Goal: Information Seeking & Learning: Learn about a topic

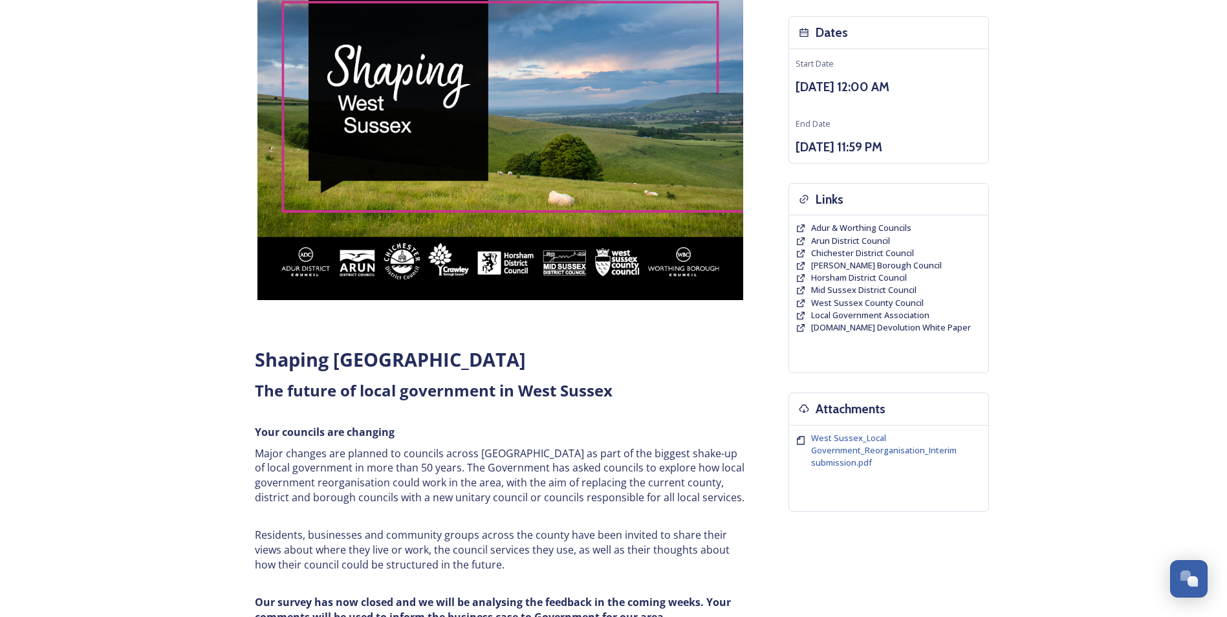
scroll to position [259, 0]
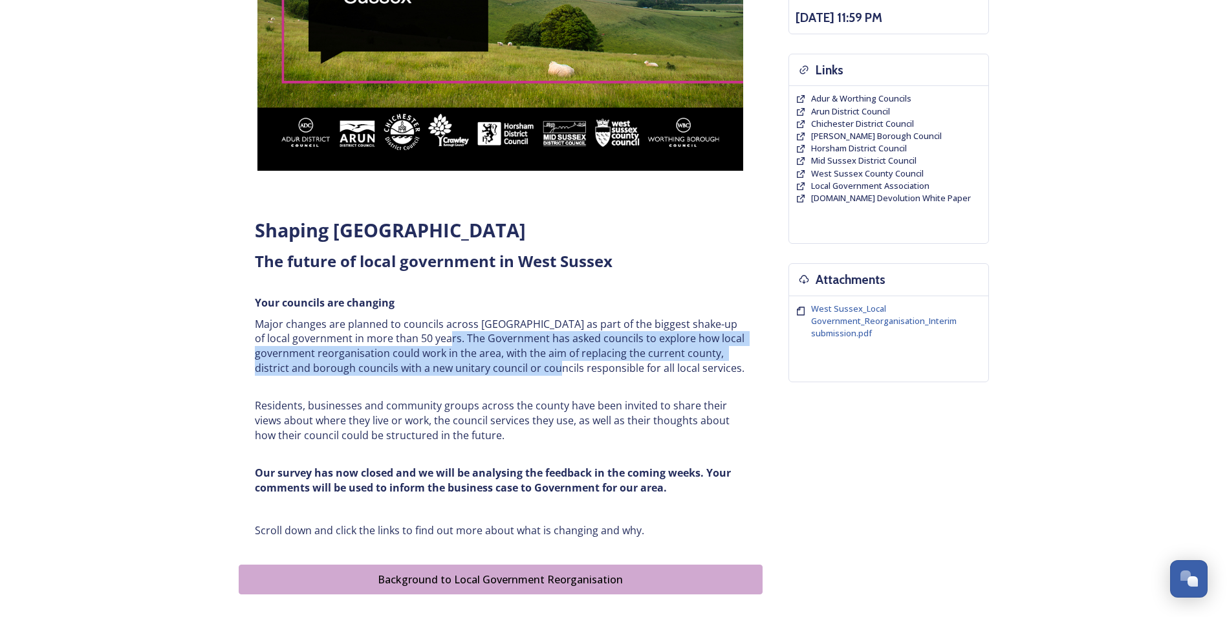
drag, startPoint x: 437, startPoint y: 340, endPoint x: 580, endPoint y: 376, distance: 148.2
click at [580, 376] on div "Shaping [GEOGRAPHIC_DATA] ﻿﻿﻿The future of local government in [GEOGRAPHIC_DATA…" at bounding box center [500, 378] width 511 height 336
click at [581, 376] on div "Shaping [GEOGRAPHIC_DATA] ﻿﻿﻿The future of local government in [GEOGRAPHIC_DATA…" at bounding box center [500, 378] width 511 height 336
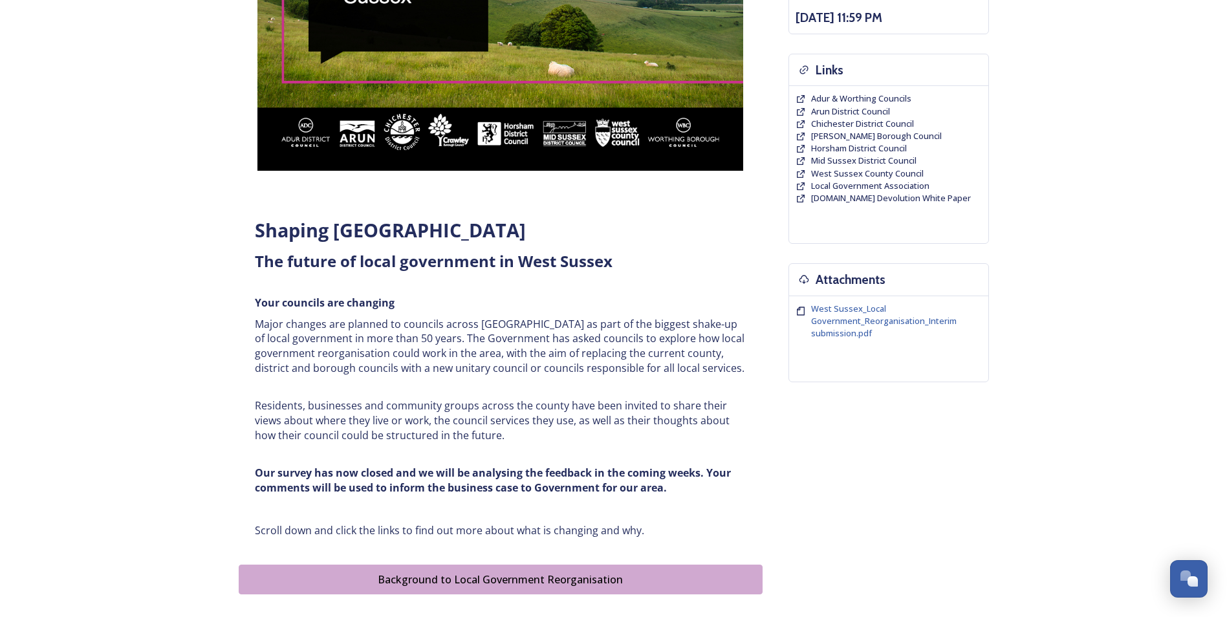
click at [550, 383] on h6 at bounding box center [501, 387] width 492 height 10
drag, startPoint x: 440, startPoint y: 358, endPoint x: 552, endPoint y: 390, distance: 116.3
click at [552, 390] on div "Shaping [GEOGRAPHIC_DATA] ﻿﻿﻿The future of local government in [GEOGRAPHIC_DATA…" at bounding box center [500, 378] width 511 height 336
drag, startPoint x: 552, startPoint y: 390, endPoint x: 543, endPoint y: 391, distance: 9.1
click at [552, 390] on h6 at bounding box center [501, 387] width 492 height 10
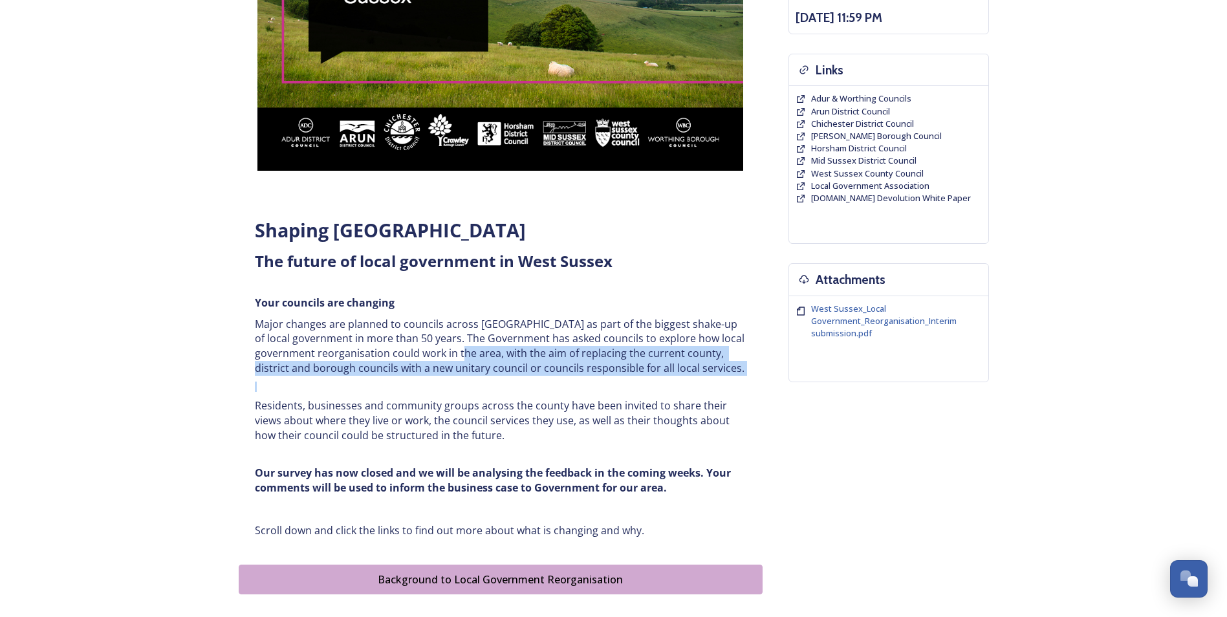
drag, startPoint x: 493, startPoint y: 353, endPoint x: 550, endPoint y: 393, distance: 70.1
click at [550, 393] on div "Shaping [GEOGRAPHIC_DATA] ﻿﻿﻿The future of local government in [GEOGRAPHIC_DATA…" at bounding box center [500, 378] width 511 height 336
click at [552, 395] on div "Shaping [GEOGRAPHIC_DATA] ﻿﻿﻿The future of local government in [GEOGRAPHIC_DATA…" at bounding box center [500, 378] width 511 height 336
click at [494, 356] on p "Major changes are planned to councils across [GEOGRAPHIC_DATA] as part of the b…" at bounding box center [501, 346] width 492 height 59
drag, startPoint x: 570, startPoint y: 352, endPoint x: 492, endPoint y: 373, distance: 80.8
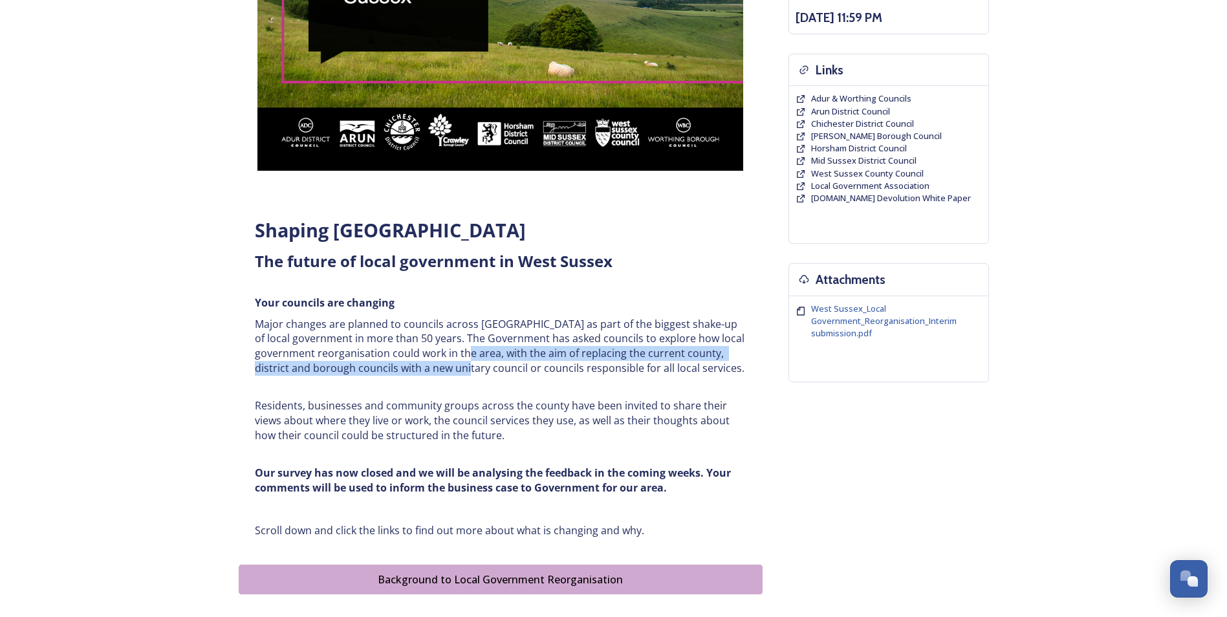
click at [492, 373] on p "Major changes are planned to councils across [GEOGRAPHIC_DATA] as part of the b…" at bounding box center [501, 346] width 492 height 59
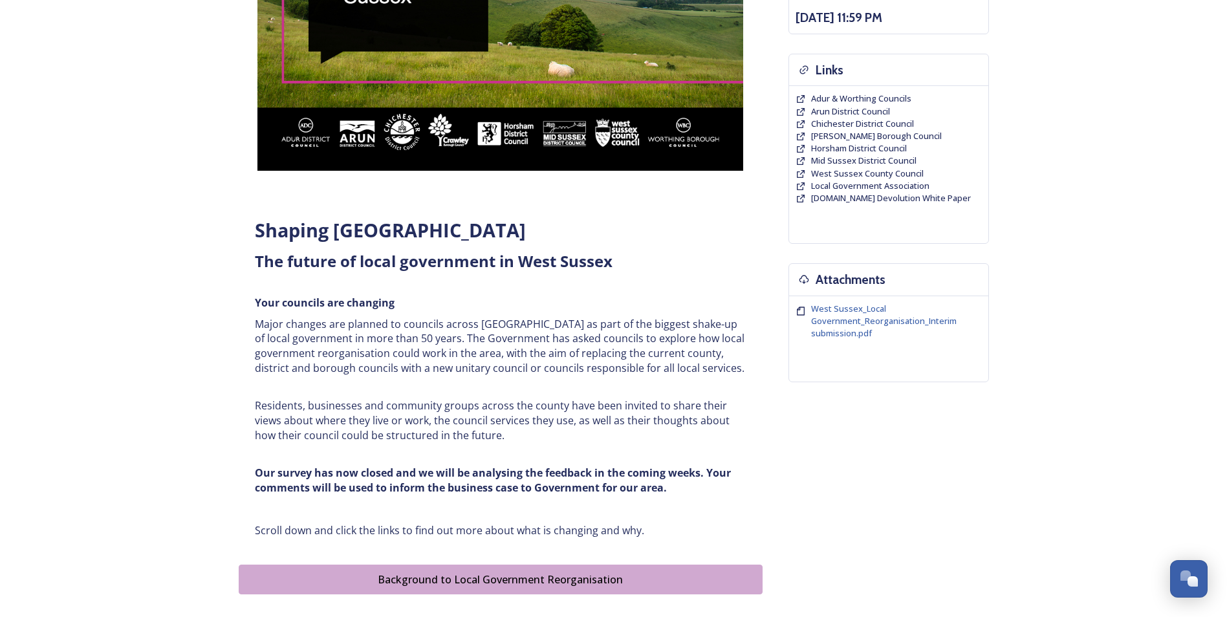
click at [482, 384] on h6 at bounding box center [501, 387] width 492 height 10
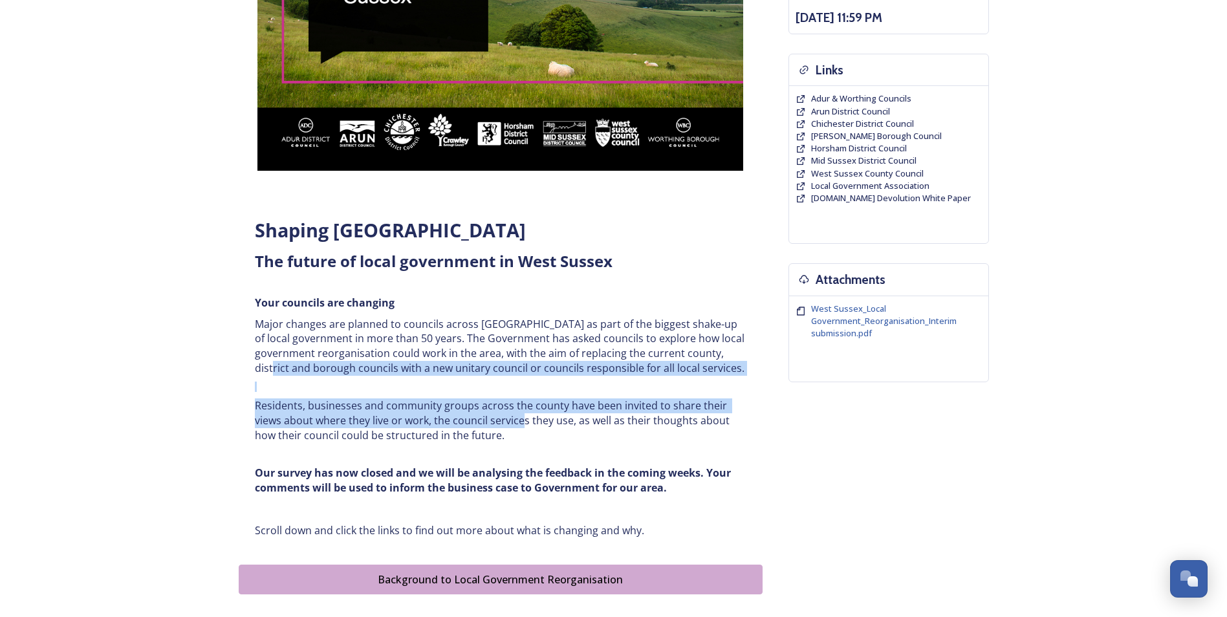
drag, startPoint x: 310, startPoint y: 367, endPoint x: 520, endPoint y: 422, distance: 216.8
click at [520, 422] on div "Shaping [GEOGRAPHIC_DATA] ﻿﻿﻿The future of local government in [GEOGRAPHIC_DATA…" at bounding box center [500, 378] width 511 height 336
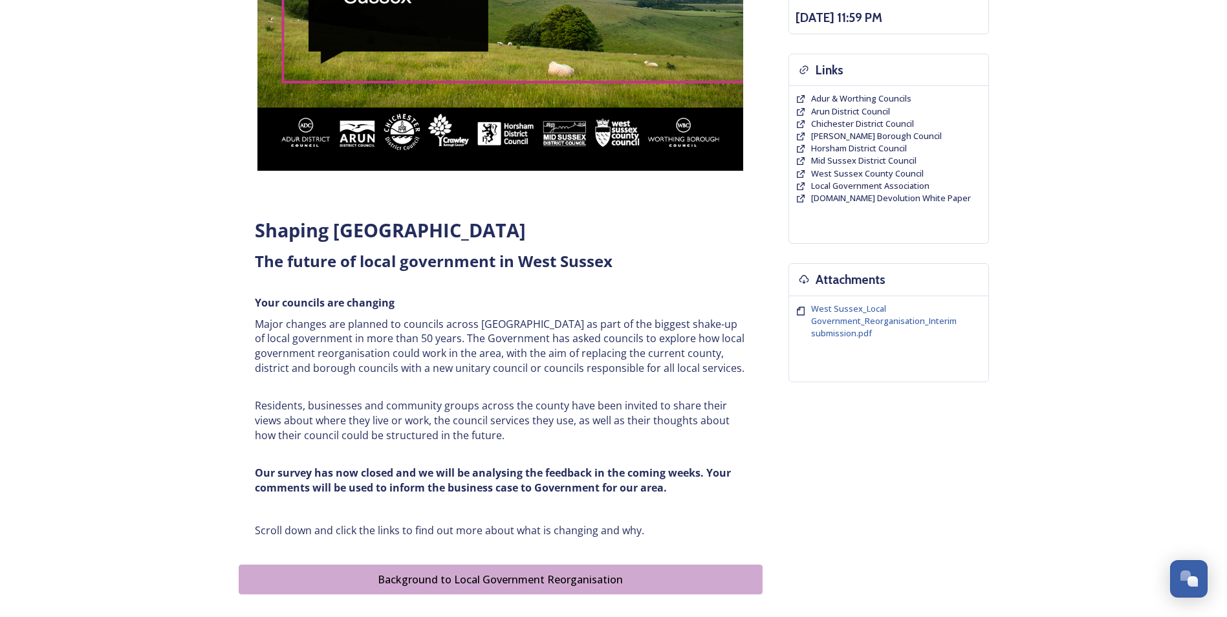
drag, startPoint x: 520, startPoint y: 422, endPoint x: 492, endPoint y: 435, distance: 30.7
click at [492, 435] on p "Residents, businesses and community groups across the county have been invited …" at bounding box center [501, 420] width 492 height 44
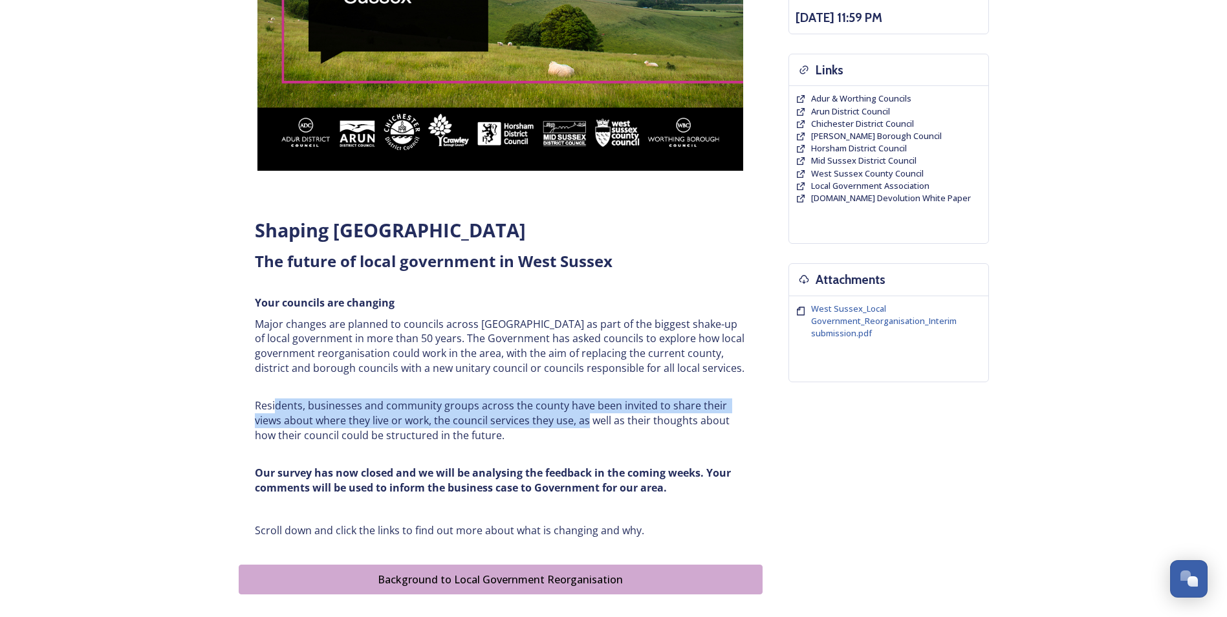
drag, startPoint x: 276, startPoint y: 407, endPoint x: 585, endPoint y: 418, distance: 308.7
click at [585, 418] on p "Residents, businesses and community groups across the county have been invited …" at bounding box center [501, 420] width 492 height 44
drag, startPoint x: 585, startPoint y: 418, endPoint x: 577, endPoint y: 421, distance: 8.2
click at [585, 418] on p "Residents, businesses and community groups across the county have been invited …" at bounding box center [501, 420] width 492 height 44
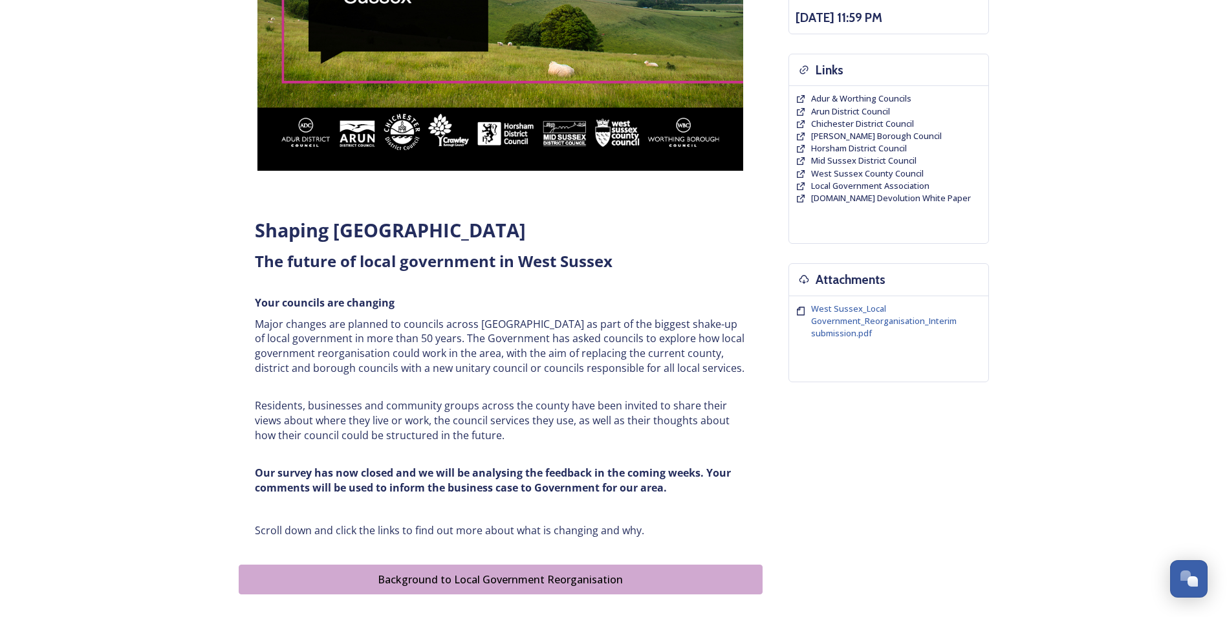
click at [495, 434] on p "Residents, businesses and community groups across the county have been invited …" at bounding box center [501, 420] width 492 height 44
drag, startPoint x: 449, startPoint y: 425, endPoint x: 555, endPoint y: 430, distance: 105.5
click at [555, 430] on p "Residents, businesses and community groups across the county have been invited …" at bounding box center [501, 420] width 492 height 44
click at [553, 432] on p "Residents, businesses and community groups across the county have been invited …" at bounding box center [501, 420] width 492 height 44
click at [449, 474] on strong "Our survey has now closed and we will be analysing the feedback in the coming w…" at bounding box center [494, 480] width 479 height 29
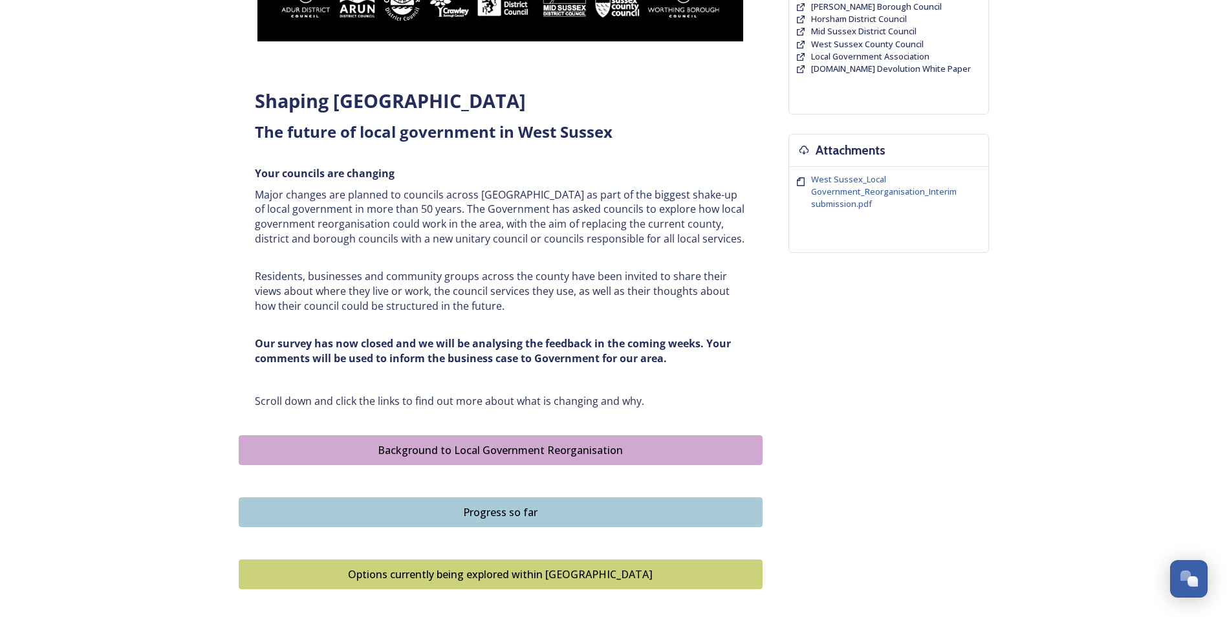
scroll to position [453, 0]
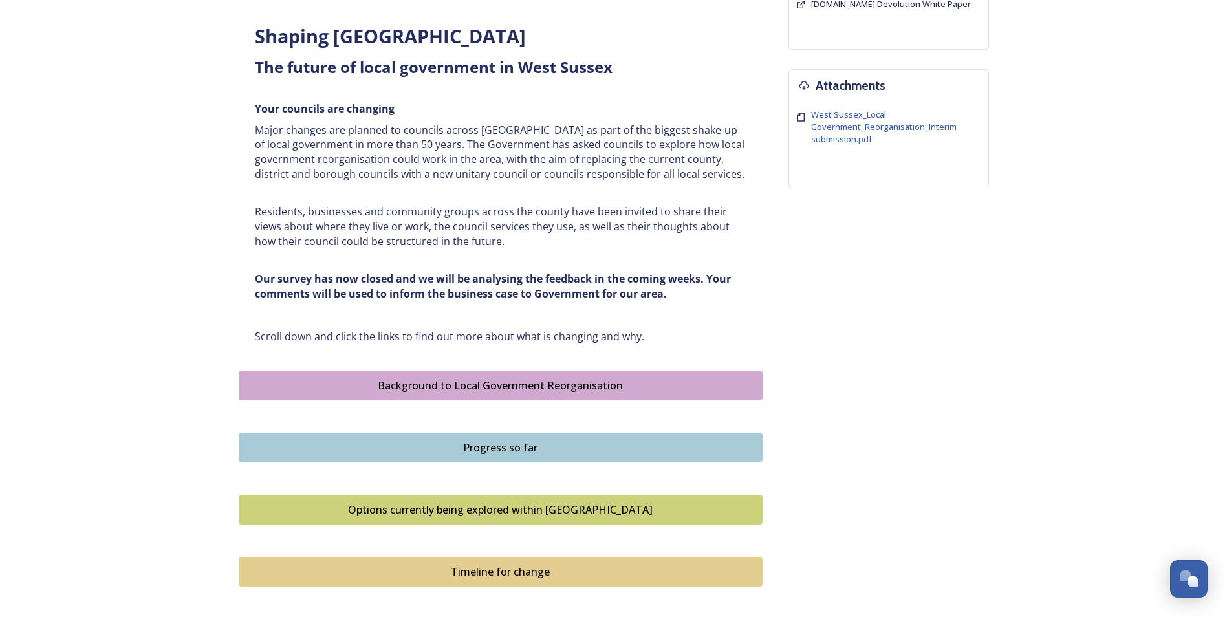
click at [539, 451] on div "Progress so far" at bounding box center [501, 448] width 510 height 16
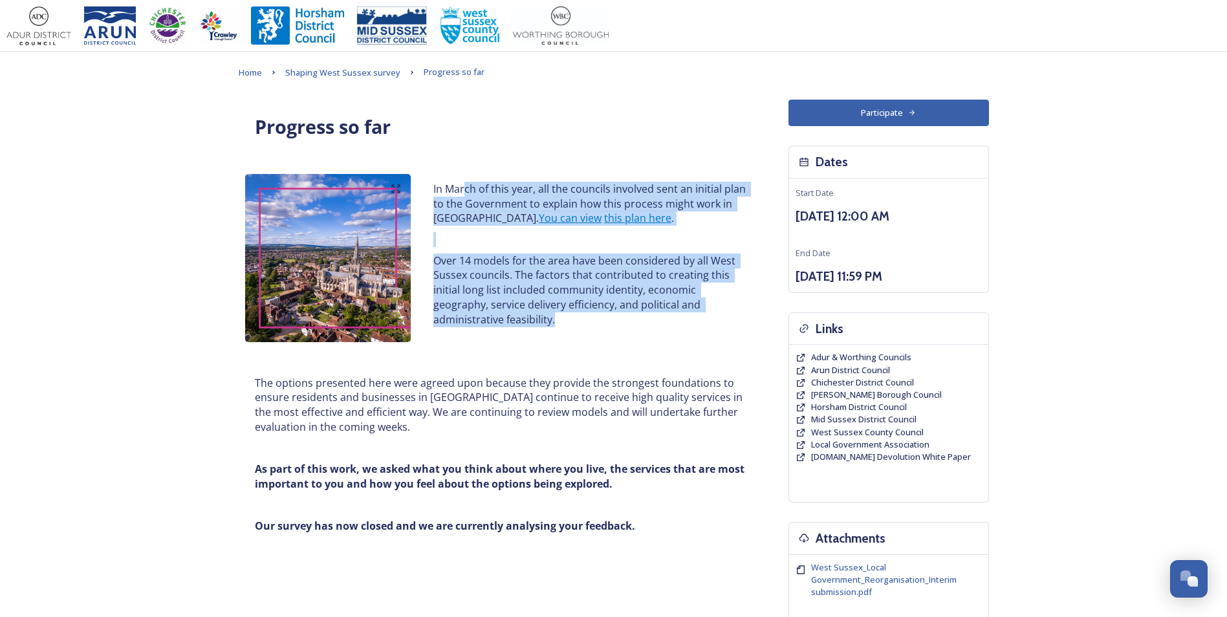
drag, startPoint x: 484, startPoint y: 189, endPoint x: 665, endPoint y: 335, distance: 232.3
click at [665, 335] on div "In March of this year, all the councils involved sent an initial plan to the Go…" at bounding box center [501, 258] width 524 height 181
click at [665, 336] on div "In March of this year, all the councils involved sent an initial plan to the Go…" at bounding box center [501, 258] width 524 height 181
click at [574, 290] on p "Over 14 models for the area have been considered by all West Sussex councils. T…" at bounding box center [589, 291] width 312 height 74
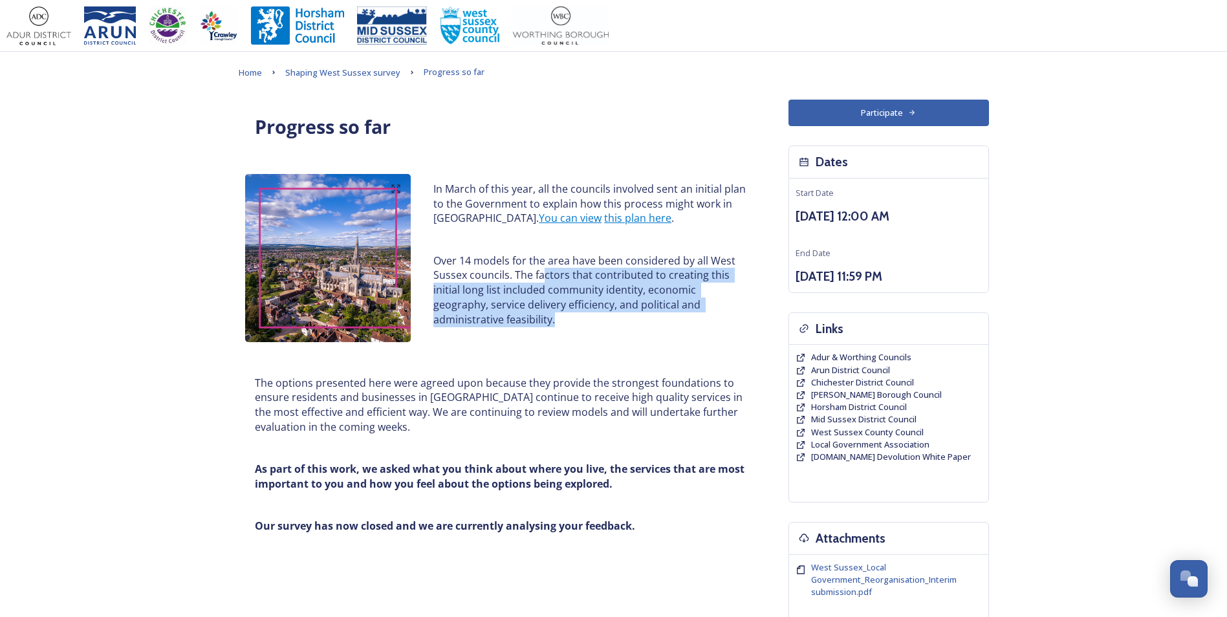
drag, startPoint x: 598, startPoint y: 276, endPoint x: 619, endPoint y: 323, distance: 51.5
click at [619, 323] on p "Over 14 models for the area have been considered by all West Sussex councils. T…" at bounding box center [589, 291] width 312 height 74
click at [621, 325] on p "Over 14 models for the area have been considered by all West Sussex councils. T…" at bounding box center [589, 291] width 312 height 74
click at [581, 312] on p "Over 14 models for the area have been considered by all West Sussex councils. T…" at bounding box center [589, 291] width 312 height 74
drag, startPoint x: 663, startPoint y: 263, endPoint x: 690, endPoint y: 321, distance: 63.6
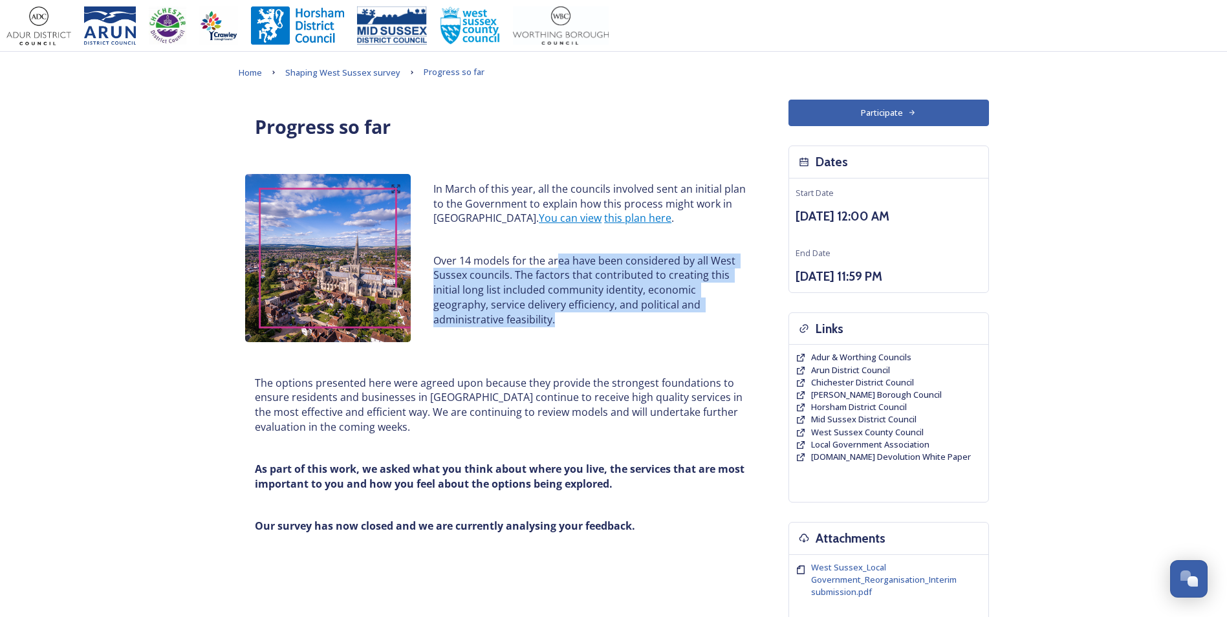
click at [690, 321] on p "Over 14 models for the area have been considered by all West Sussex councils. T…" at bounding box center [589, 291] width 312 height 74
click at [689, 320] on p "Over 14 models for the area have been considered by all West Sussex councils. T…" at bounding box center [589, 291] width 312 height 74
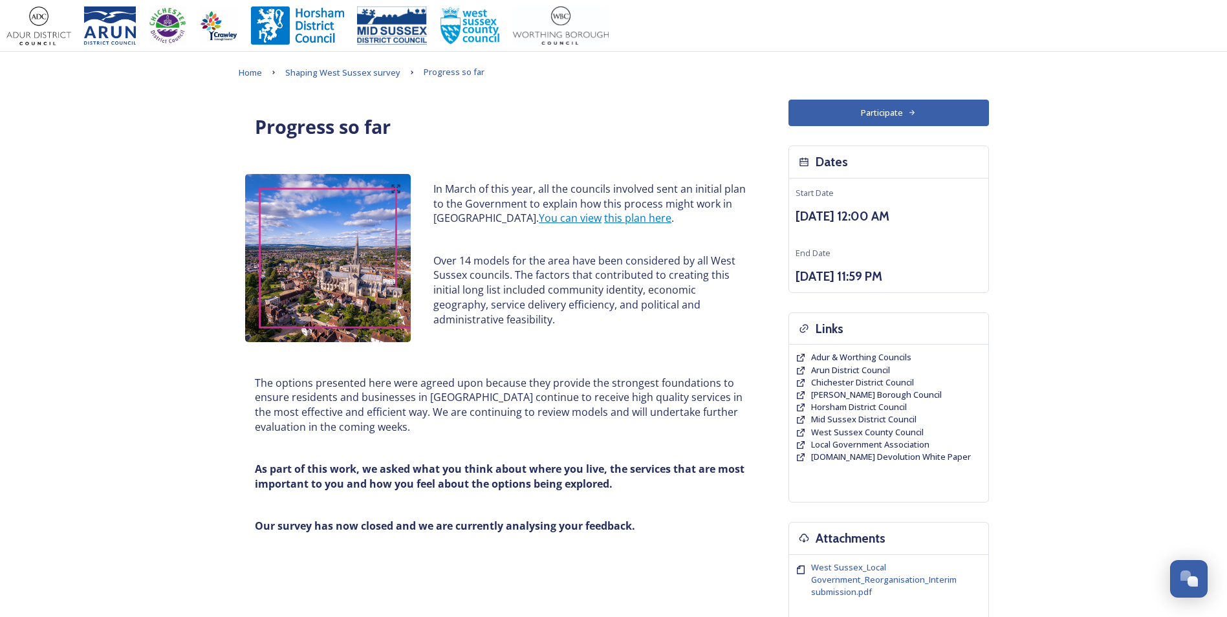
click at [649, 297] on p "Over 14 models for the area have been considered by all West Sussex councils. T…" at bounding box center [589, 291] width 312 height 74
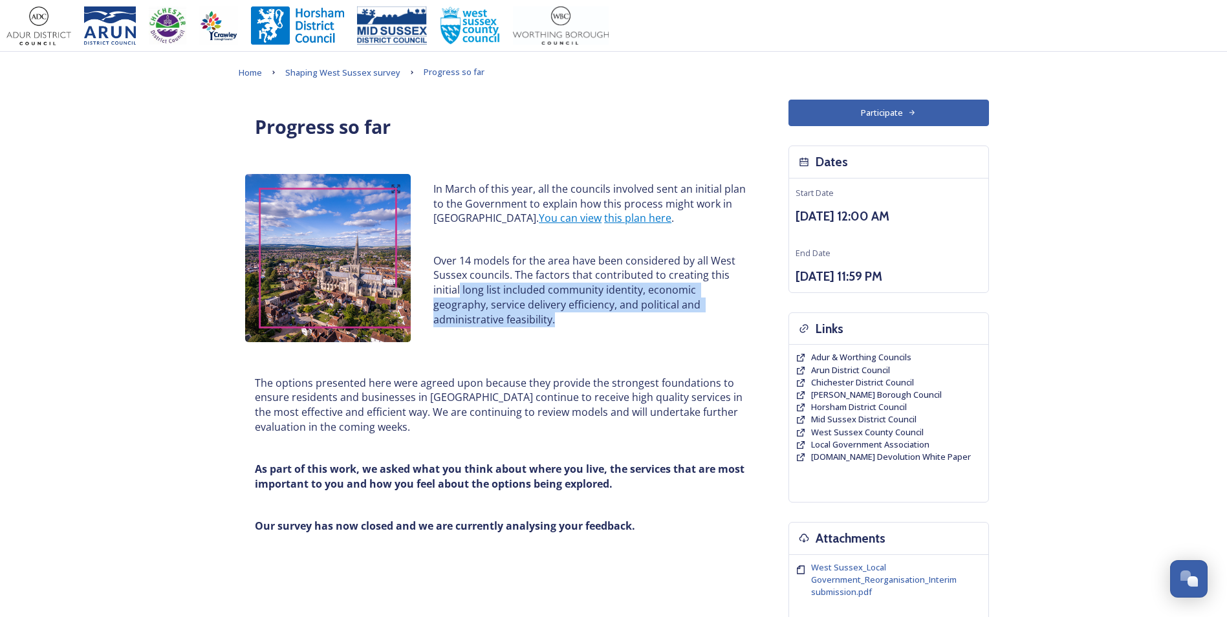
drag, startPoint x: 459, startPoint y: 285, endPoint x: 565, endPoint y: 327, distance: 114.1
click at [565, 327] on div "In March of this year, all the councils involved sent an initial plan to the Go…" at bounding box center [590, 254] width 332 height 160
click at [567, 327] on div "In March of this year, all the councils involved sent an initial plan to the Go…" at bounding box center [590, 254] width 332 height 160
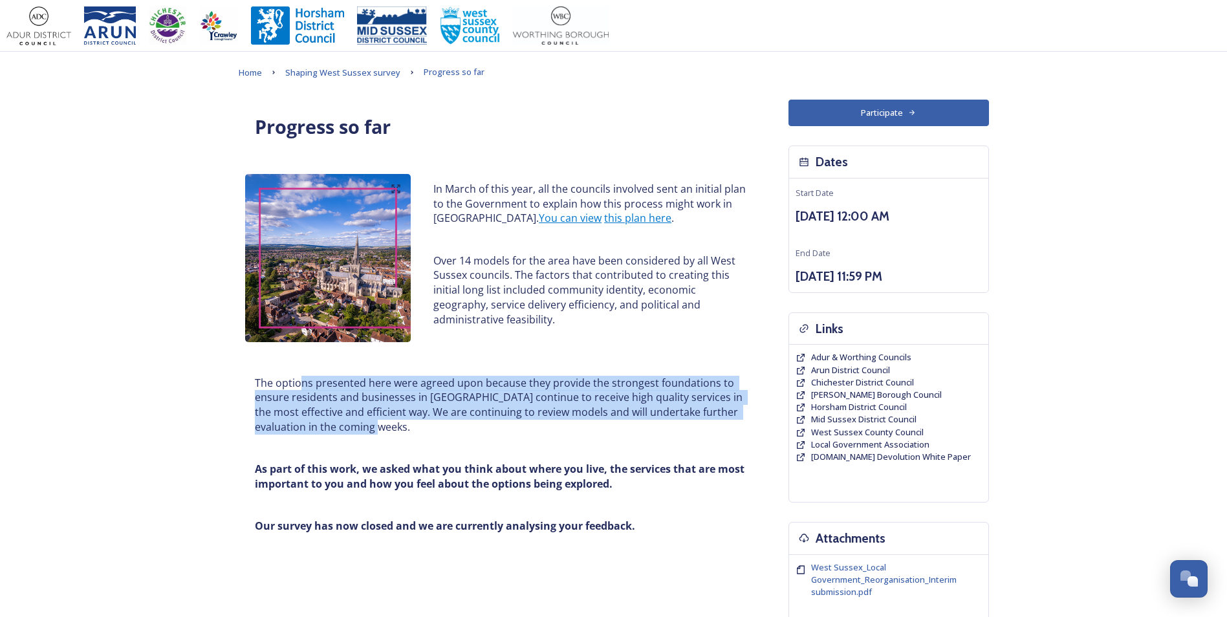
drag, startPoint x: 306, startPoint y: 387, endPoint x: 601, endPoint y: 427, distance: 298.4
click at [601, 427] on p "The options presented here were agreed upon because they provide the strongest …" at bounding box center [501, 405] width 492 height 59
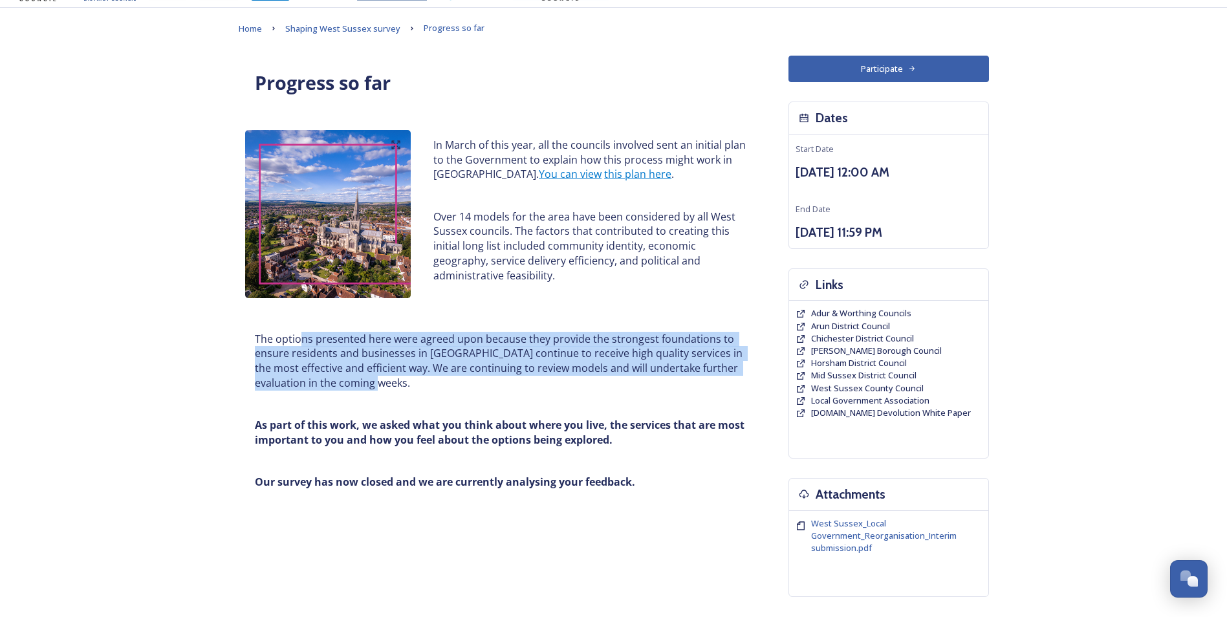
scroll to position [65, 0]
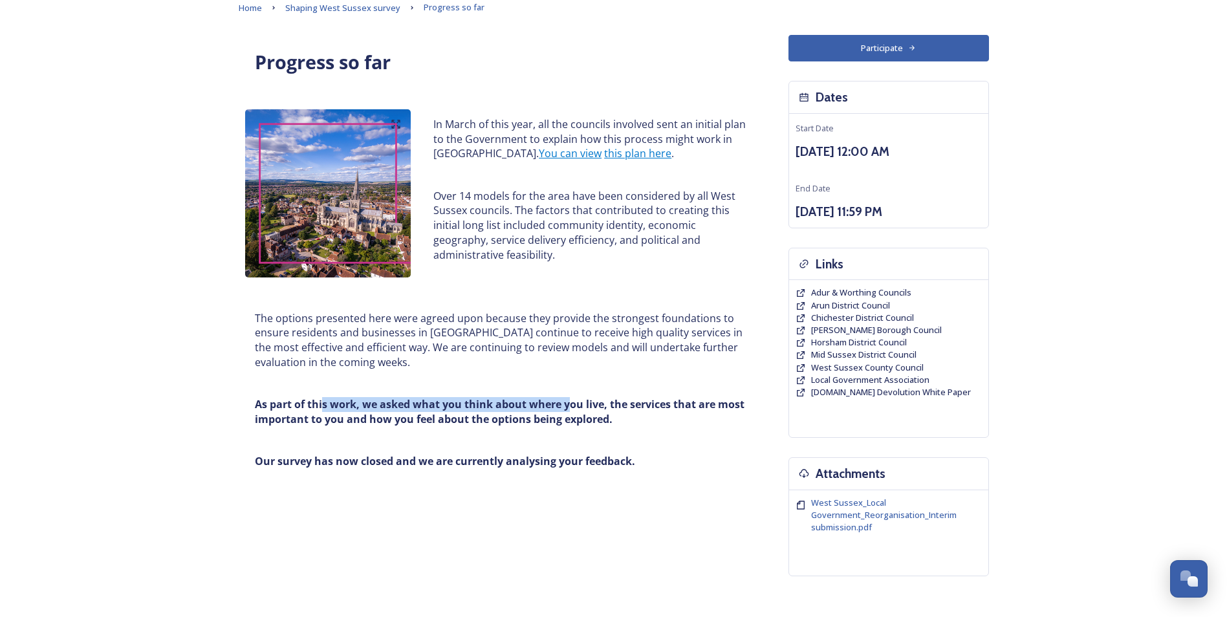
drag, startPoint x: 485, startPoint y: 398, endPoint x: 570, endPoint y: 396, distance: 85.4
click at [570, 396] on div "The options presented here were agreed upon because they provide the strongest …" at bounding box center [500, 389] width 511 height 173
click at [572, 397] on div "The options presented here were agreed upon because they provide the strongest …" at bounding box center [500, 389] width 511 height 173
click at [589, 409] on strong "As part of this work, we asked what you think about where you live, the service…" at bounding box center [501, 411] width 492 height 29
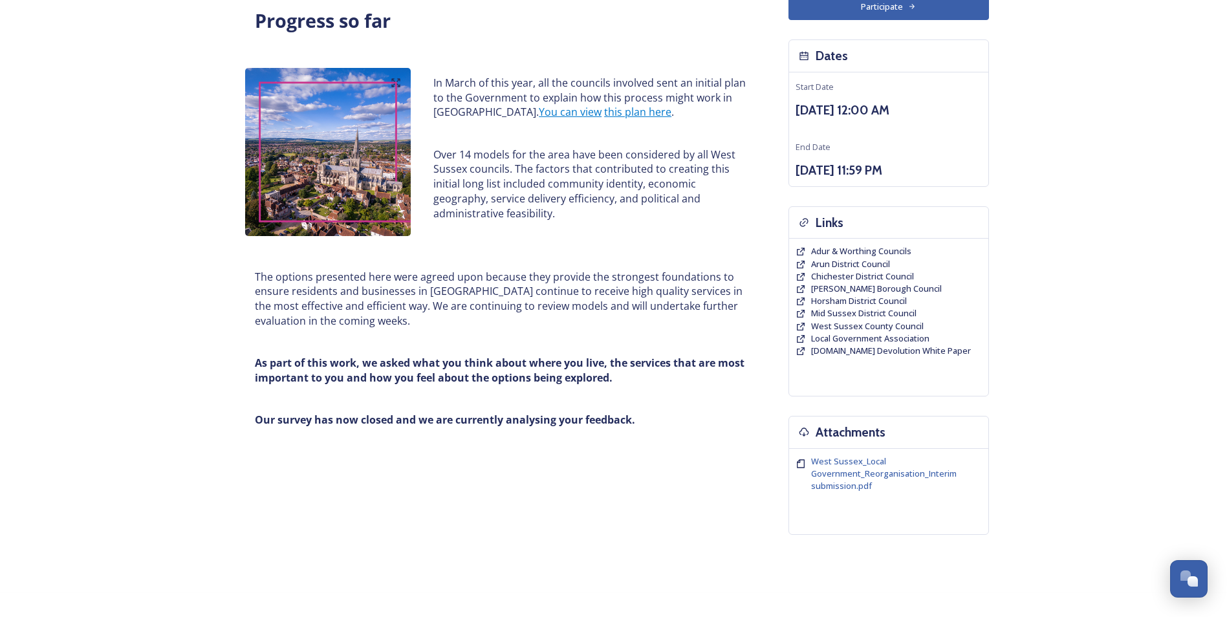
scroll to position [129, 0]
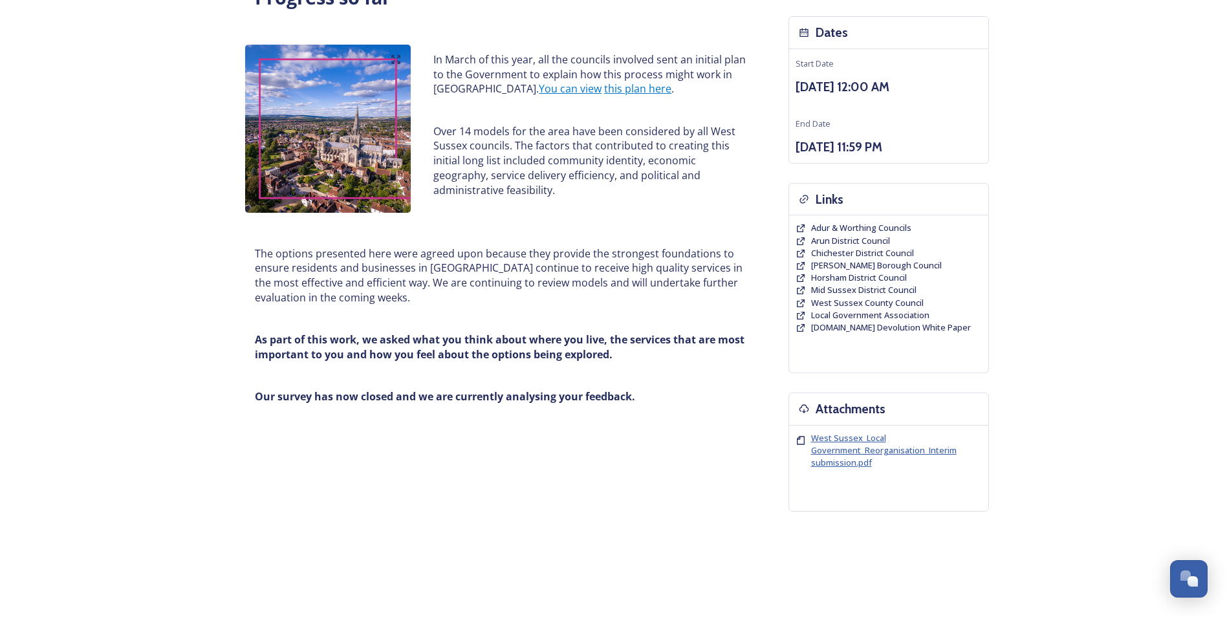
click at [836, 446] on span "West Sussex_Local Government_Reorganisation_Interim submission.pdf" at bounding box center [884, 450] width 146 height 36
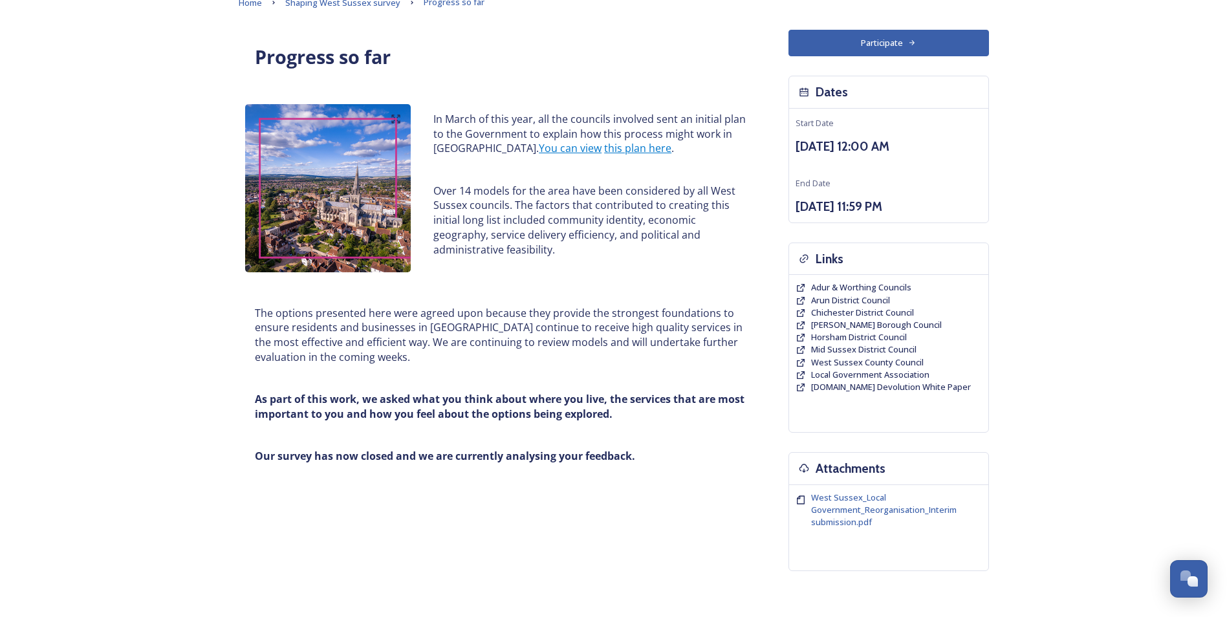
scroll to position [0, 0]
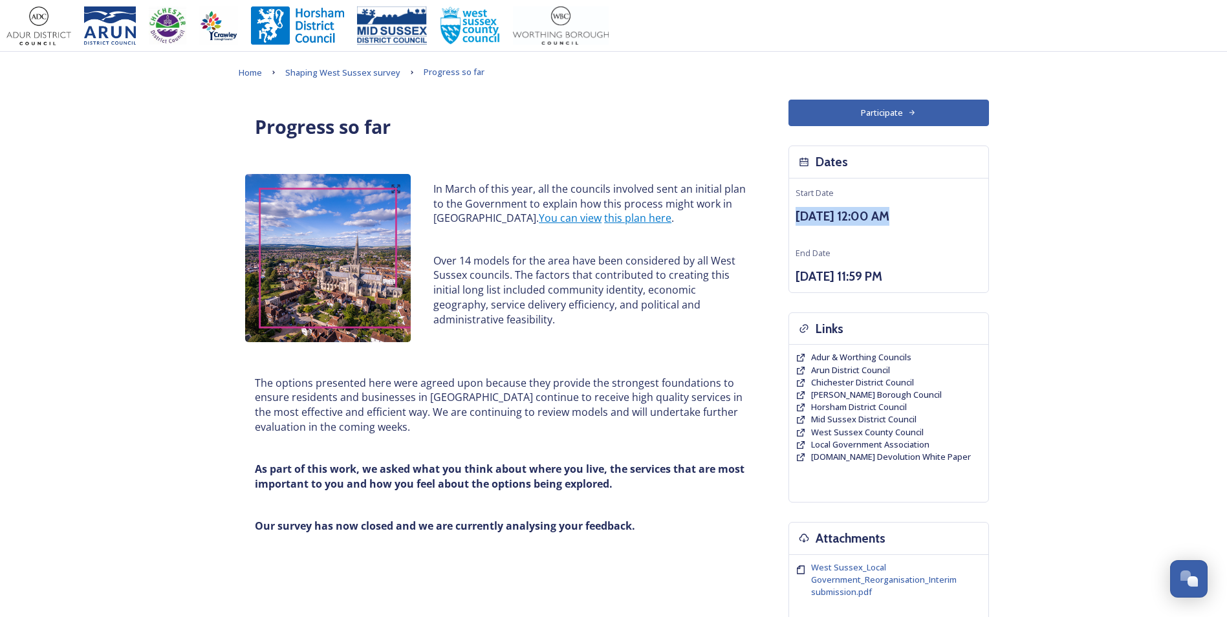
drag, startPoint x: 794, startPoint y: 217, endPoint x: 901, endPoint y: 238, distance: 109.5
click at [901, 238] on div "Start Date [DATE] 12:00 AM End Date [DATE] 11:59 PM" at bounding box center [888, 235] width 199 height 114
drag, startPoint x: 901, startPoint y: 238, endPoint x: 891, endPoint y: 261, distance: 25.5
click at [891, 261] on div "Start Date [DATE] 12:00 AM End Date [DATE] 11:59 PM" at bounding box center [888, 235] width 199 height 114
drag, startPoint x: 810, startPoint y: 227, endPoint x: 903, endPoint y: 259, distance: 98.6
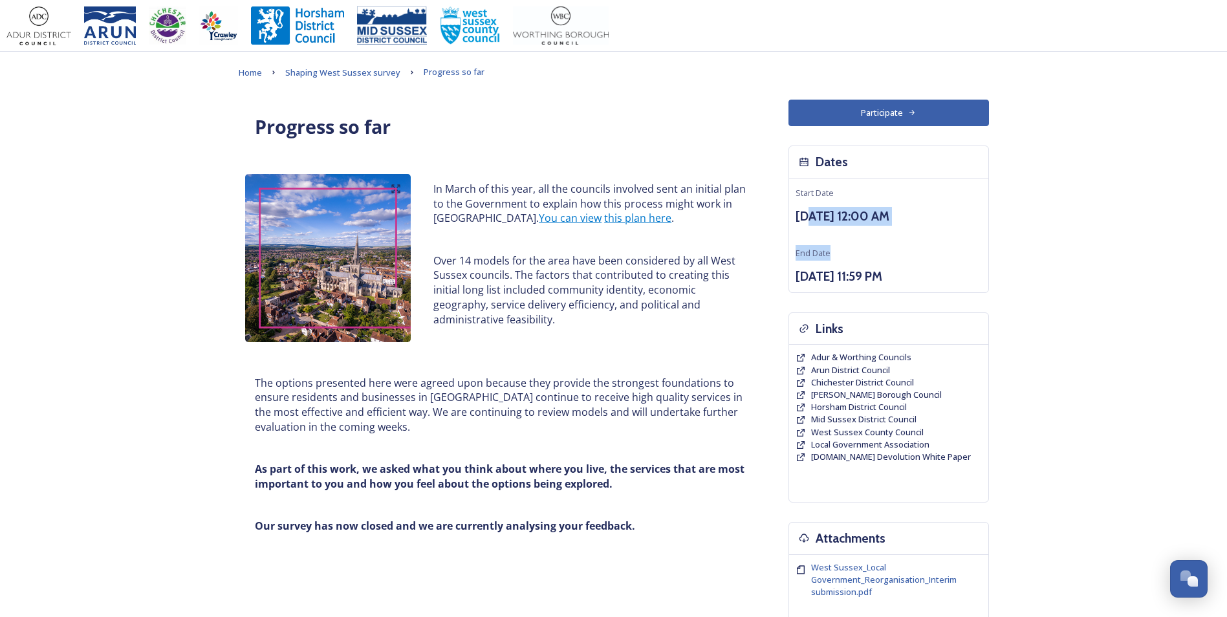
click at [903, 259] on div "Start Date [DATE] 12:00 AM End Date [DATE] 11:59 PM" at bounding box center [888, 235] width 199 height 114
drag, startPoint x: 903, startPoint y: 259, endPoint x: 871, endPoint y: 273, distance: 35.1
click at [871, 273] on h3 "[DATE] 11:59 PM" at bounding box center [888, 276] width 186 height 19
click at [340, 76] on span "Shaping West Sussex survey" at bounding box center [342, 73] width 115 height 12
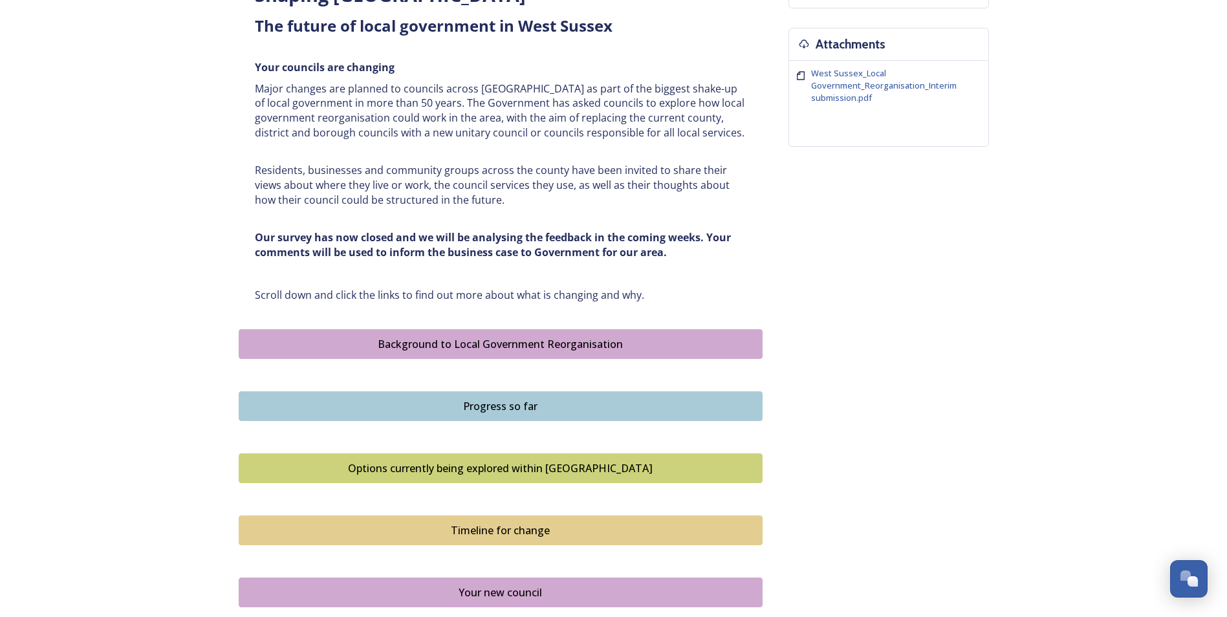
scroll to position [517, 0]
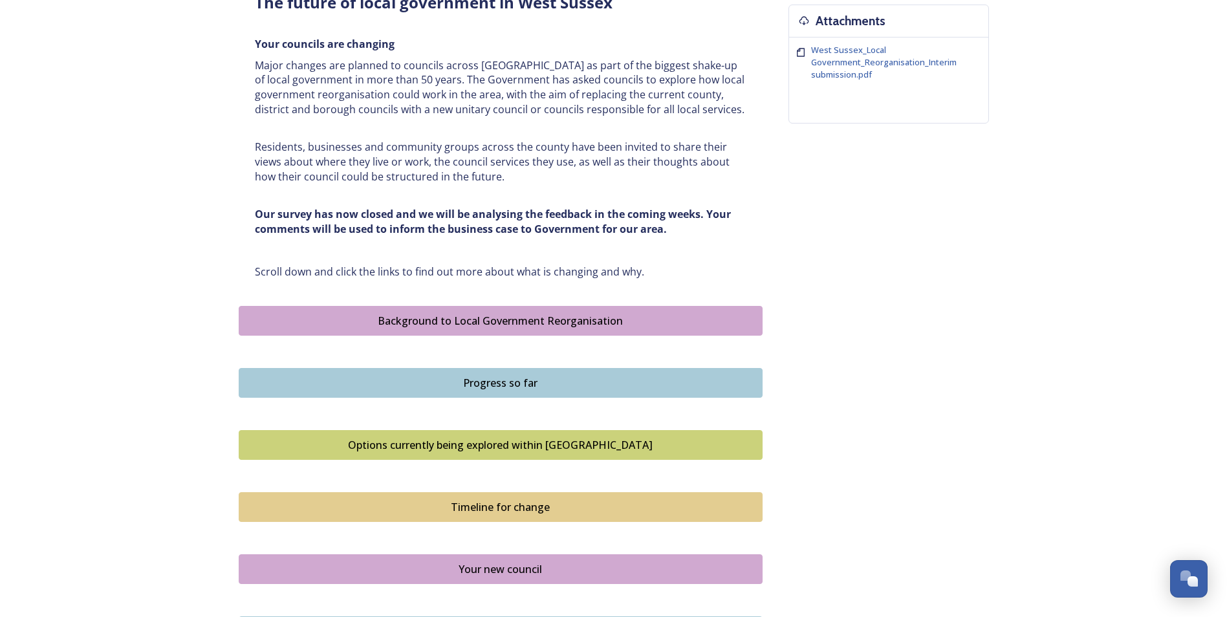
click at [526, 449] on div "Options currently being explored within [GEOGRAPHIC_DATA]" at bounding box center [501, 445] width 510 height 16
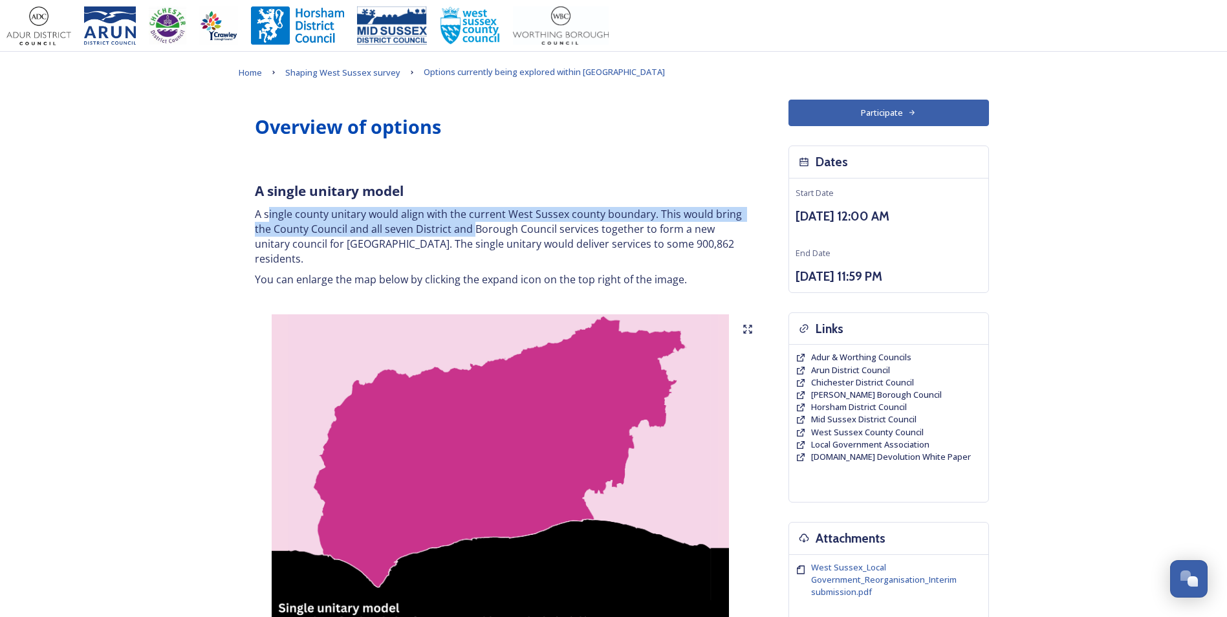
drag, startPoint x: 268, startPoint y: 214, endPoint x: 471, endPoint y: 224, distance: 203.3
click at [471, 224] on p "A single county unitary would align with the current West Sussex county boundar…" at bounding box center [501, 236] width 492 height 59
click at [471, 225] on p "A single county unitary would align with the current West Sussex county boundar…" at bounding box center [501, 236] width 492 height 59
click at [412, 218] on p "A single county unitary would align with the current West Sussex county boundar…" at bounding box center [501, 236] width 492 height 59
click at [459, 210] on p "A single county unitary would align with the current West Sussex county boundar…" at bounding box center [501, 236] width 492 height 59
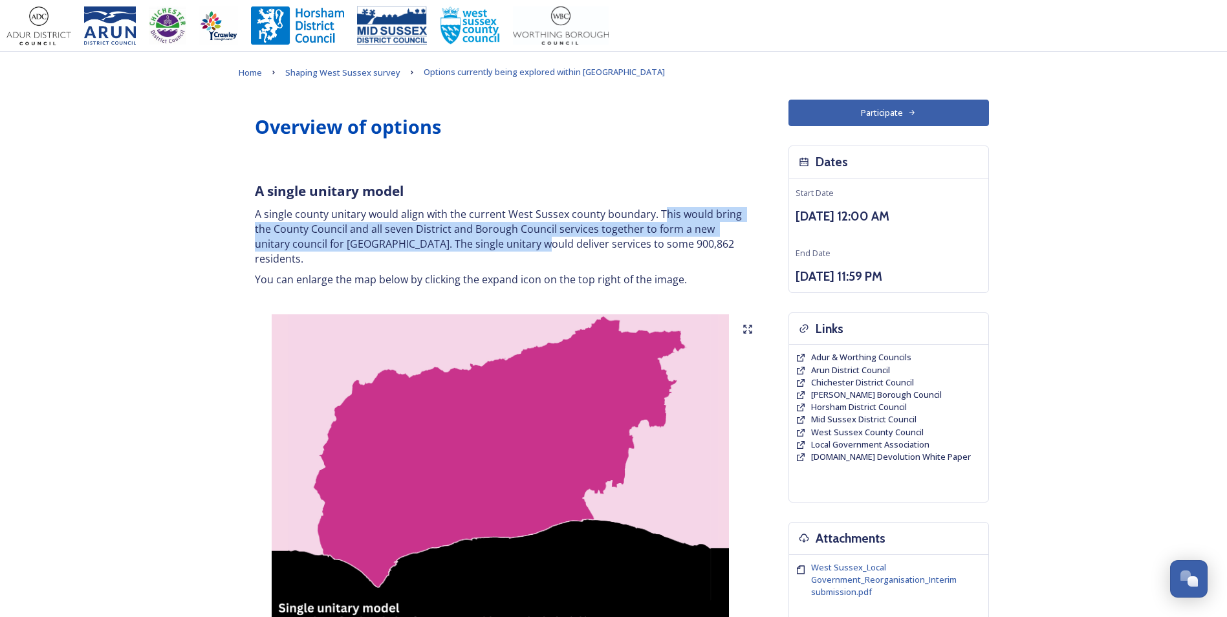
drag, startPoint x: 661, startPoint y: 220, endPoint x: 497, endPoint y: 240, distance: 165.5
click at [497, 240] on p "A single county unitary would align with the current West Sussex county boundar…" at bounding box center [501, 236] width 492 height 59
click at [495, 240] on p "A single county unitary would align with the current West Sussex county boundar…" at bounding box center [501, 236] width 492 height 59
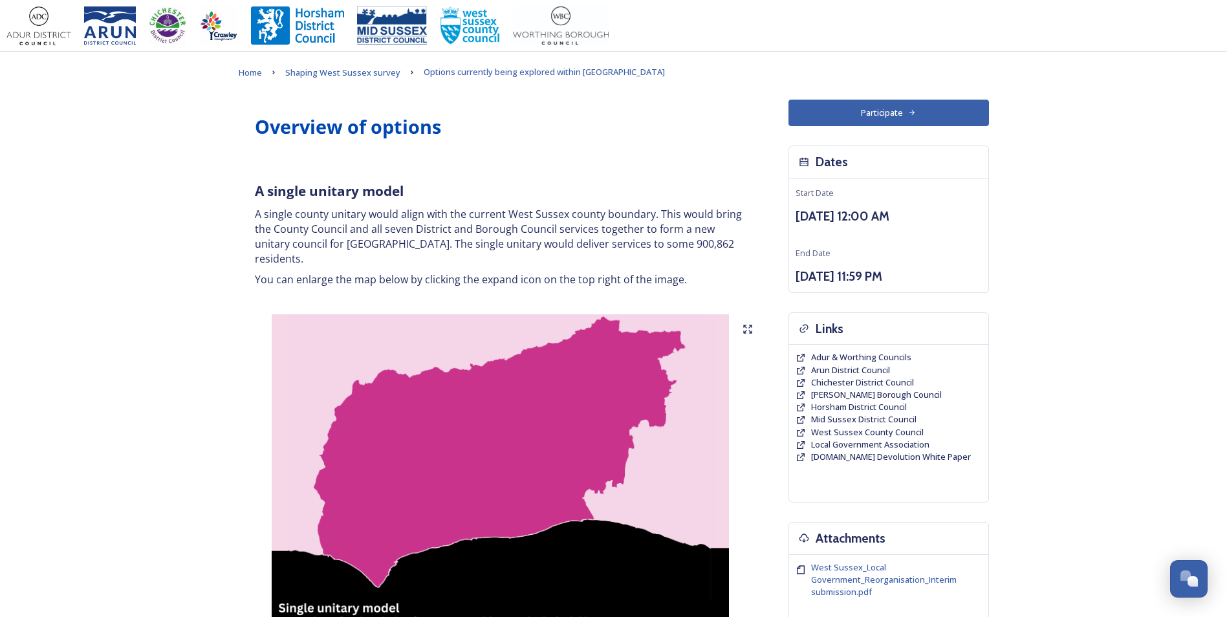
click at [388, 237] on p "A single county unitary would align with the current West Sussex county boundar…" at bounding box center [501, 236] width 492 height 59
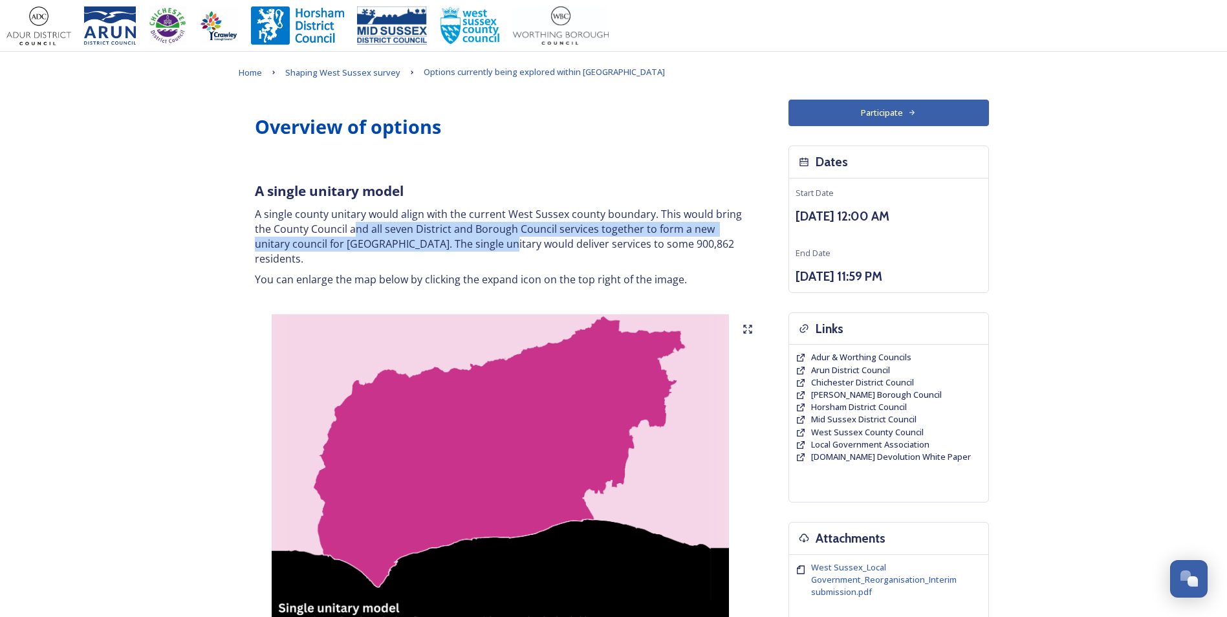
drag, startPoint x: 353, startPoint y: 232, endPoint x: 461, endPoint y: 254, distance: 110.1
click at [461, 254] on div "A single unitary model A single county unitary would align with the current Wes…" at bounding box center [500, 234] width 511 height 121
click at [462, 252] on div "A single unitary model A single county unitary would align with the current Wes…" at bounding box center [500, 234] width 511 height 121
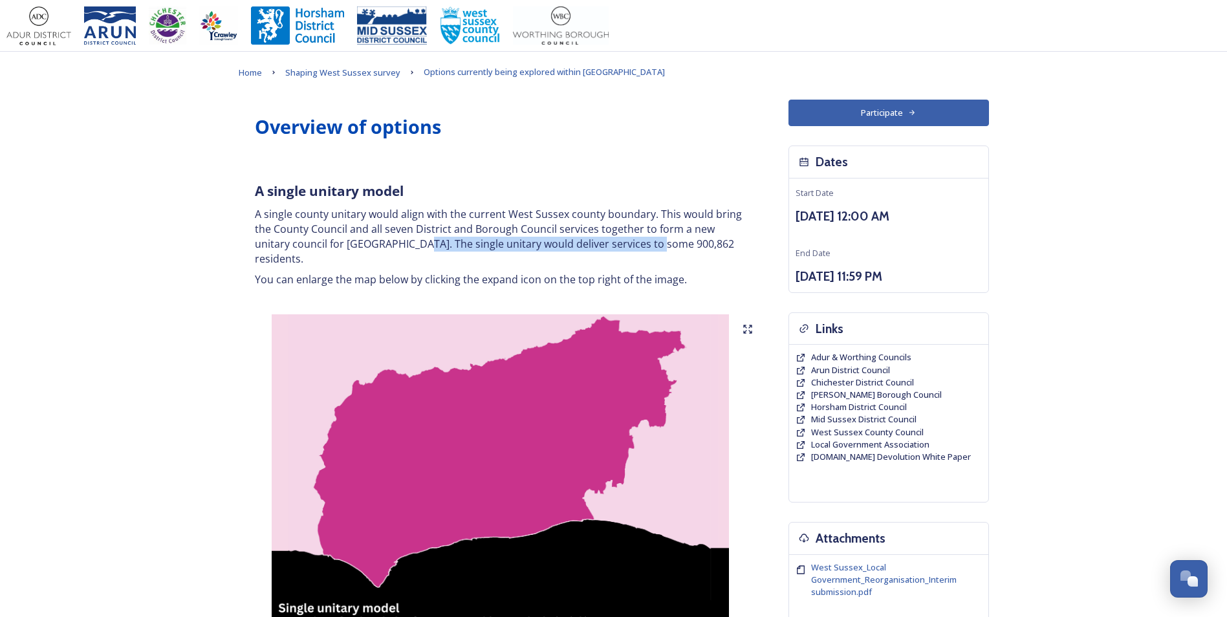
drag, startPoint x: 381, startPoint y: 243, endPoint x: 612, endPoint y: 251, distance: 231.7
click at [612, 251] on p "A single county unitary would align with the current West Sussex county boundar…" at bounding box center [501, 236] width 492 height 59
drag, startPoint x: 612, startPoint y: 251, endPoint x: 471, endPoint y: 256, distance: 141.1
click at [471, 256] on div "A single unitary model A single county unitary would align with the current Wes…" at bounding box center [500, 234] width 511 height 121
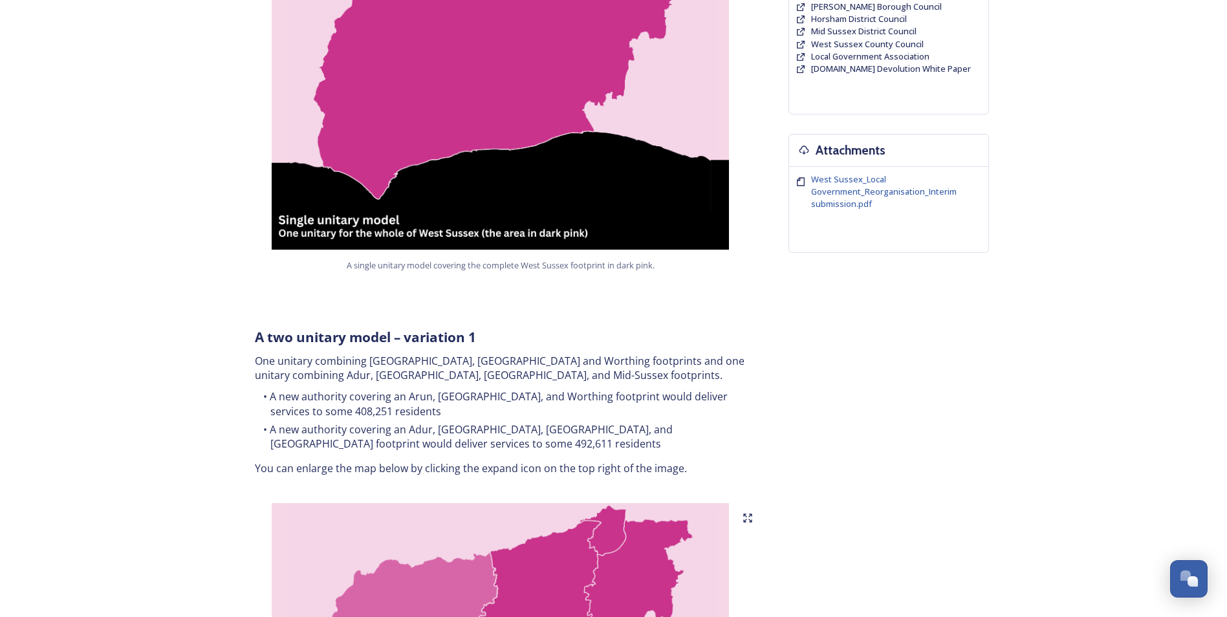
scroll to position [453, 0]
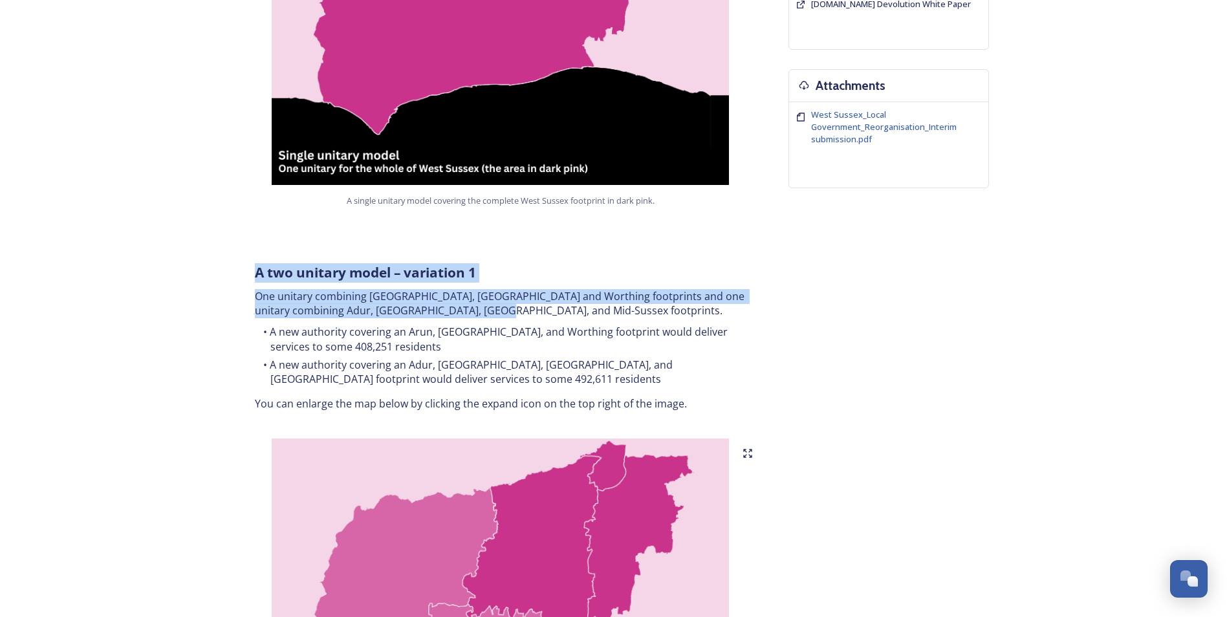
drag, startPoint x: 292, startPoint y: 258, endPoint x: 551, endPoint y: 295, distance: 261.3
click at [551, 295] on div "A two unitary model – variation 1 One unitary combining Arun, [GEOGRAPHIC_DATA]…" at bounding box center [500, 337] width 511 height 164
drag, startPoint x: 551, startPoint y: 295, endPoint x: 544, endPoint y: 314, distance: 20.7
click at [545, 325] on li "A new authority covering an Arun, [GEOGRAPHIC_DATA], and Worthing footprint wou…" at bounding box center [501, 339] width 492 height 29
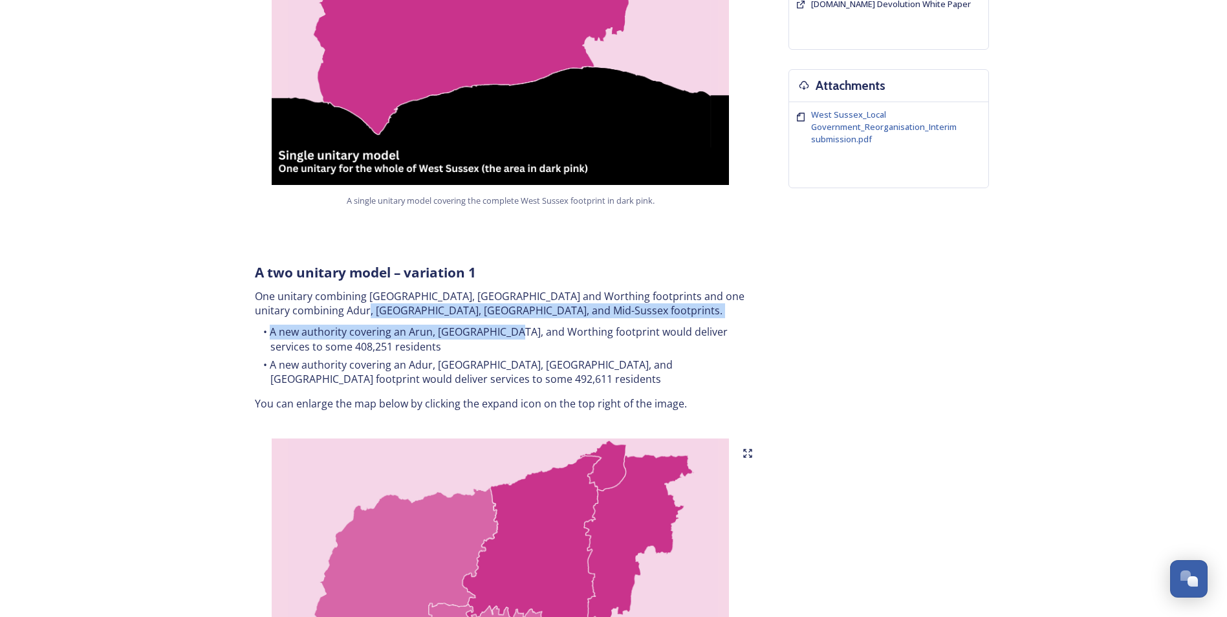
drag, startPoint x: 395, startPoint y: 287, endPoint x: 508, endPoint y: 309, distance: 115.3
click at [508, 309] on div "A two unitary model – variation 1 One unitary combining Arun, [GEOGRAPHIC_DATA]…" at bounding box center [500, 337] width 511 height 164
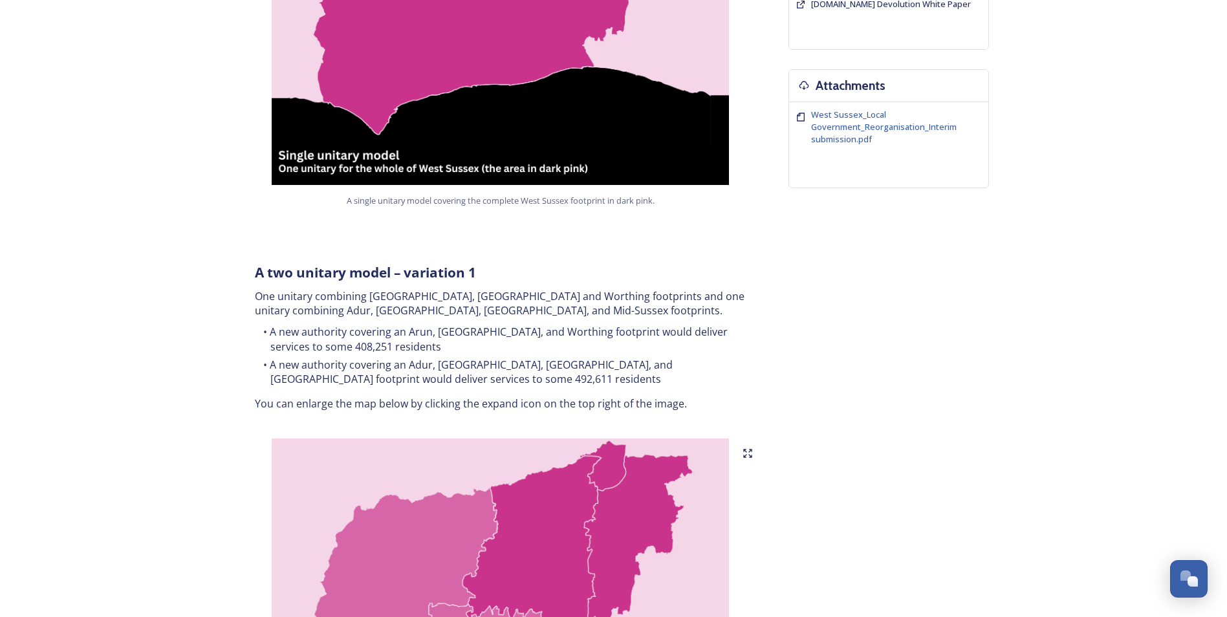
click at [510, 325] on li "A new authority covering an Arun, [GEOGRAPHIC_DATA], and Worthing footprint wou…" at bounding box center [501, 339] width 492 height 29
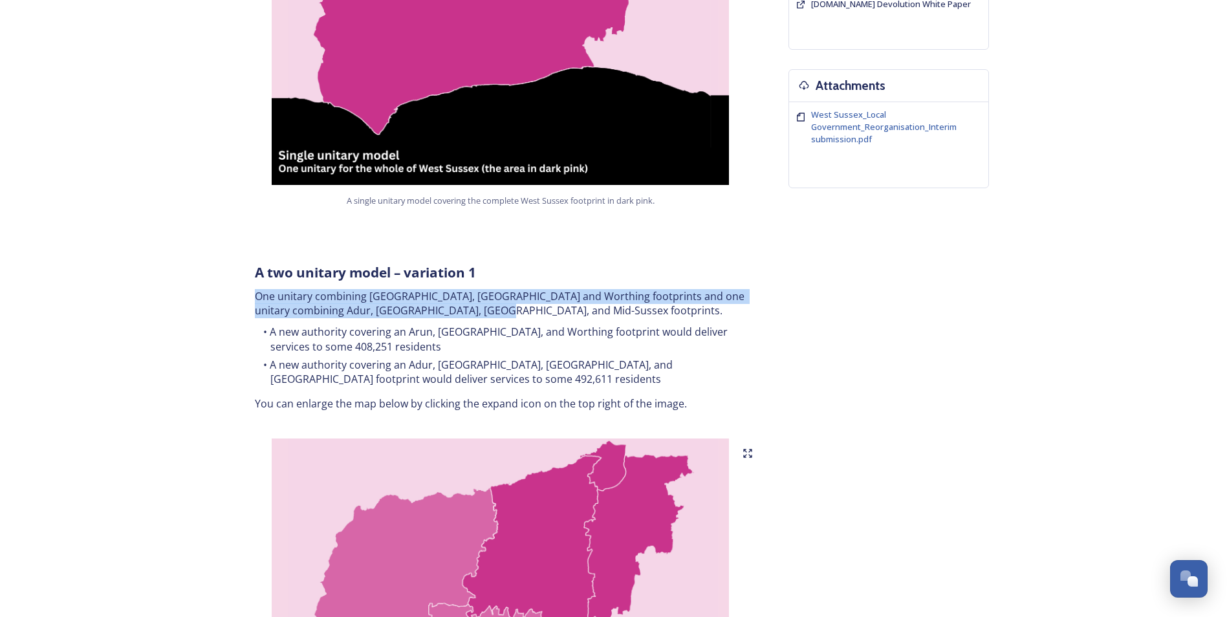
drag, startPoint x: 258, startPoint y: 276, endPoint x: 512, endPoint y: 294, distance: 254.8
click at [512, 294] on p "One unitary combining [GEOGRAPHIC_DATA], [GEOGRAPHIC_DATA] and Worthing footpri…" at bounding box center [501, 303] width 492 height 29
click at [363, 289] on p "One unitary combining [GEOGRAPHIC_DATA], [GEOGRAPHIC_DATA] and Worthing footpri…" at bounding box center [501, 303] width 492 height 29
drag, startPoint x: 281, startPoint y: 283, endPoint x: 626, endPoint y: 281, distance: 345.4
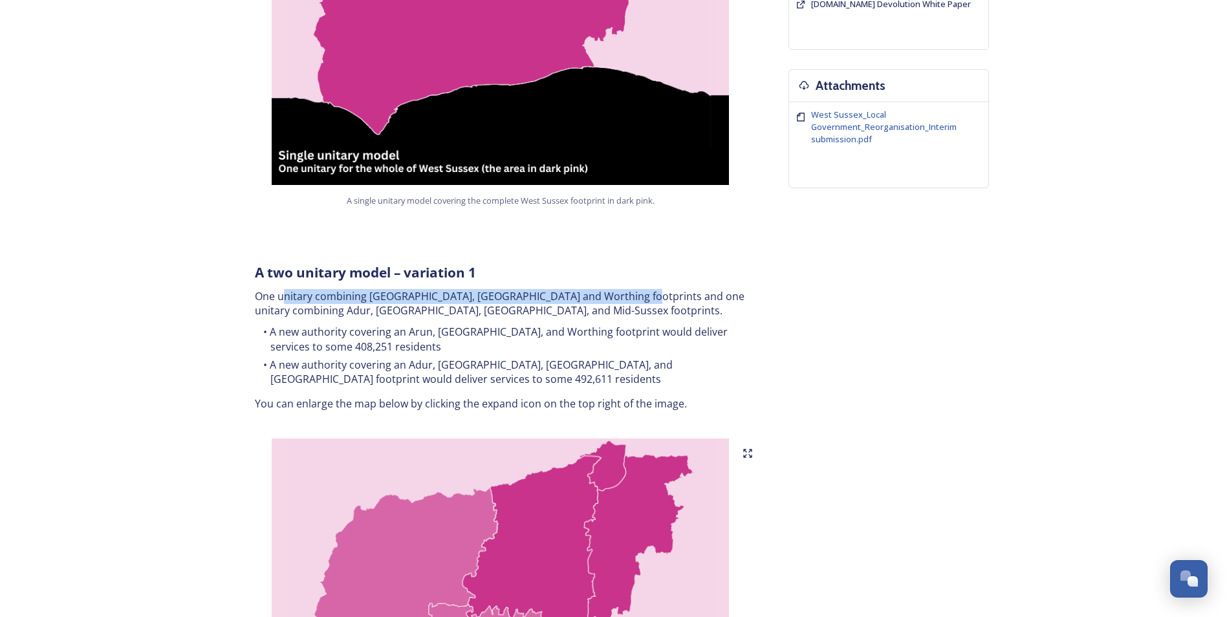
click at [626, 289] on p "One unitary combining [GEOGRAPHIC_DATA], [GEOGRAPHIC_DATA] and Worthing footpri…" at bounding box center [501, 303] width 492 height 29
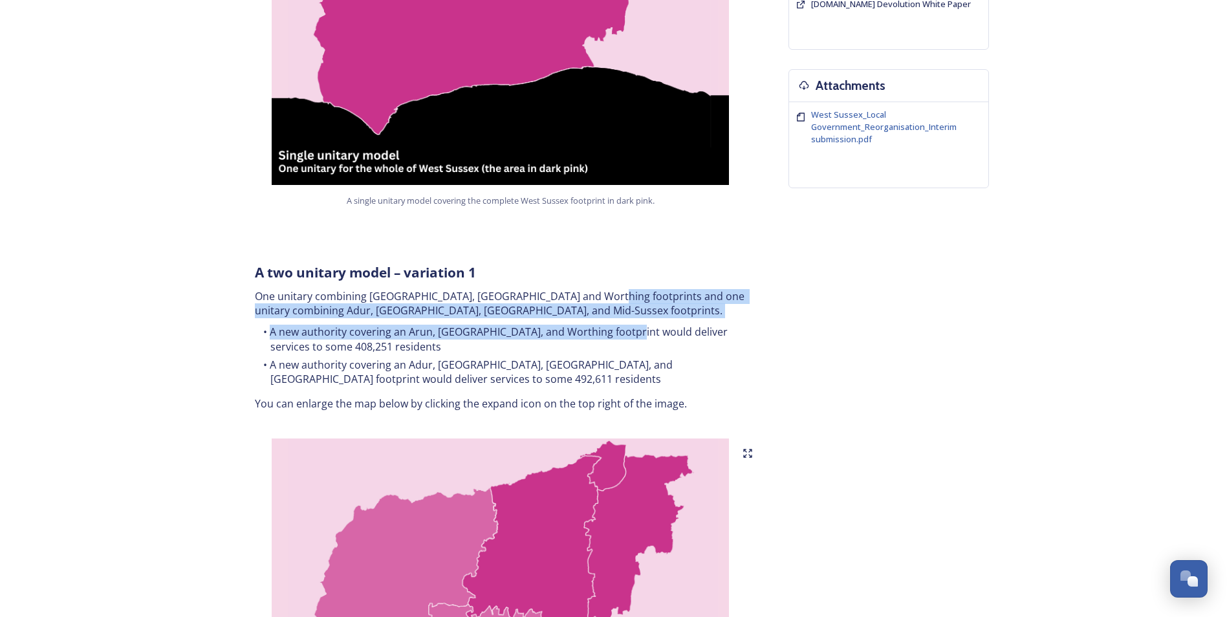
drag, startPoint x: 612, startPoint y: 283, endPoint x: 627, endPoint y: 307, distance: 27.3
click at [627, 307] on div "A two unitary model – variation 1 One unitary combining Arun, [GEOGRAPHIC_DATA]…" at bounding box center [500, 337] width 511 height 164
drag, startPoint x: 264, startPoint y: 297, endPoint x: 493, endPoint y: 320, distance: 230.8
click at [493, 320] on div "A two unitary model – variation 1 One unitary combining Arun, [GEOGRAPHIC_DATA]…" at bounding box center [500, 337] width 511 height 164
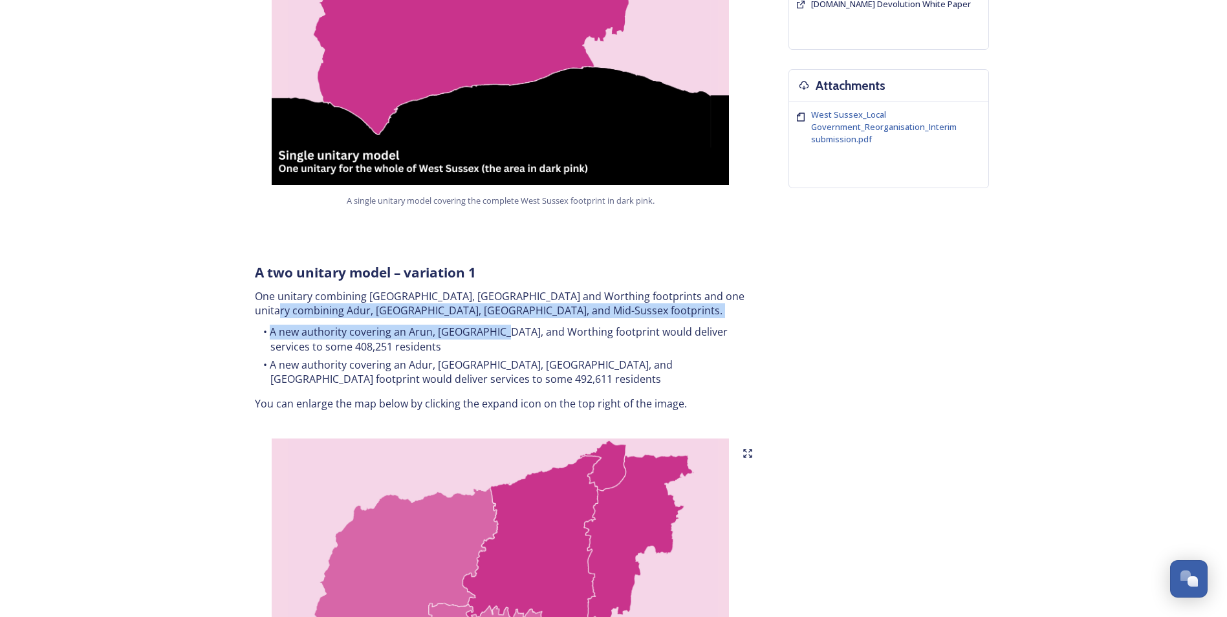
drag, startPoint x: 493, startPoint y: 320, endPoint x: 402, endPoint y: 325, distance: 91.9
click at [404, 325] on li "A new authority covering an Arun, [GEOGRAPHIC_DATA], and Worthing footprint wou…" at bounding box center [501, 339] width 492 height 29
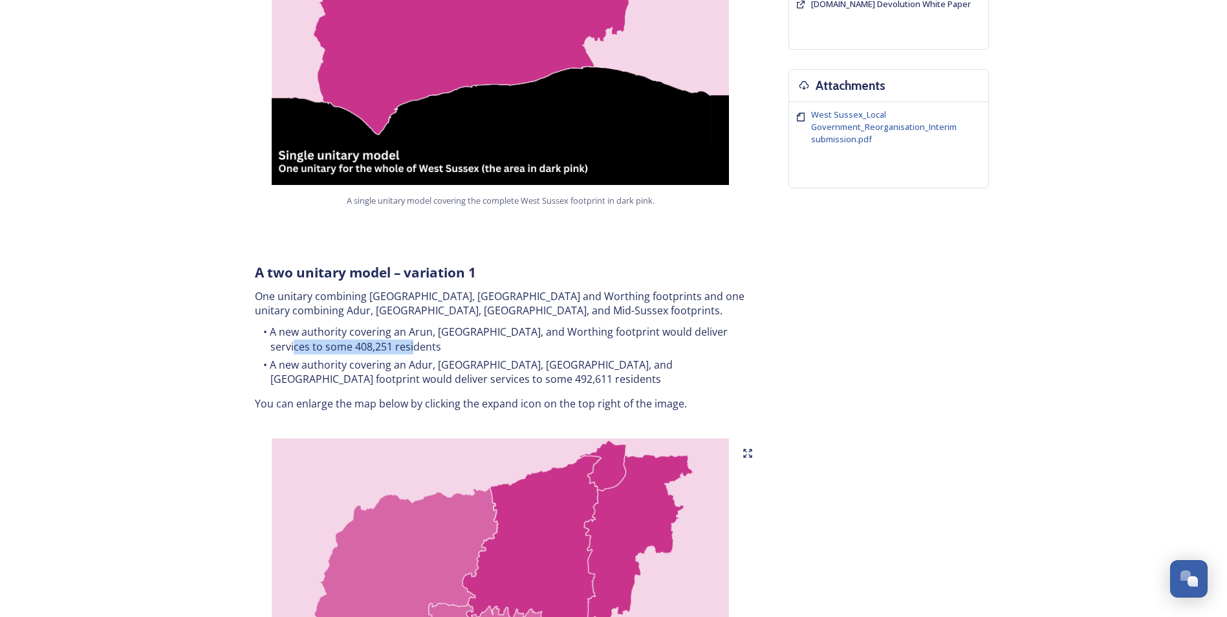
drag, startPoint x: 307, startPoint y: 320, endPoint x: 483, endPoint y: 334, distance: 176.5
click at [483, 334] on li "A new authority covering an Arun, [GEOGRAPHIC_DATA], and Worthing footprint wou…" at bounding box center [501, 339] width 492 height 29
drag, startPoint x: 438, startPoint y: 338, endPoint x: 431, endPoint y: 337, distance: 7.1
click at [438, 338] on li "A new authority covering an Arun, [GEOGRAPHIC_DATA], and Worthing footprint wou…" at bounding box center [501, 339] width 492 height 29
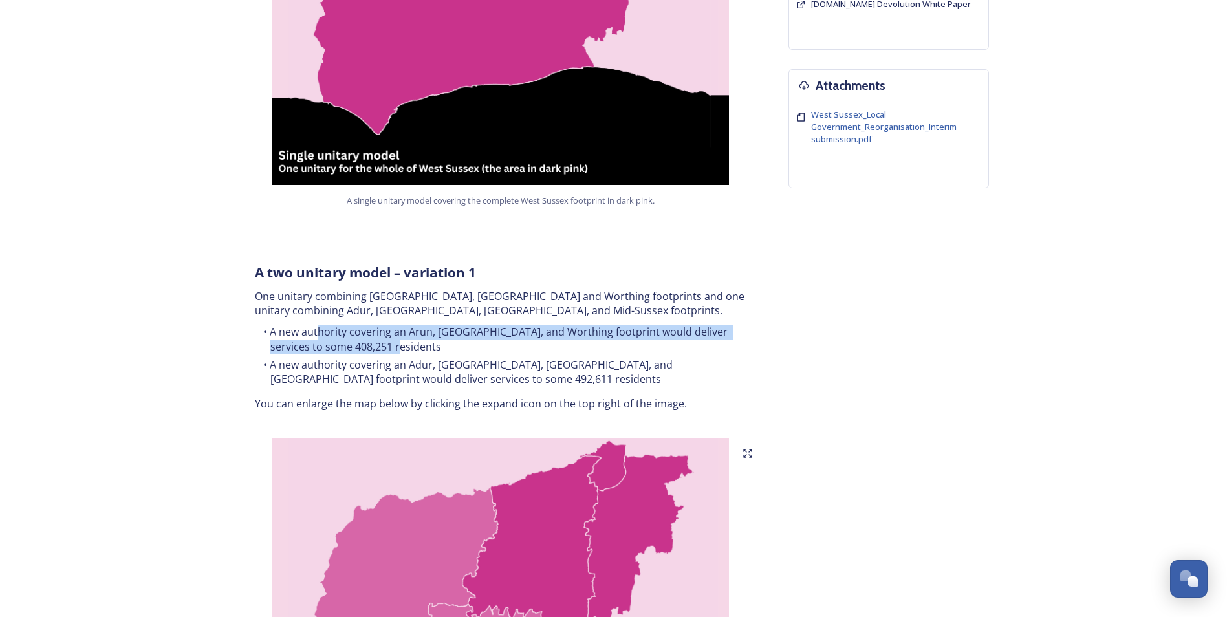
drag, startPoint x: 332, startPoint y: 320, endPoint x: 380, endPoint y: 334, distance: 49.3
click at [380, 334] on li "A new authority covering an Arun, [GEOGRAPHIC_DATA], and Worthing footprint wou…" at bounding box center [501, 339] width 492 height 29
drag, startPoint x: 366, startPoint y: 331, endPoint x: 248, endPoint y: 319, distance: 118.9
click at [248, 319] on div "A two unitary model – variation 1 One unitary combining Arun, [GEOGRAPHIC_DATA]…" at bounding box center [500, 337] width 511 height 164
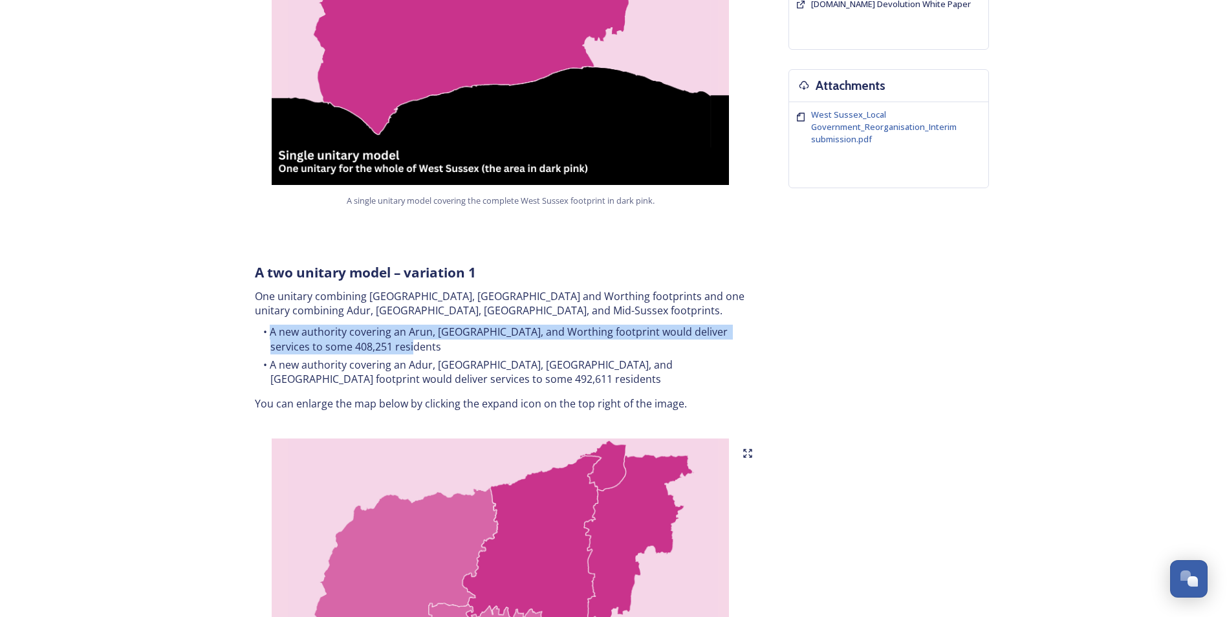
drag, startPoint x: 248, startPoint y: 319, endPoint x: 382, endPoint y: 340, distance: 135.4
click at [370, 336] on li "A new authority covering an Arun, [GEOGRAPHIC_DATA], and Worthing footprint wou…" at bounding box center [501, 339] width 492 height 29
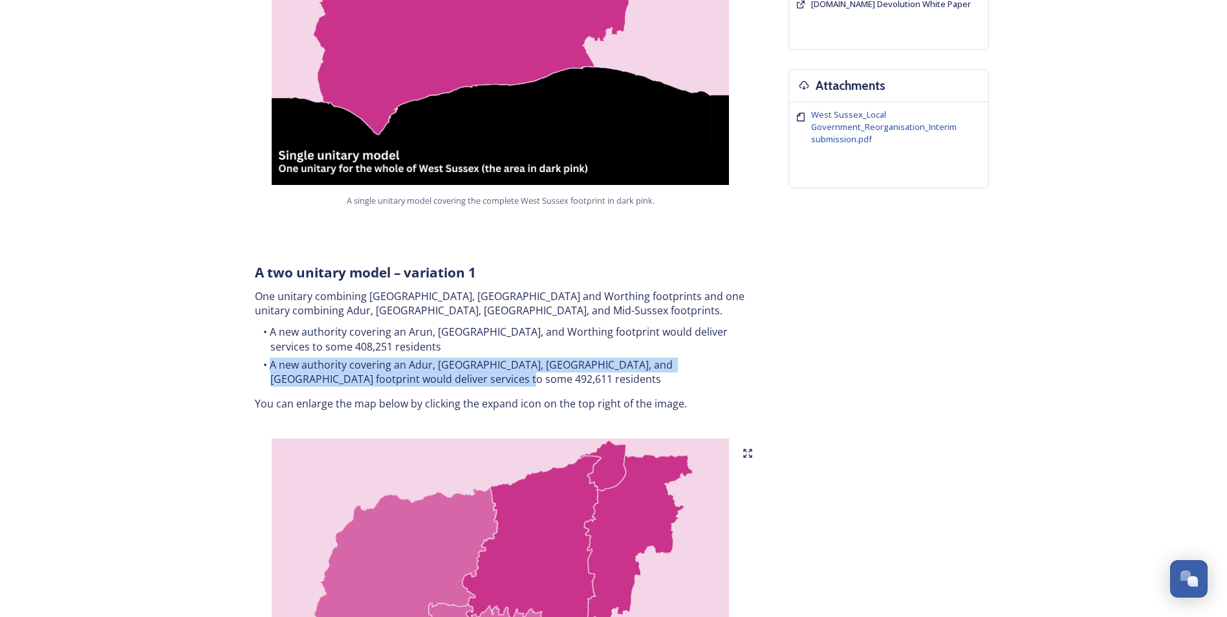
drag, startPoint x: 472, startPoint y: 363, endPoint x: 273, endPoint y: 352, distance: 199.5
click at [273, 358] on li "A new authority covering an Adur, [GEOGRAPHIC_DATA], [GEOGRAPHIC_DATA], and [GE…" at bounding box center [501, 372] width 492 height 29
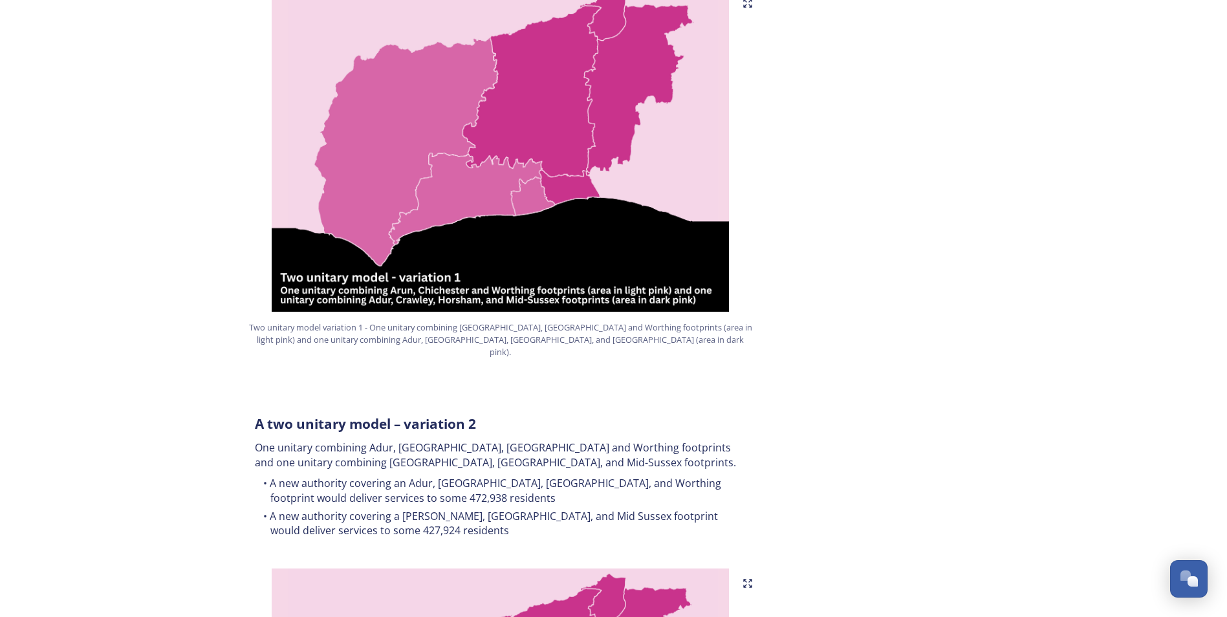
scroll to position [1035, 0]
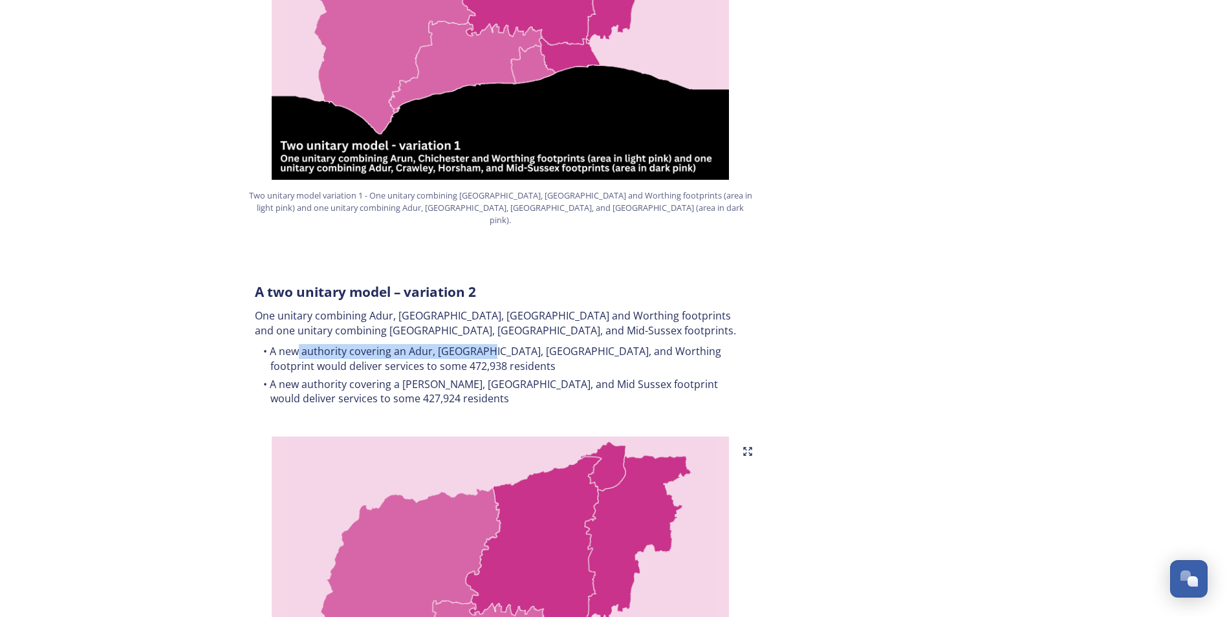
drag, startPoint x: 310, startPoint y: 329, endPoint x: 479, endPoint y: 330, distance: 169.5
click at [479, 344] on li "A new authority covering an Adur, [GEOGRAPHIC_DATA], [GEOGRAPHIC_DATA], and Wor…" at bounding box center [501, 358] width 492 height 29
click at [471, 377] on li "A new authority covering a [PERSON_NAME], [GEOGRAPHIC_DATA], and Mid Sussex foo…" at bounding box center [501, 391] width 492 height 29
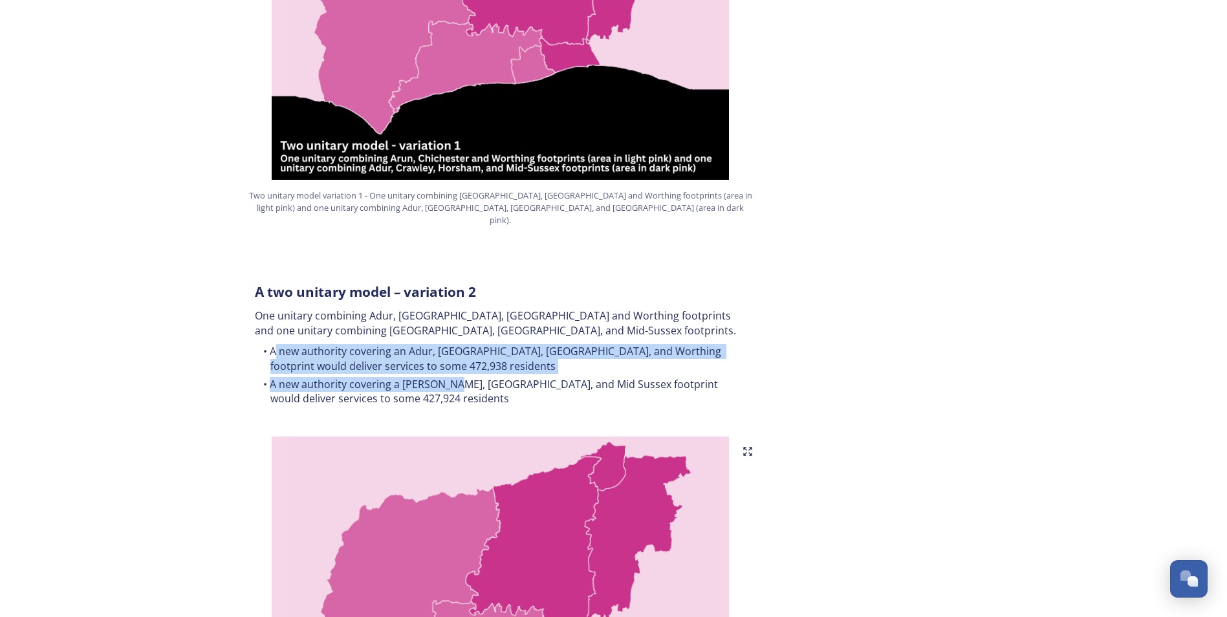
drag, startPoint x: 279, startPoint y: 329, endPoint x: 453, endPoint y: 353, distance: 176.3
click at [453, 353] on ul "A new authority covering an Adur, [GEOGRAPHIC_DATA], [GEOGRAPHIC_DATA], and Wor…" at bounding box center [501, 376] width 492 height 65
click at [453, 377] on li "A new authority covering a [PERSON_NAME], [GEOGRAPHIC_DATA], and Mid Sussex foo…" at bounding box center [501, 391] width 492 height 29
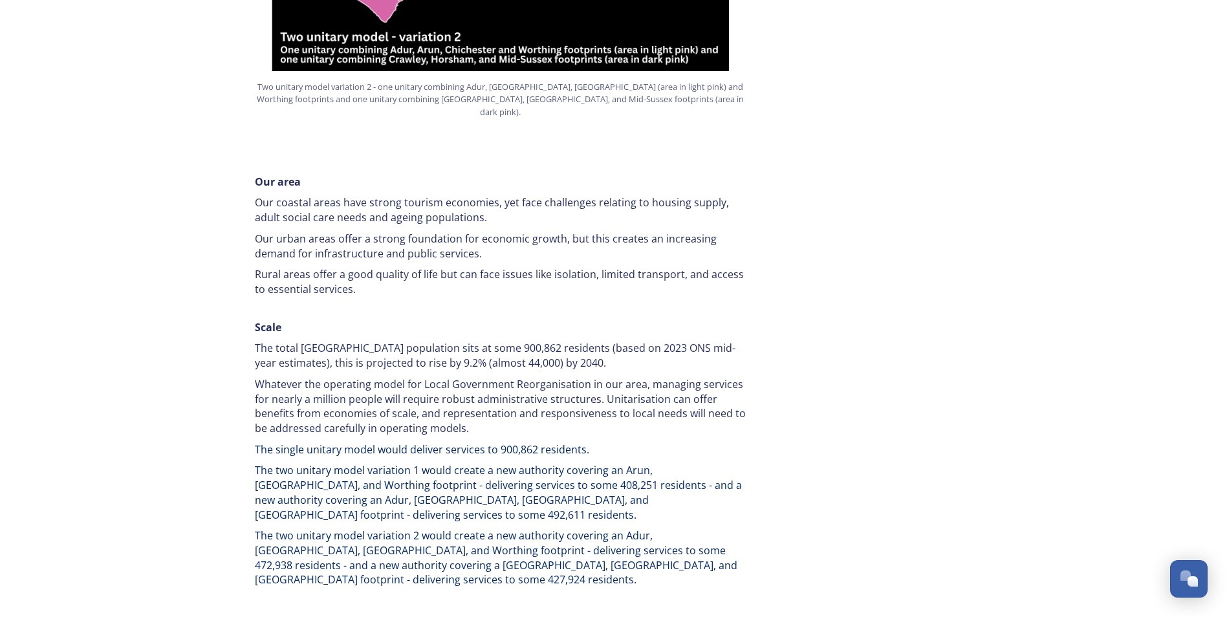
scroll to position [1746, 0]
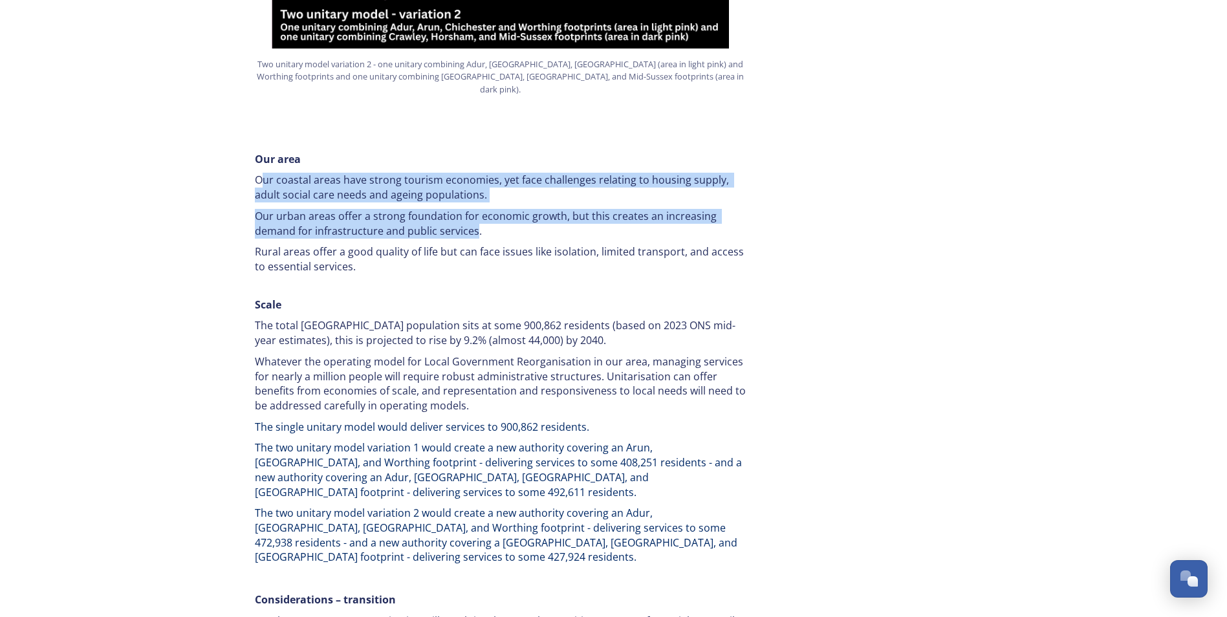
drag, startPoint x: 280, startPoint y: 141, endPoint x: 475, endPoint y: 207, distance: 206.2
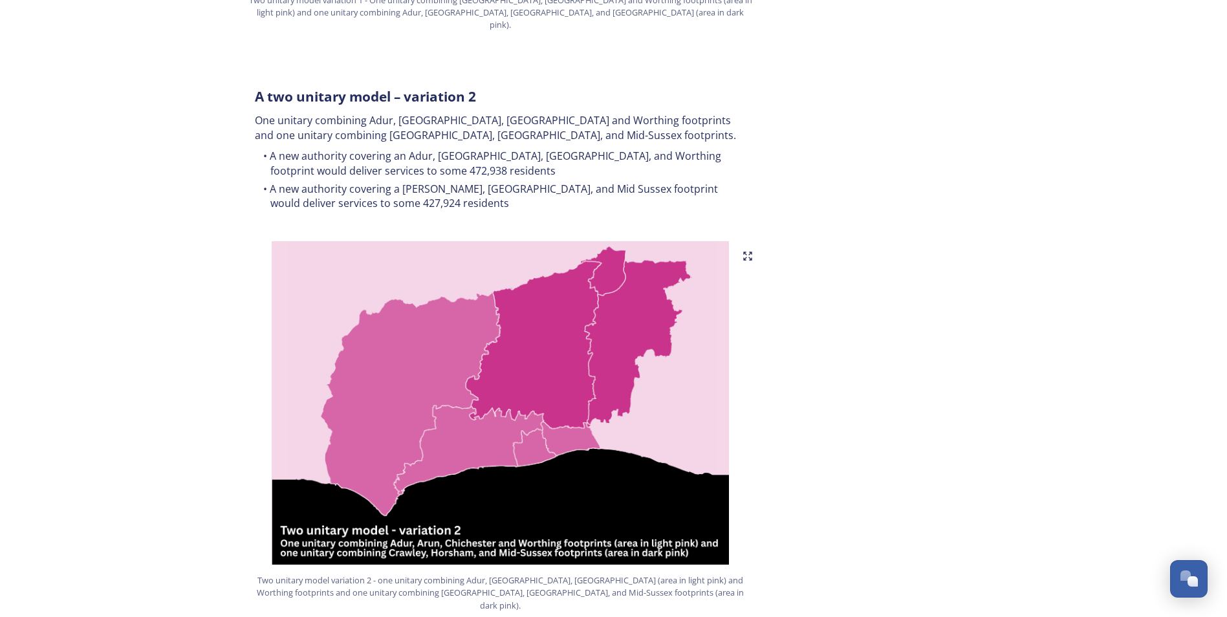
scroll to position [1229, 0]
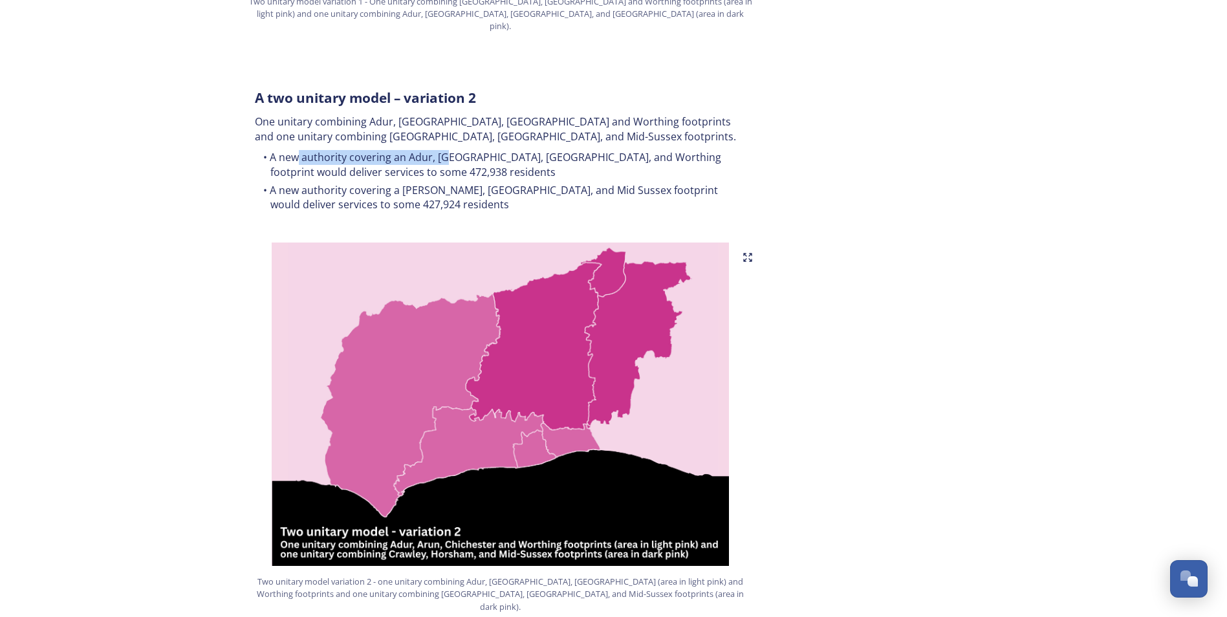
drag, startPoint x: 301, startPoint y: 136, endPoint x: 449, endPoint y: 132, distance: 148.2
click at [449, 150] on li "A new authority covering an Adur, [GEOGRAPHIC_DATA], [GEOGRAPHIC_DATA], and Wor…" at bounding box center [501, 164] width 492 height 29
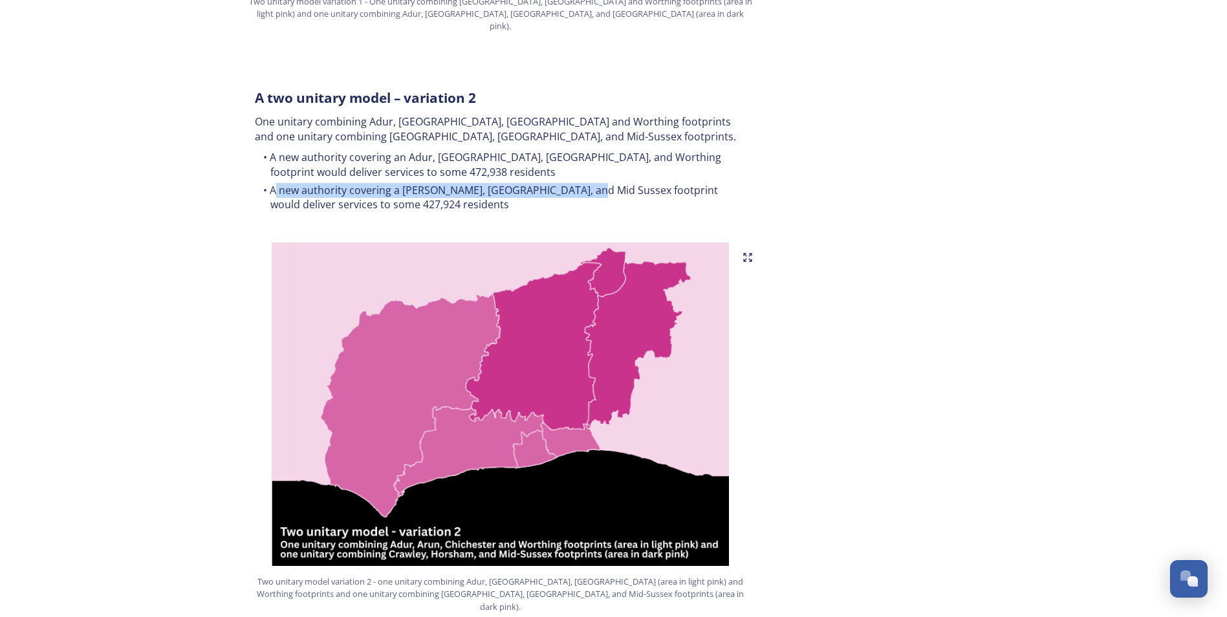
drag, startPoint x: 274, startPoint y: 164, endPoint x: 585, endPoint y: 157, distance: 311.2
click at [585, 183] on li "A new authority covering a [PERSON_NAME], [GEOGRAPHIC_DATA], and Mid Sussex foo…" at bounding box center [501, 197] width 492 height 29
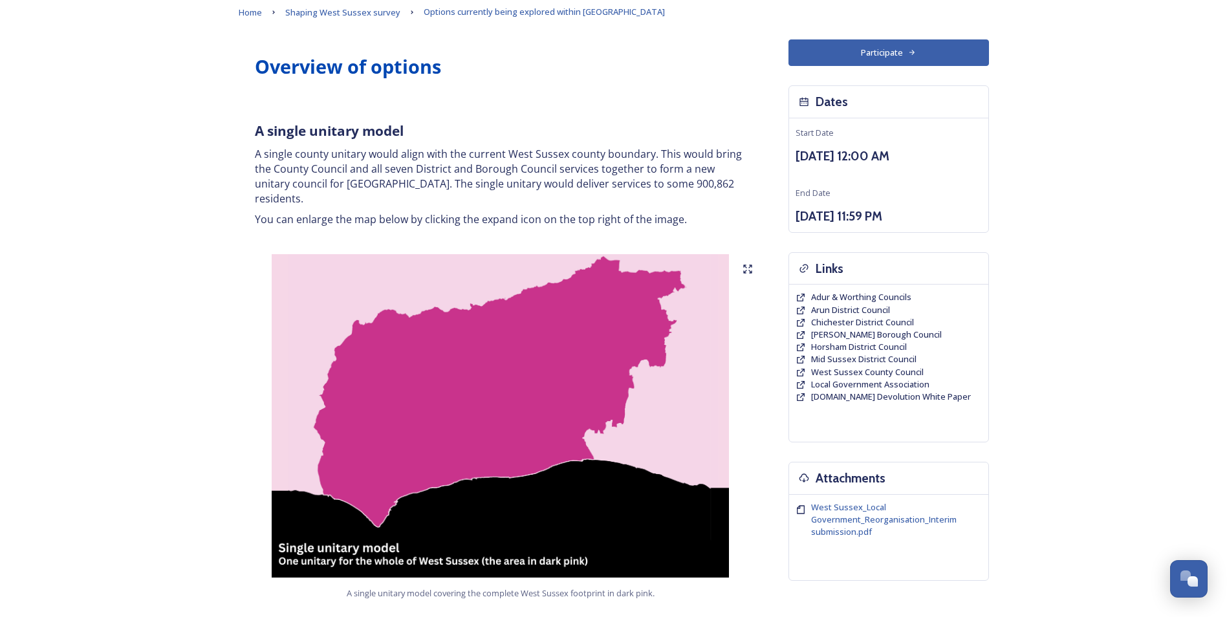
scroll to position [0, 0]
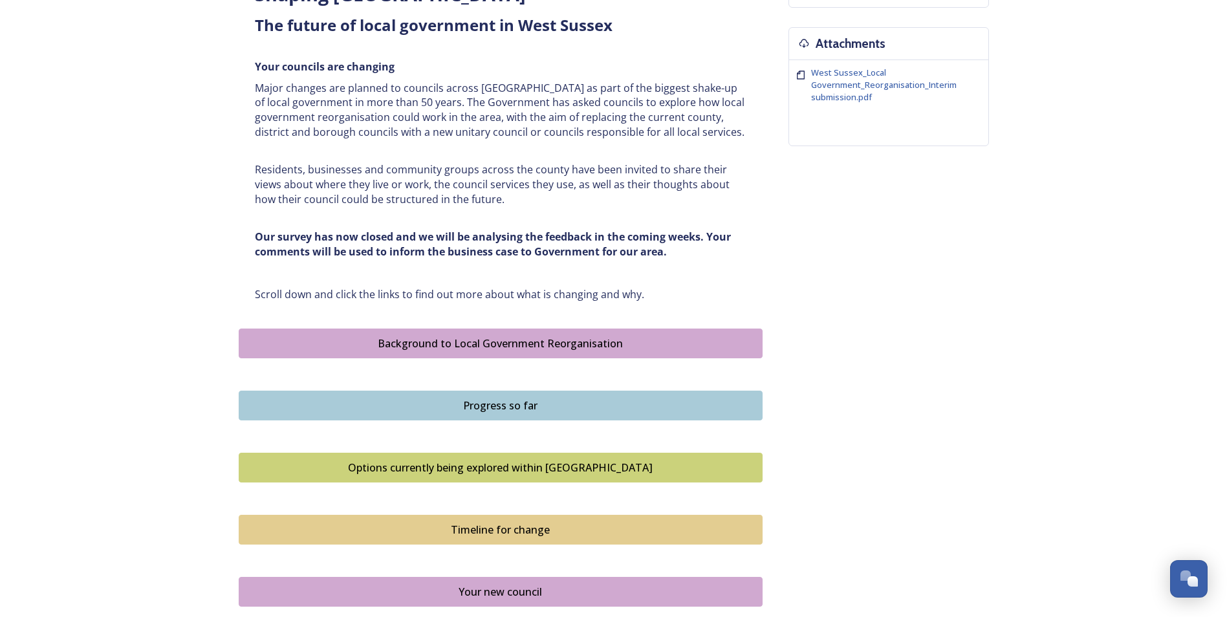
scroll to position [517, 0]
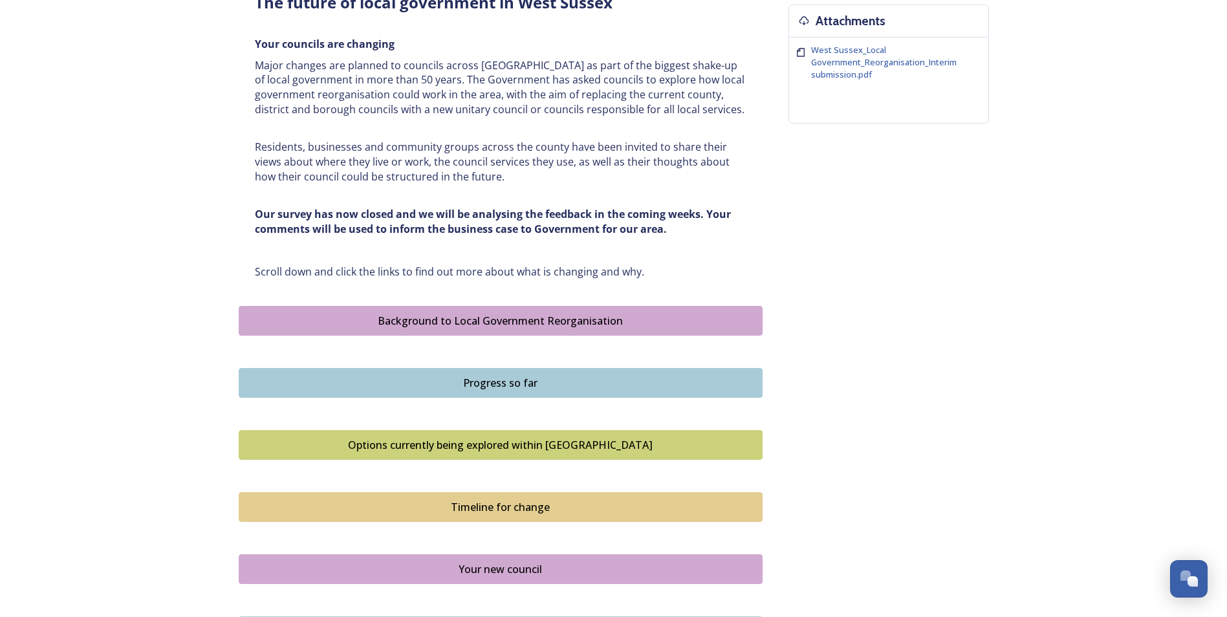
click at [528, 510] on div "Timeline for change" at bounding box center [501, 507] width 510 height 16
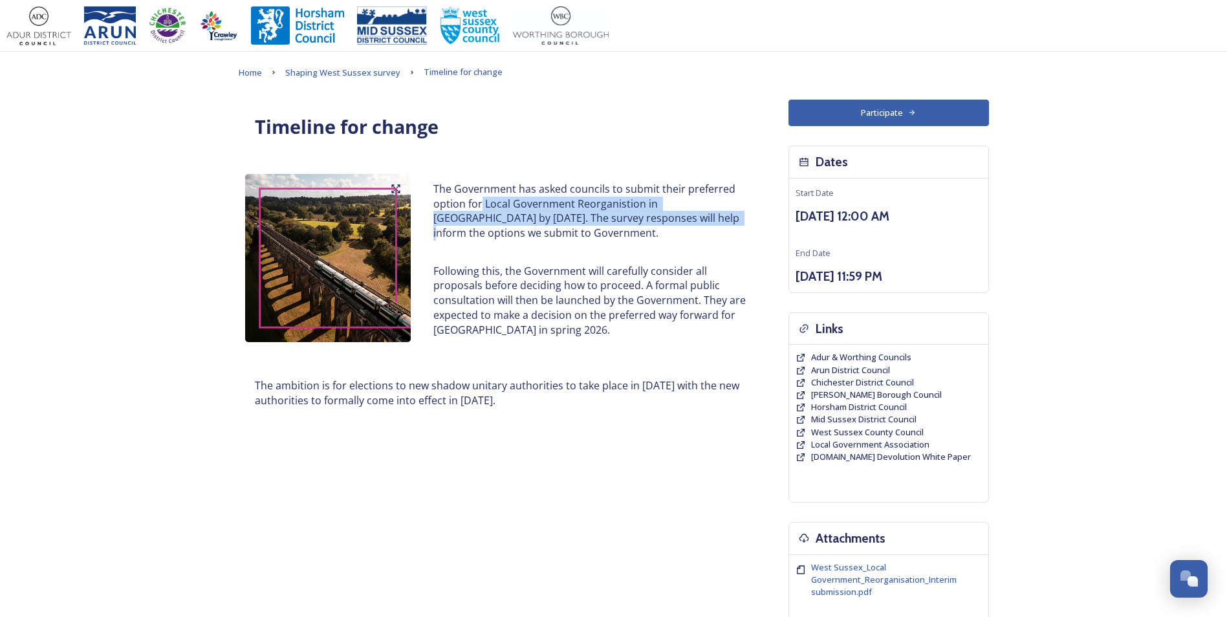
drag, startPoint x: 480, startPoint y: 206, endPoint x: 652, endPoint y: 213, distance: 172.2
click at [652, 213] on p "The Government has asked councils to submit their preferred option for Local Go…" at bounding box center [589, 211] width 312 height 59
click at [621, 225] on p "The Government has asked councils to submit their preferred option for Local Go…" at bounding box center [589, 211] width 312 height 59
drag, startPoint x: 526, startPoint y: 220, endPoint x: 604, endPoint y: 249, distance: 83.5
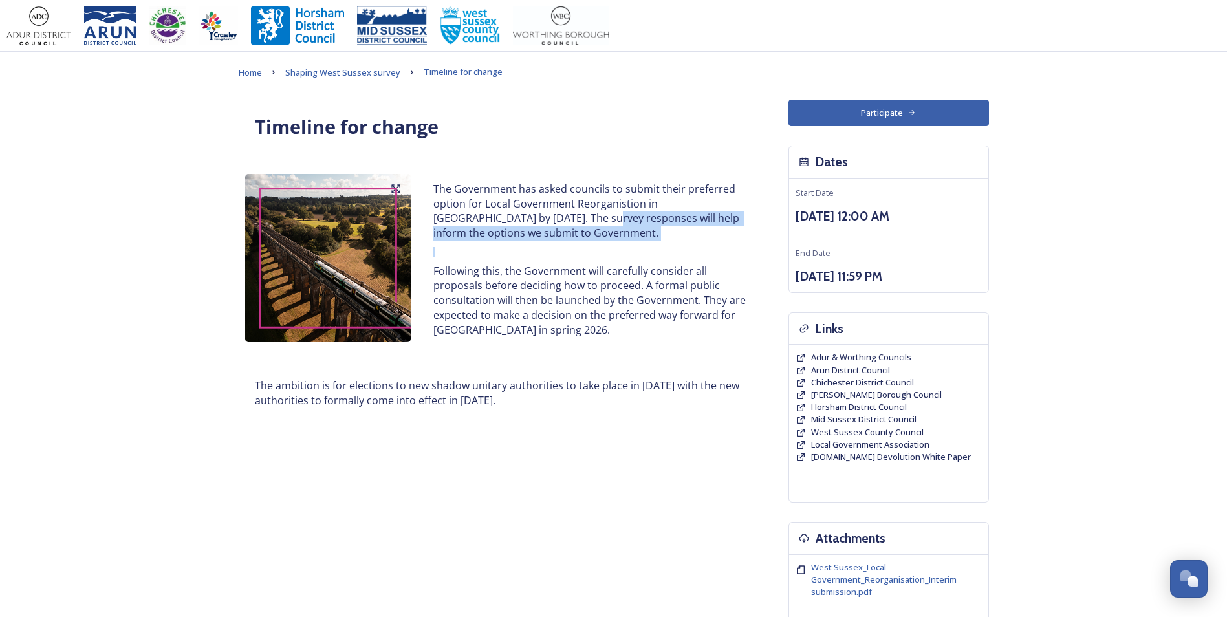
click at [604, 249] on div "The Government has asked councils to submit their preferred option for Local Go…" at bounding box center [590, 259] width 332 height 171
drag, startPoint x: 604, startPoint y: 249, endPoint x: 565, endPoint y: 323, distance: 83.3
click at [565, 323] on p "Following this, the Government will carefully consider all proposals before dec…" at bounding box center [589, 301] width 312 height 74
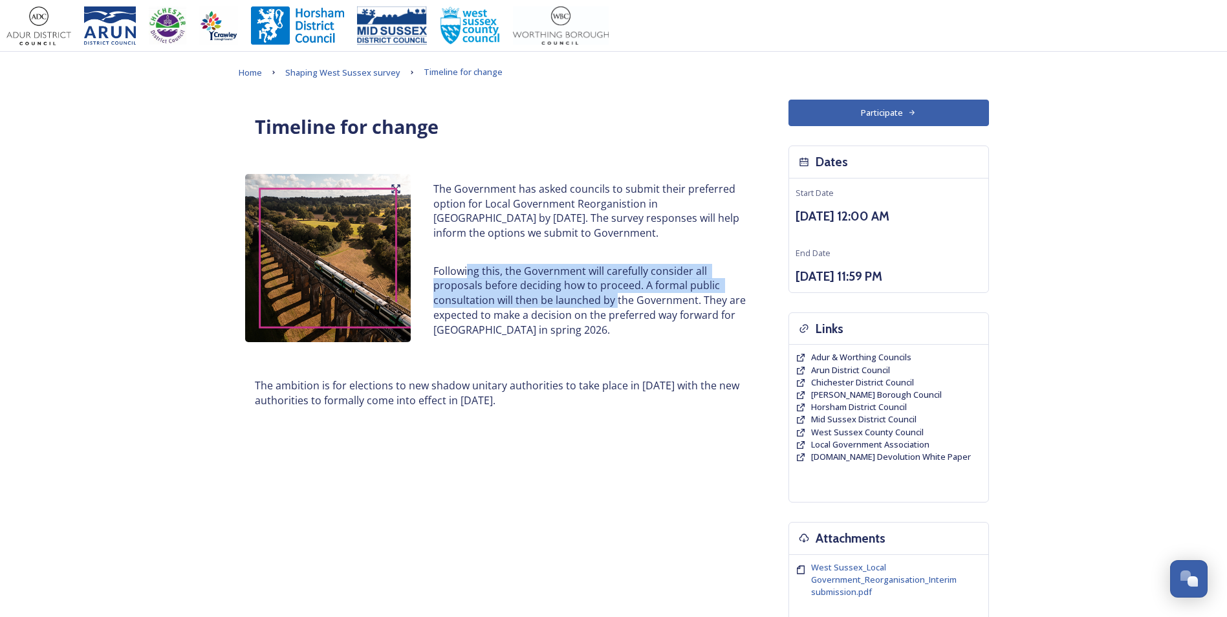
drag, startPoint x: 475, startPoint y: 274, endPoint x: 616, endPoint y: 297, distance: 142.9
click at [616, 297] on p "Following this, the Government will carefully consider all proposals before dec…" at bounding box center [589, 301] width 312 height 74
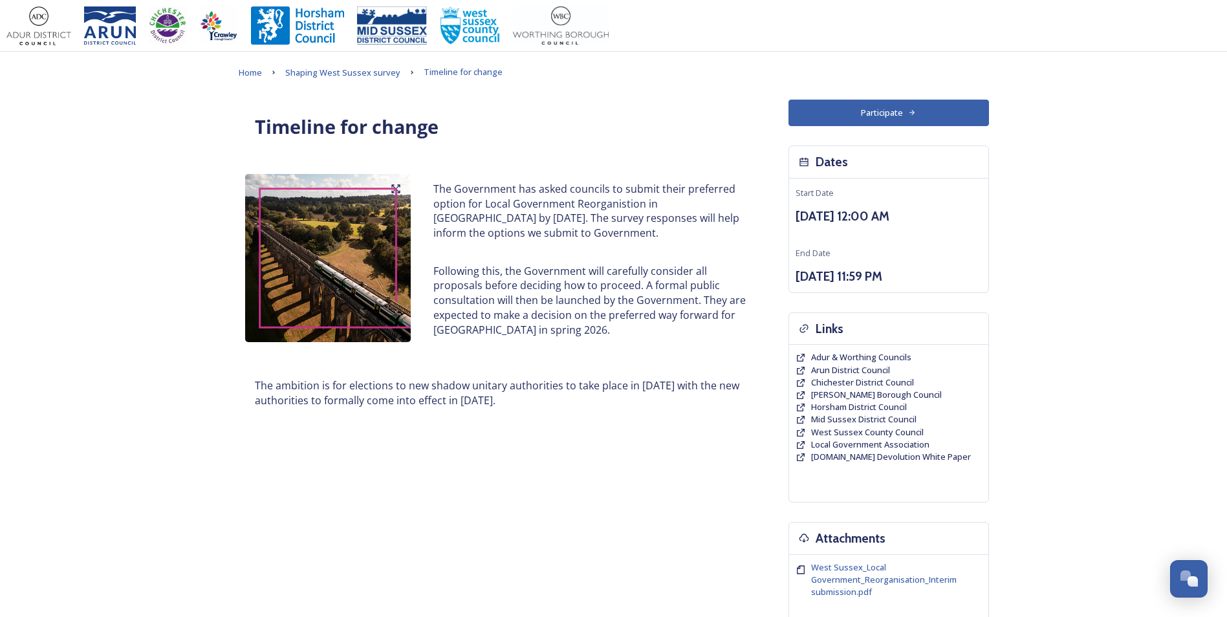
click at [607, 307] on p "Following this, the Government will carefully consider all proposals before dec…" at bounding box center [589, 301] width 312 height 74
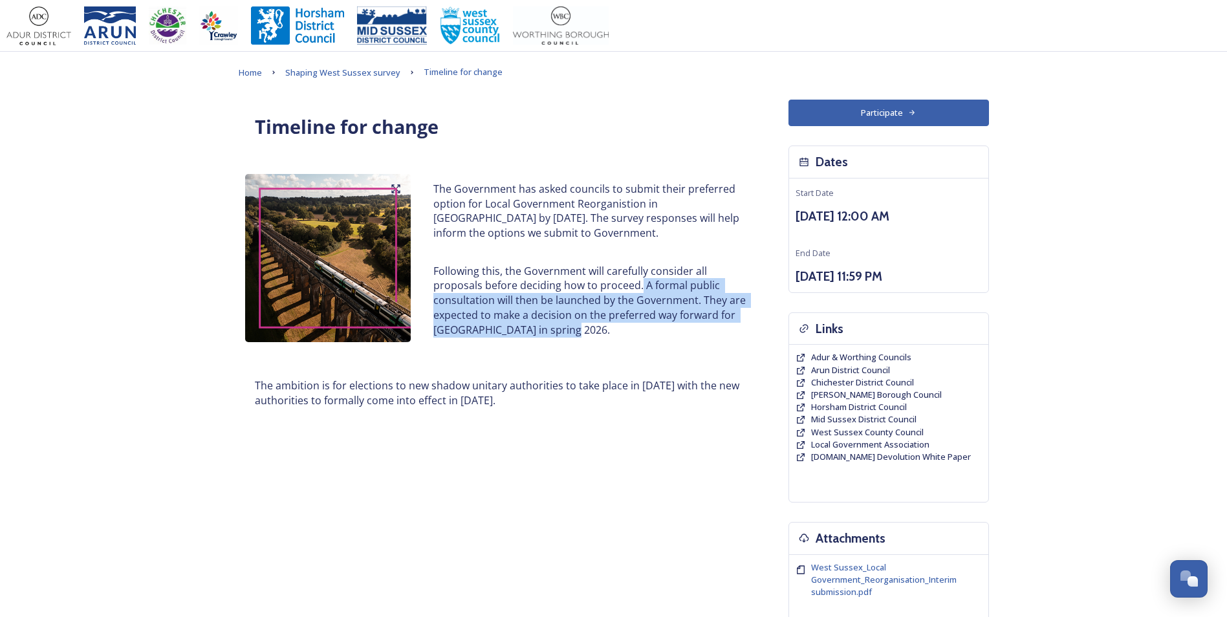
drag, startPoint x: 646, startPoint y: 289, endPoint x: 598, endPoint y: 327, distance: 61.2
click at [598, 327] on p "Following this, the Government will carefully consider all proposals before dec…" at bounding box center [589, 301] width 312 height 74
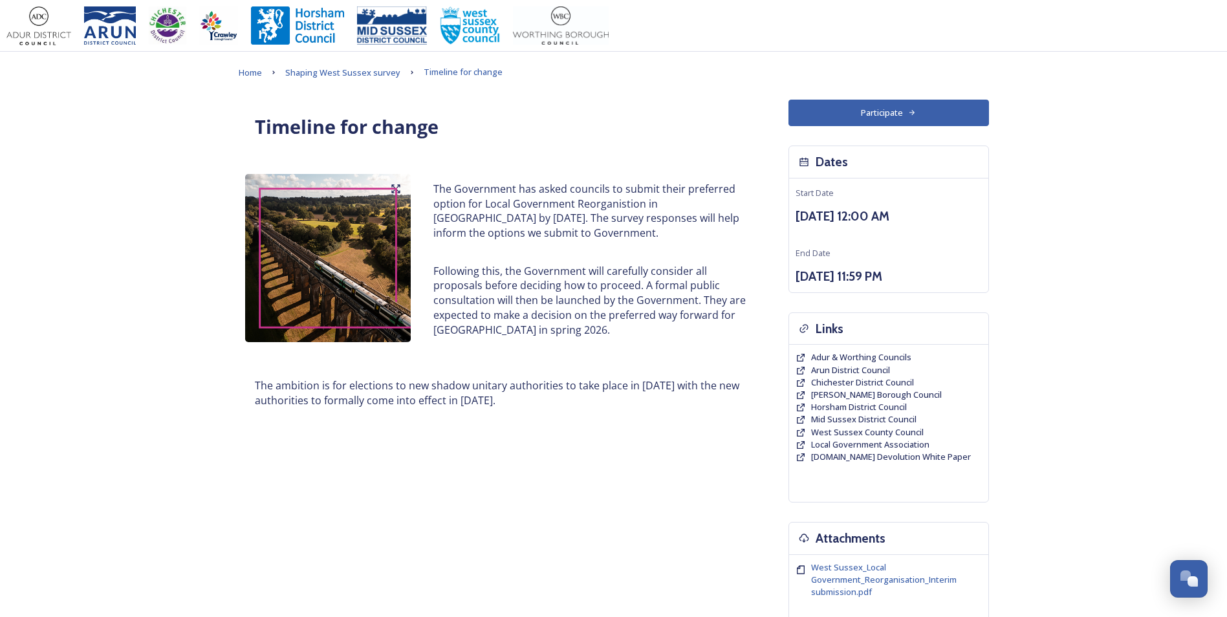
click at [591, 334] on p "Following this, the Government will carefully consider all proposals before dec…" at bounding box center [589, 301] width 312 height 74
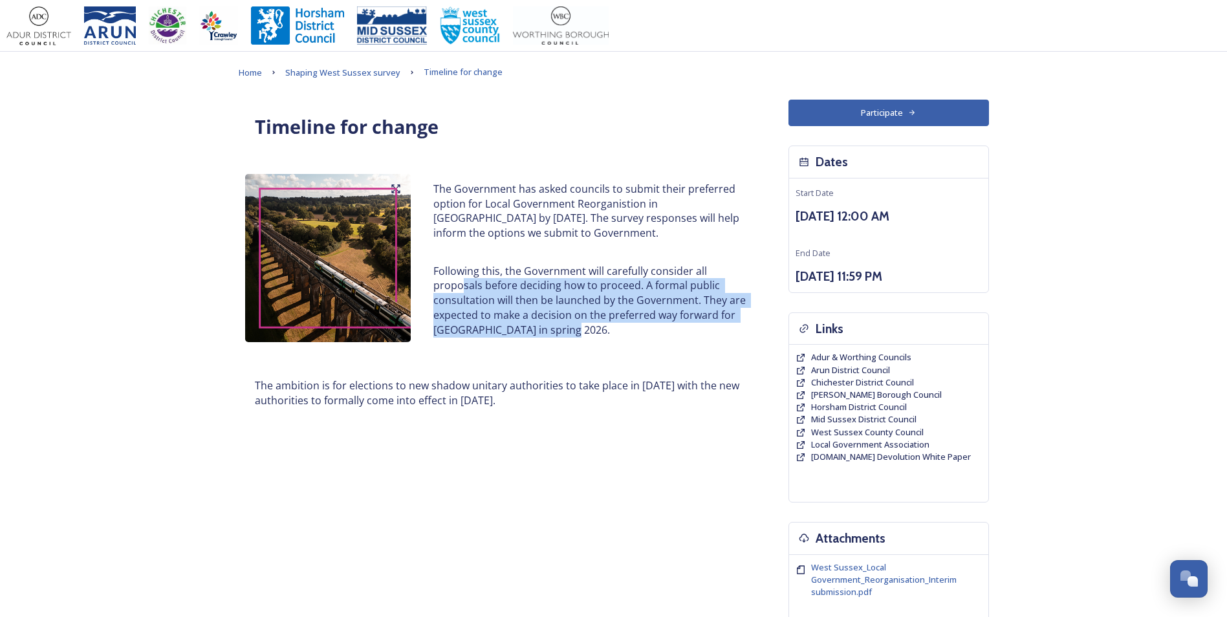
drag, startPoint x: 567, startPoint y: 336, endPoint x: 462, endPoint y: 285, distance: 116.3
click at [462, 285] on p "Following this, the Government will carefully consider all proposals before dec…" at bounding box center [589, 301] width 312 height 74
click at [524, 325] on p "Following this, the Government will carefully consider all proposals before dec…" at bounding box center [589, 301] width 312 height 74
drag, startPoint x: 308, startPoint y: 383, endPoint x: 517, endPoint y: 403, distance: 210.5
click at [517, 403] on p "The ambition is for elections to new shadow unitary authorities to take place i…" at bounding box center [501, 392] width 492 height 29
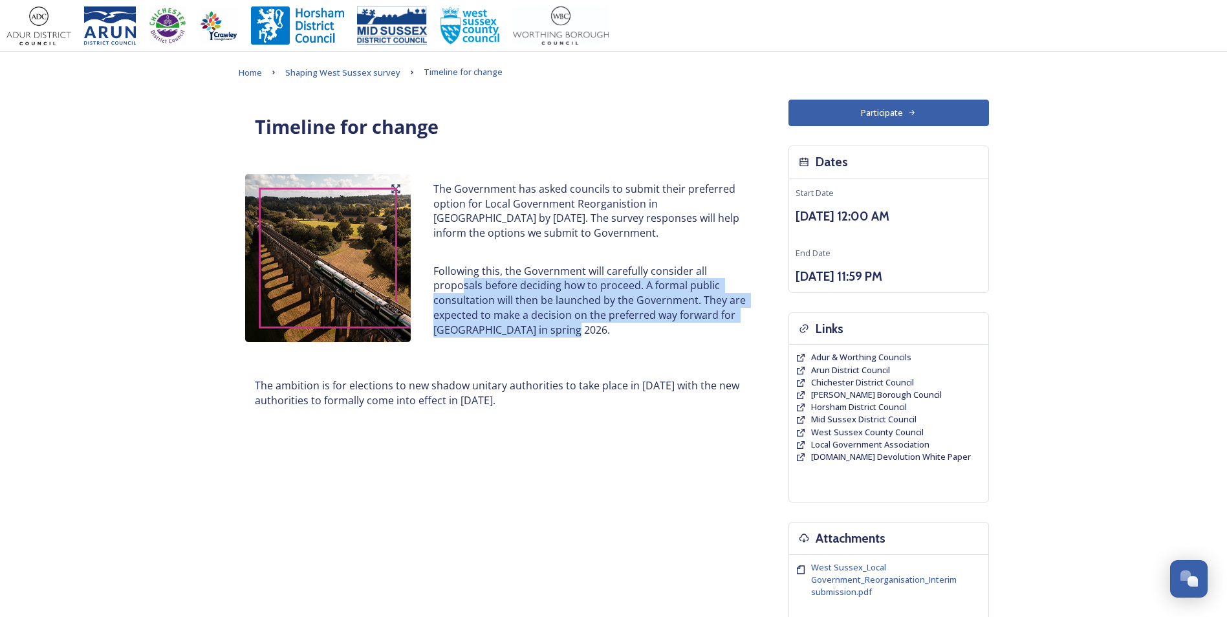
click at [517, 403] on p "The ambition is for elections to new shadow unitary authorities to take place i…" at bounding box center [501, 392] width 492 height 29
drag, startPoint x: 414, startPoint y: 382, endPoint x: 538, endPoint y: 396, distance: 125.1
click at [538, 396] on p "The ambition is for elections to new shadow unitary authorities to take place i…" at bounding box center [501, 392] width 492 height 29
click at [538, 397] on p "The ambition is for elections to new shadow unitary authorities to take place i…" at bounding box center [501, 392] width 492 height 29
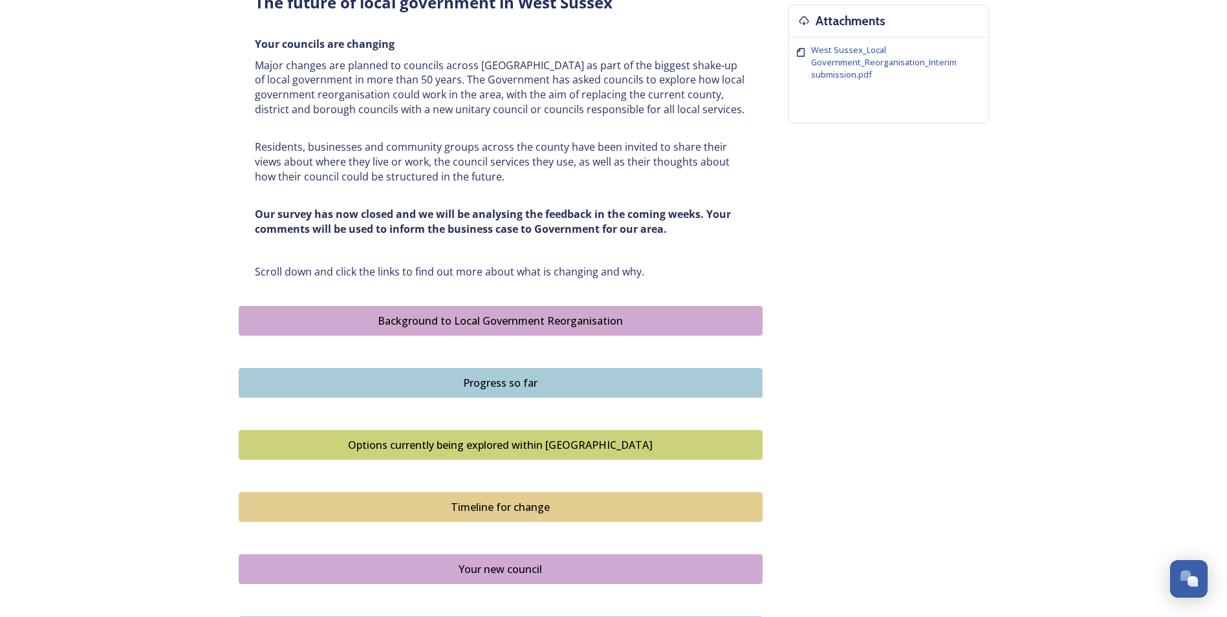
scroll to position [582, 0]
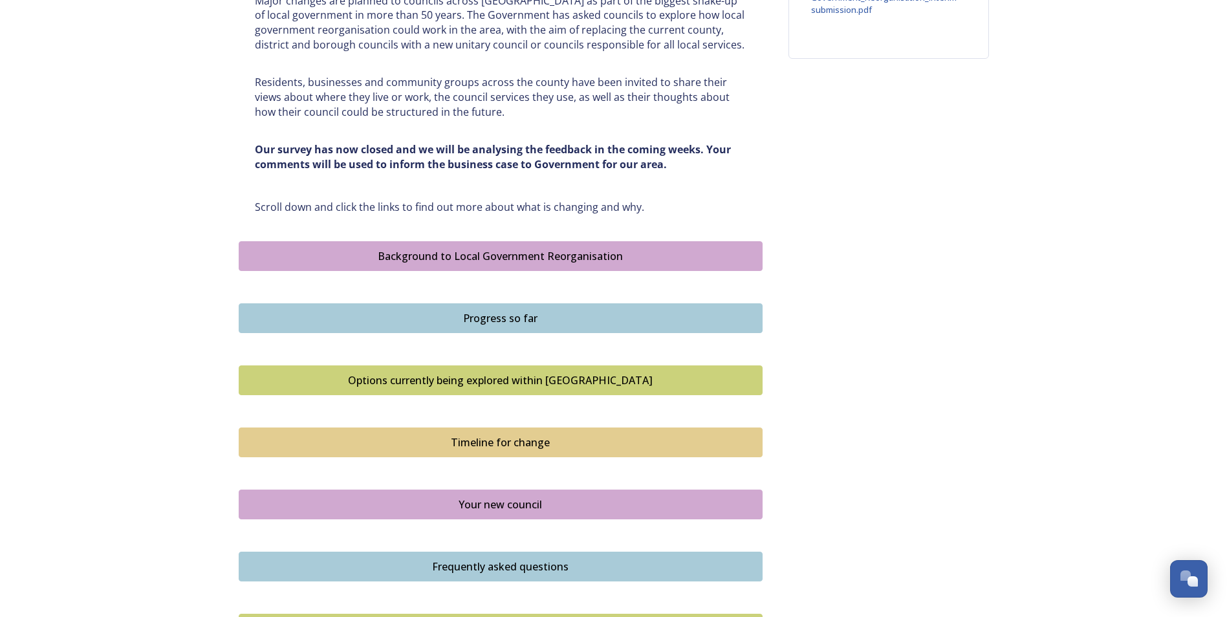
click at [509, 510] on div "Your new council" at bounding box center [501, 505] width 510 height 16
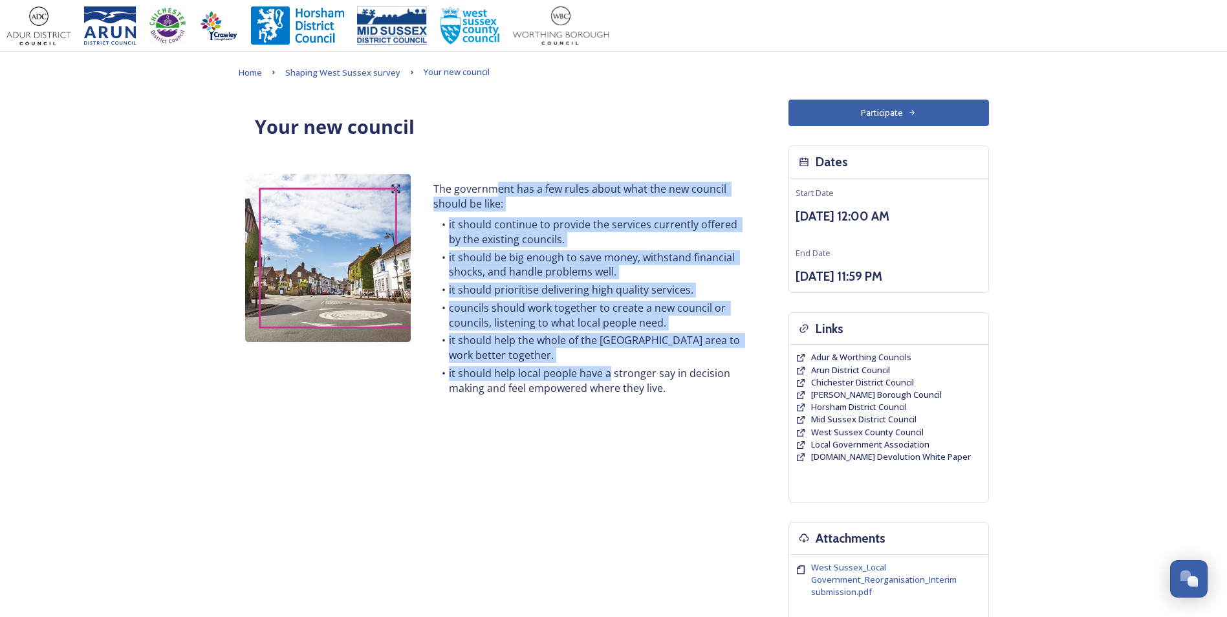
drag, startPoint x: 497, startPoint y: 186, endPoint x: 607, endPoint y: 365, distance: 209.9
click at [607, 365] on div "The government has a few rules about what the new council should be like: it sh…" at bounding box center [590, 290] width 332 height 232
click at [608, 365] on ul "it should continue to provide the services currently offered by the existing co…" at bounding box center [589, 307] width 312 height 181
click at [532, 268] on li "it should be big enough to save money, withstand financial shocks, and handle p…" at bounding box center [589, 264] width 312 height 29
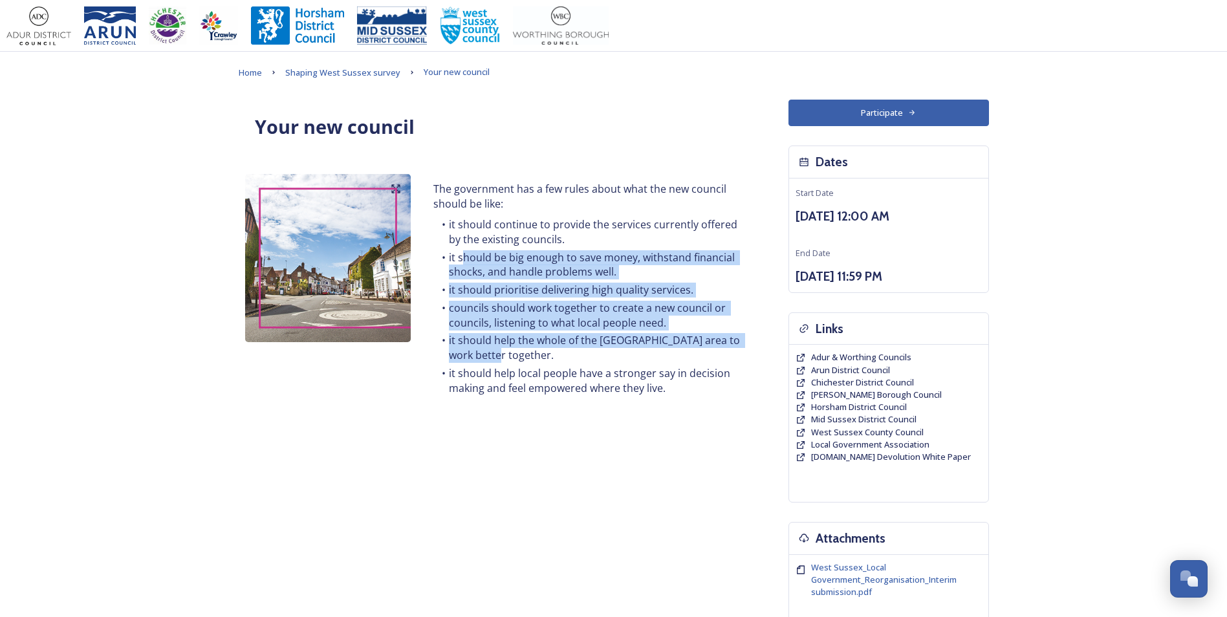
drag, startPoint x: 461, startPoint y: 256, endPoint x: 630, endPoint y: 360, distance: 198.3
click at [630, 360] on ul "it should continue to provide the services currently offered by the existing co…" at bounding box center [589, 307] width 312 height 181
click at [626, 358] on li "it should help the whole of the [GEOGRAPHIC_DATA] area to work better together." at bounding box center [589, 347] width 312 height 29
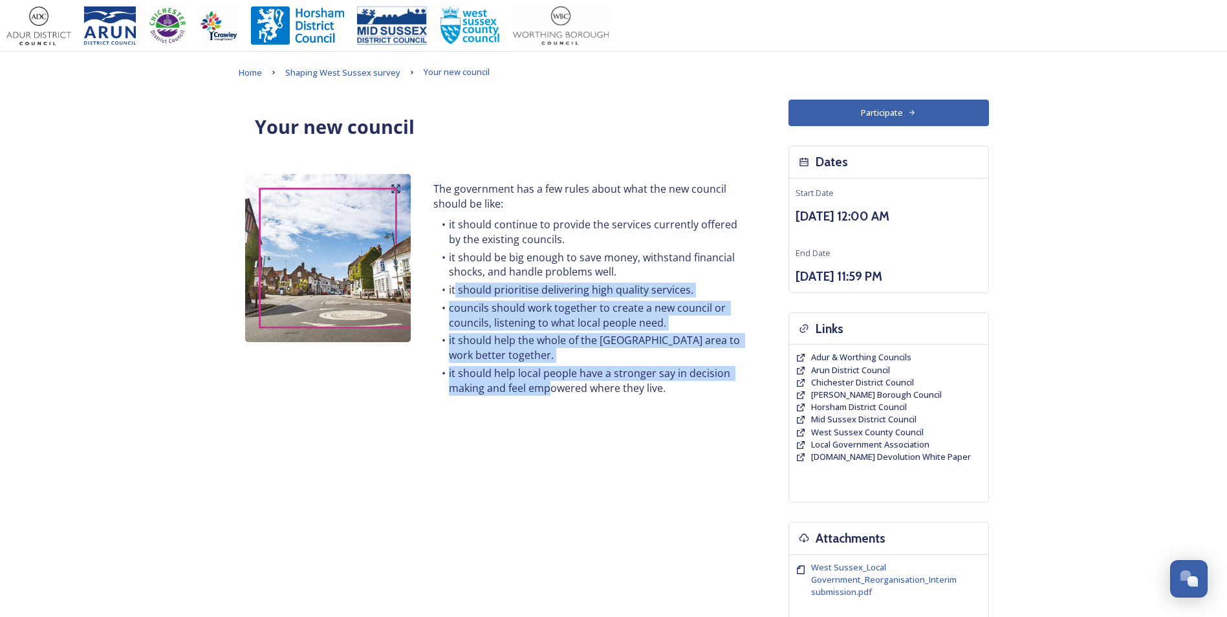
drag, startPoint x: 468, startPoint y: 289, endPoint x: 550, endPoint y: 384, distance: 126.1
click at [550, 384] on ul "it should continue to provide the services currently offered by the existing co…" at bounding box center [589, 307] width 312 height 181
click at [552, 385] on li "it should help local people have a stronger say in decision making and feel emp…" at bounding box center [589, 380] width 312 height 29
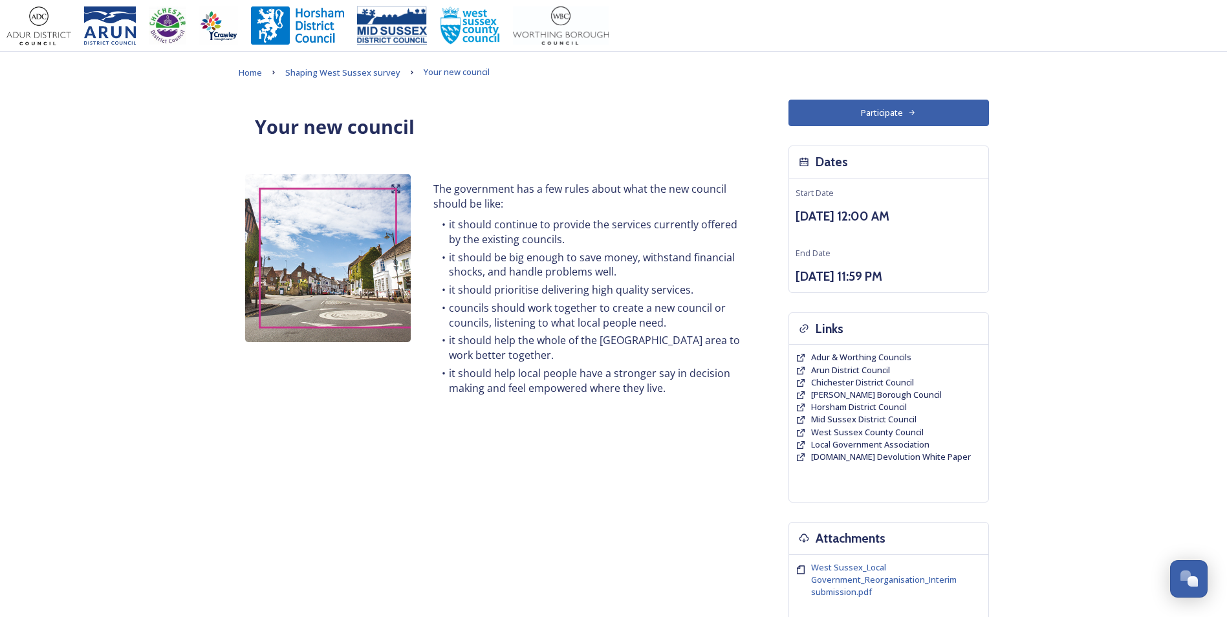
click at [629, 389] on li "it should help local people have a stronger say in decision making and feel emp…" at bounding box center [589, 380] width 312 height 29
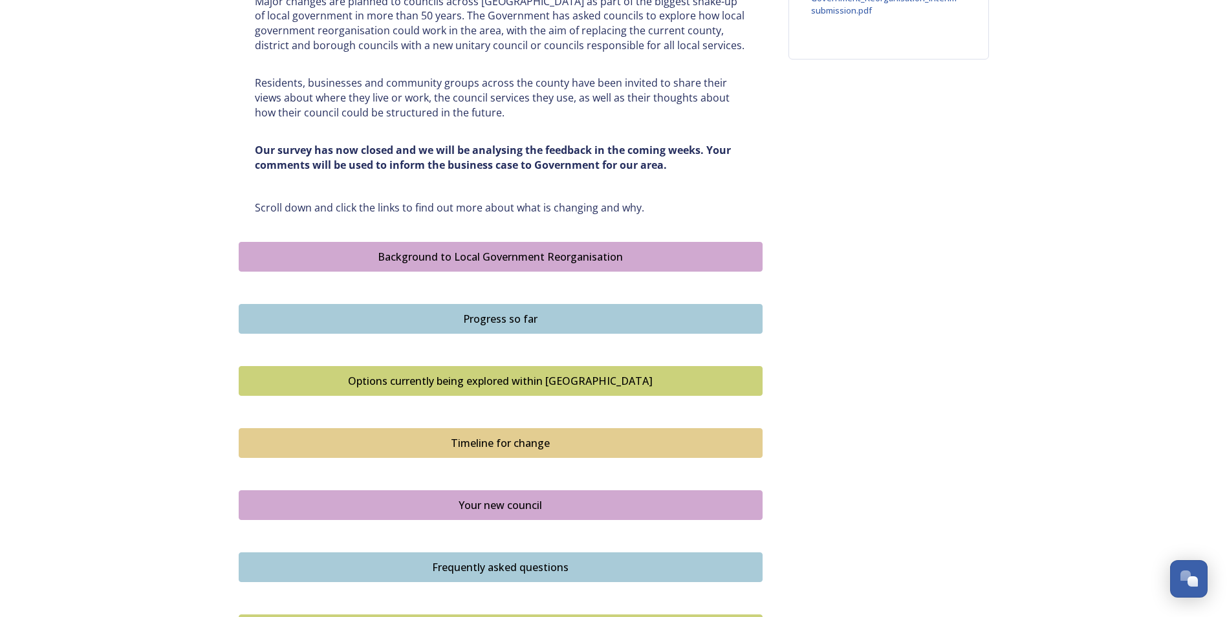
scroll to position [582, 0]
click at [501, 566] on div "Frequently asked questions" at bounding box center [501, 567] width 510 height 16
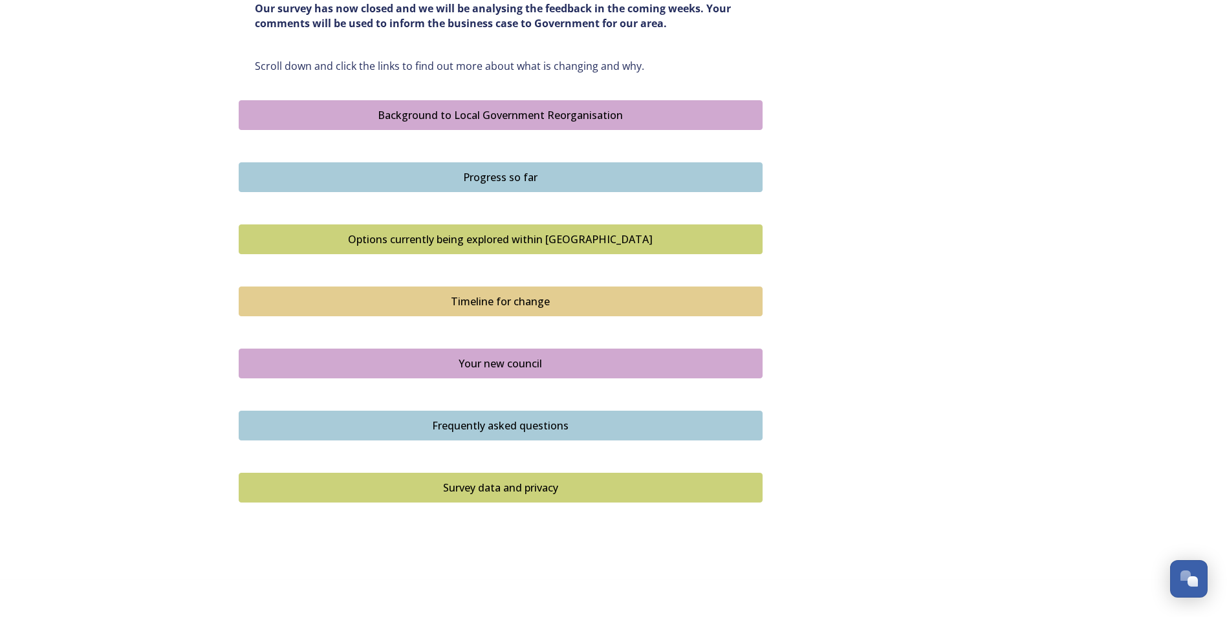
scroll to position [751, 0]
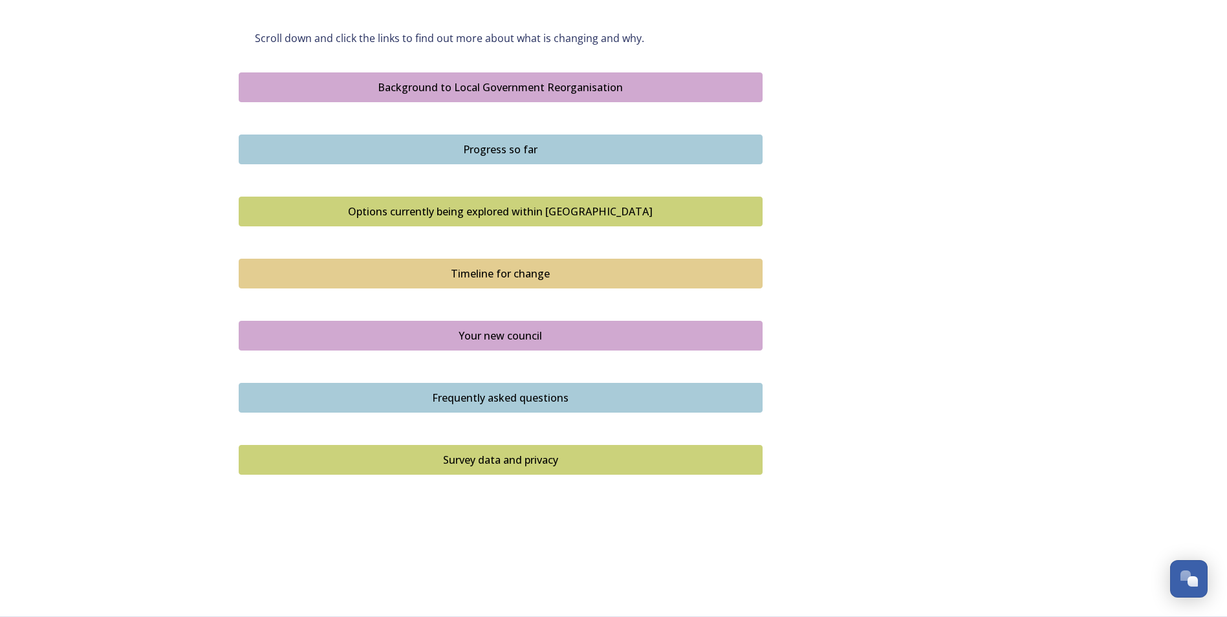
click at [543, 458] on div "Survey data and privacy" at bounding box center [501, 460] width 510 height 16
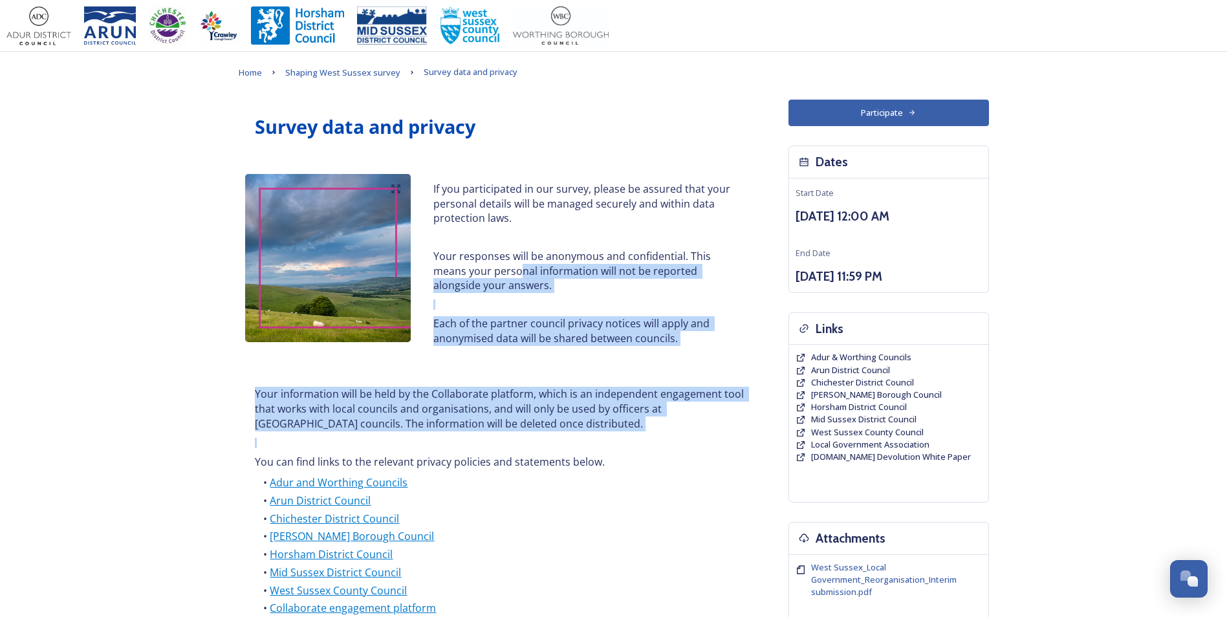
drag, startPoint x: 487, startPoint y: 266, endPoint x: 640, endPoint y: 448, distance: 236.8
click at [640, 448] on div "Survey data and privacy If you participated in our survey, please be assured th…" at bounding box center [501, 373] width 524 height 546
drag, startPoint x: 640, startPoint y: 448, endPoint x: 587, endPoint y: 450, distance: 53.1
click at [587, 450] on div "Your information will be held by the Collaborate platform, which is an independ…" at bounding box center [500, 503] width 511 height 248
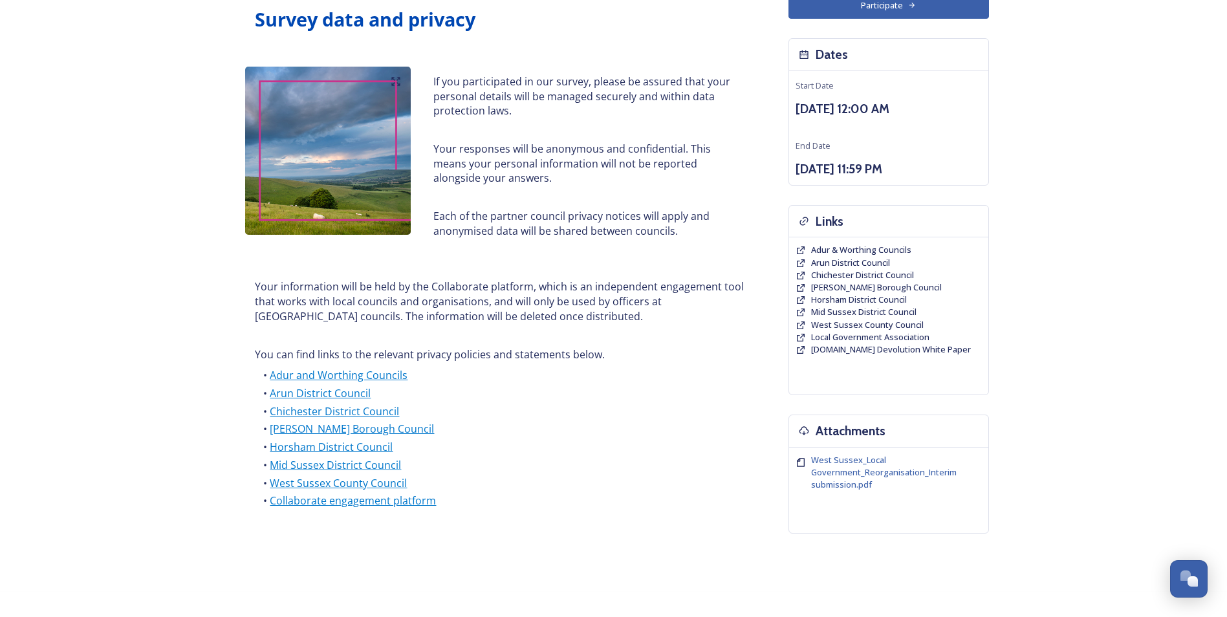
scroll to position [129, 0]
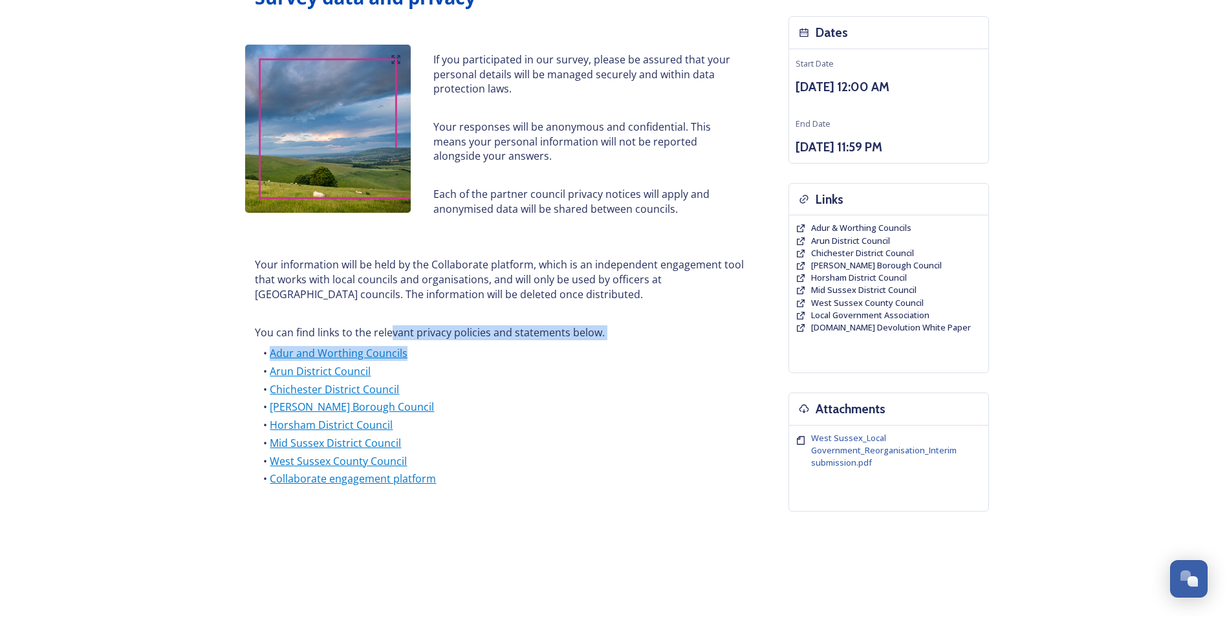
drag, startPoint x: 475, startPoint y: 331, endPoint x: 649, endPoint y: 348, distance: 175.4
click at [649, 348] on div "Your information will be held by the Collaborate platform, which is an independ…" at bounding box center [500, 374] width 511 height 248
drag, startPoint x: 649, startPoint y: 348, endPoint x: 564, endPoint y: 391, distance: 95.7
click at [559, 391] on li "Chichester District Council" at bounding box center [501, 389] width 492 height 15
click at [869, 454] on span "West Sussex_Local Government_Reorganisation_Interim submission.pdf" at bounding box center [884, 450] width 146 height 36
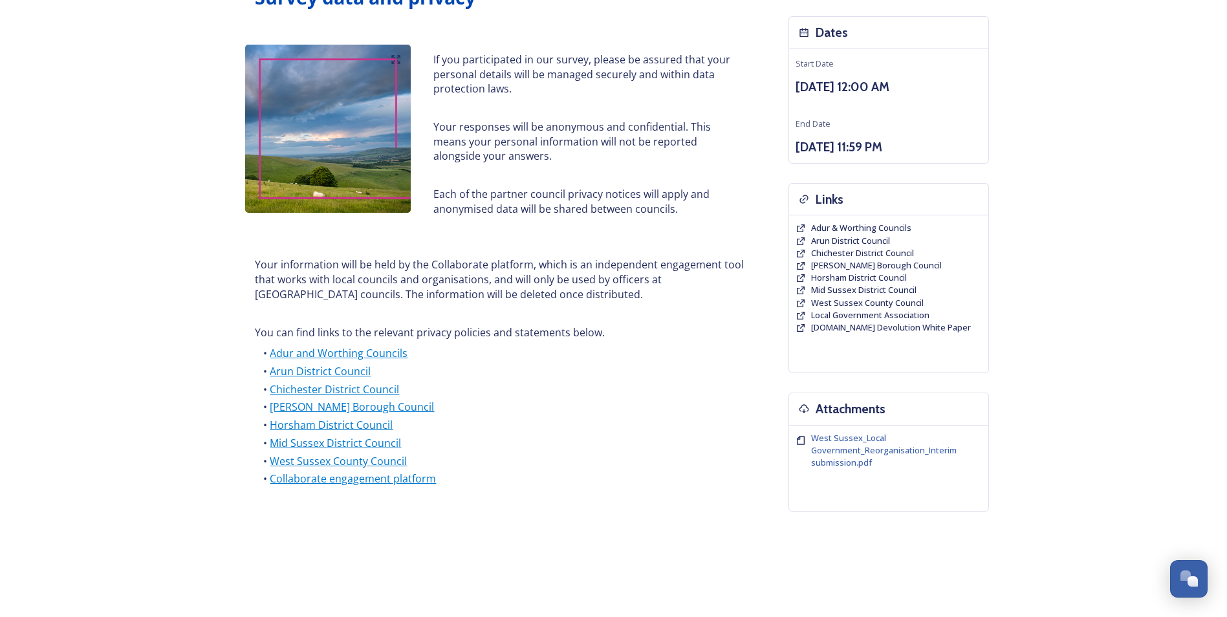
click at [566, 174] on h6 at bounding box center [589, 175] width 312 height 10
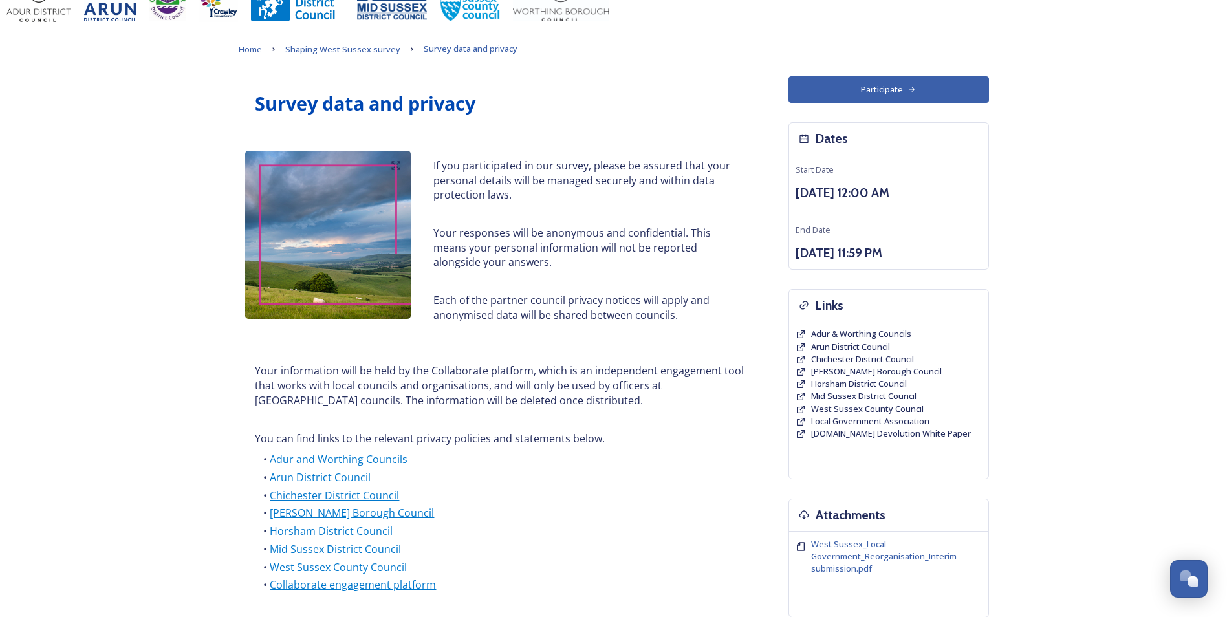
scroll to position [0, 0]
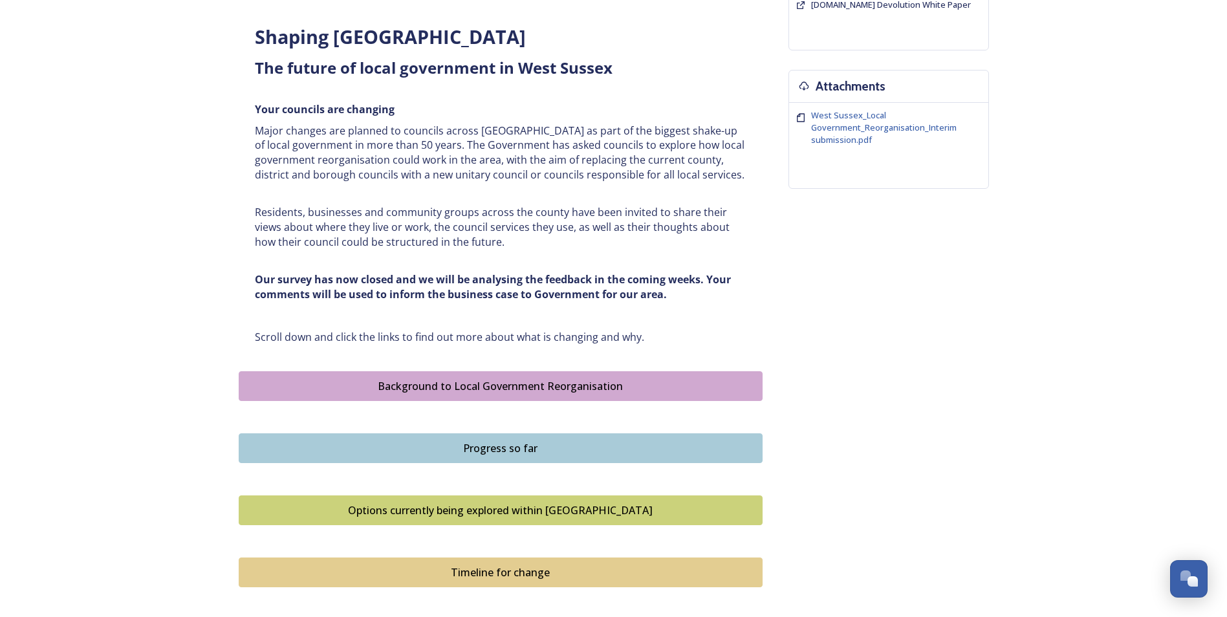
scroll to position [453, 0]
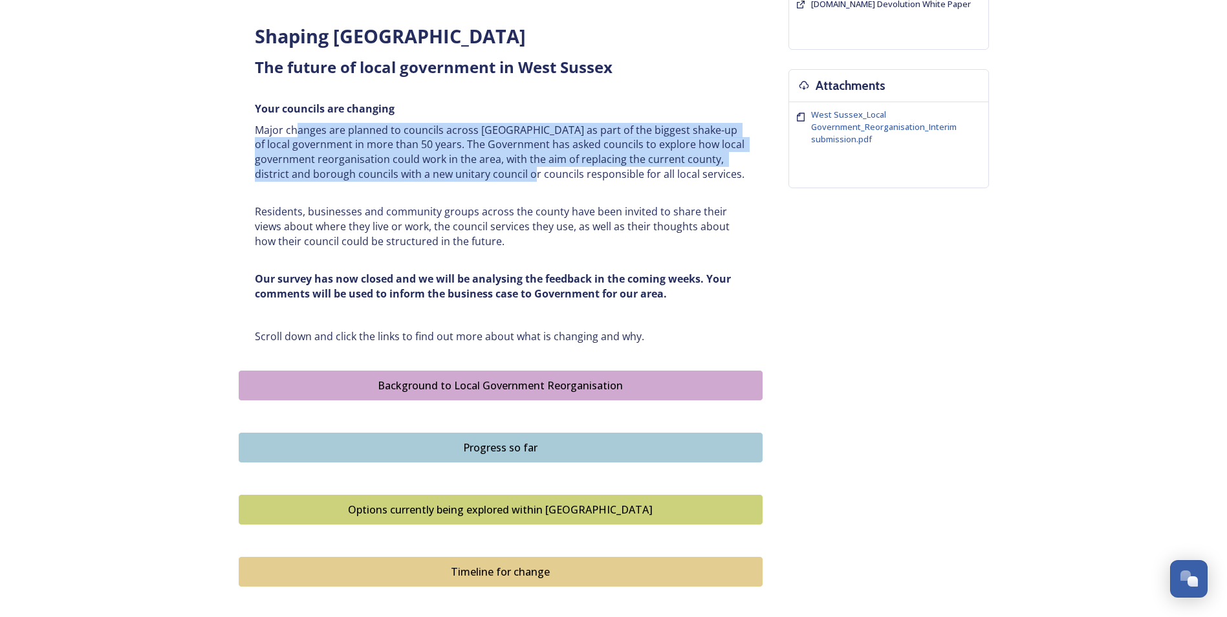
drag, startPoint x: 296, startPoint y: 120, endPoint x: 565, endPoint y: 179, distance: 274.8
click at [565, 179] on div "Shaping [GEOGRAPHIC_DATA] ﻿﻿﻿The future of local government in [GEOGRAPHIC_DATA…" at bounding box center [500, 184] width 511 height 336
click at [565, 180] on p "Major changes are planned to councils across [GEOGRAPHIC_DATA] as part of the b…" at bounding box center [501, 152] width 492 height 59
click at [520, 173] on p "Major changes are planned to councils across [GEOGRAPHIC_DATA] as part of the b…" at bounding box center [501, 152] width 492 height 59
click at [552, 146] on p "Major changes are planned to councils across [GEOGRAPHIC_DATA] as part of the b…" at bounding box center [501, 152] width 492 height 59
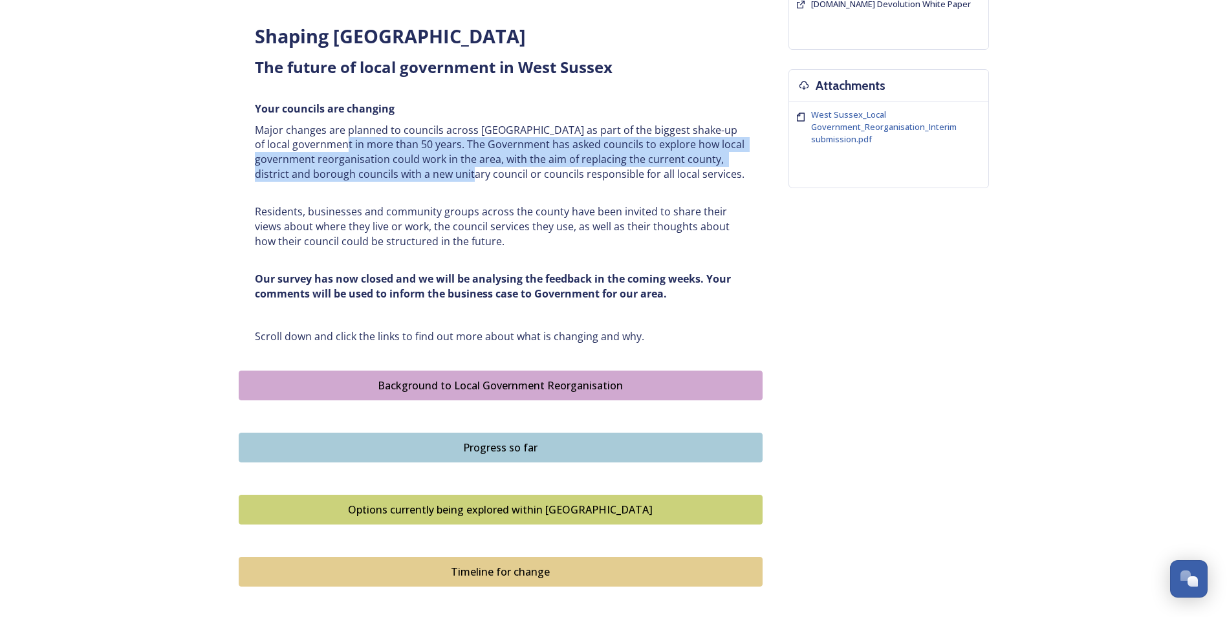
drag, startPoint x: 411, startPoint y: 153, endPoint x: 502, endPoint y: 182, distance: 95.3
click at [502, 182] on div "Shaping [GEOGRAPHIC_DATA] ﻿﻿﻿The future of local government in [GEOGRAPHIC_DATA…" at bounding box center [500, 184] width 511 height 336
click at [504, 182] on div "Shaping [GEOGRAPHIC_DATA] ﻿﻿﻿The future of local government in [GEOGRAPHIC_DATA…" at bounding box center [500, 184] width 511 height 336
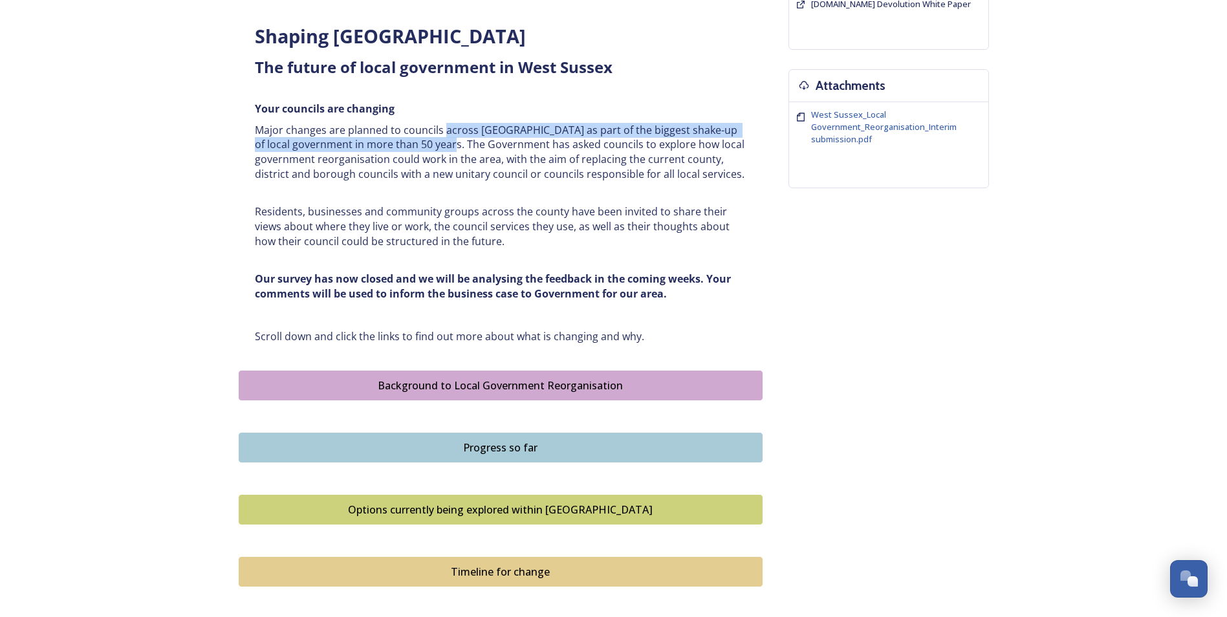
click at [442, 137] on p "Major changes are planned to councils across [GEOGRAPHIC_DATA] as part of the b…" at bounding box center [501, 152] width 492 height 59
drag, startPoint x: 442, startPoint y: 137, endPoint x: 444, endPoint y: 154, distance: 16.9
click at [444, 154] on p "Major changes are planned to councils across [GEOGRAPHIC_DATA] as part of the b…" at bounding box center [501, 152] width 492 height 59
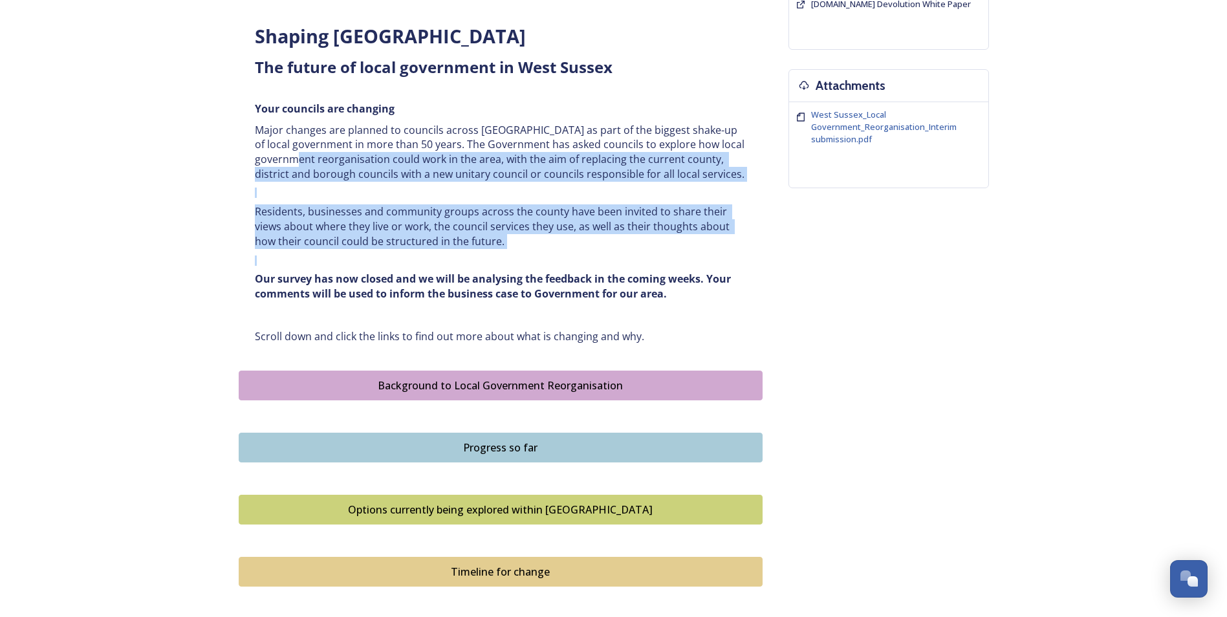
drag, startPoint x: 457, startPoint y: 160, endPoint x: 485, endPoint y: 254, distance: 98.4
click at [485, 254] on div "Shaping [GEOGRAPHIC_DATA] ﻿﻿﻿The future of local government in [GEOGRAPHIC_DATA…" at bounding box center [500, 184] width 511 height 336
click at [487, 254] on div "Shaping [GEOGRAPHIC_DATA] ﻿﻿﻿The future of local government in [GEOGRAPHIC_DATA…" at bounding box center [500, 184] width 511 height 336
click at [356, 221] on p "Residents, businesses and community groups across the county have been invited …" at bounding box center [501, 226] width 492 height 44
drag, startPoint x: 515, startPoint y: 205, endPoint x: 598, endPoint y: 271, distance: 105.3
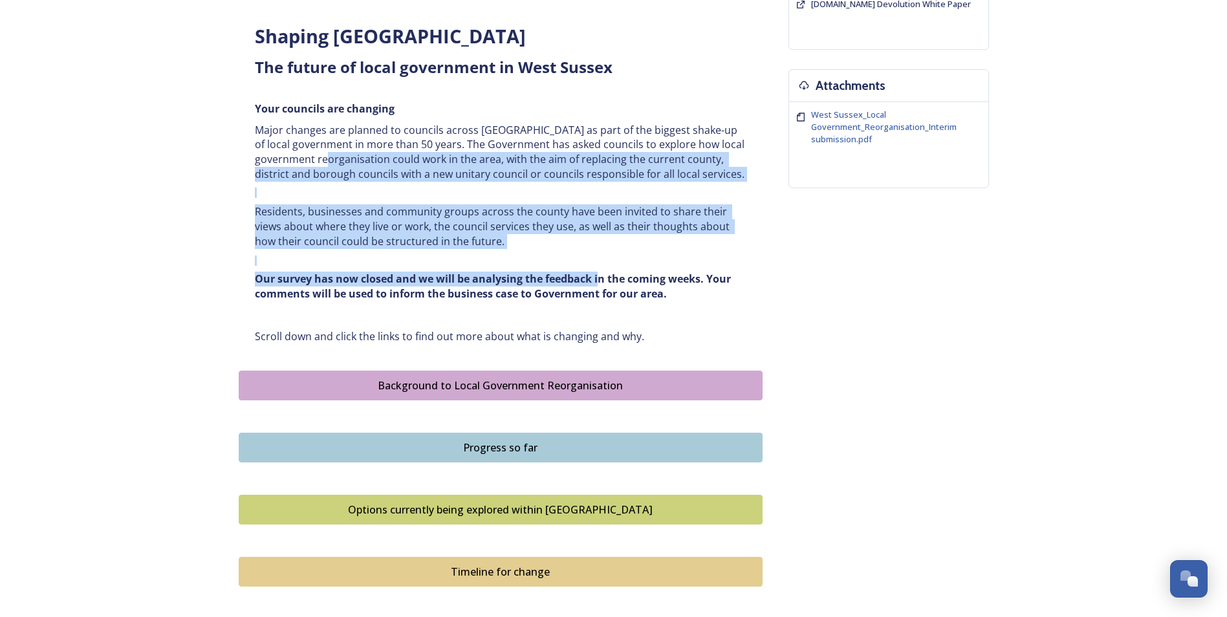
click at [598, 271] on div "Shaping [GEOGRAPHIC_DATA] ﻿﻿﻿The future of local government in [GEOGRAPHIC_DATA…" at bounding box center [500, 184] width 511 height 336
drag, startPoint x: 598, startPoint y: 271, endPoint x: 444, endPoint y: 234, distance: 157.6
click at [444, 234] on p "Residents, businesses and community groups across the county have been invited …" at bounding box center [501, 226] width 492 height 44
click at [304, 213] on p "Residents, businesses and community groups across the county have been invited …" at bounding box center [501, 226] width 492 height 44
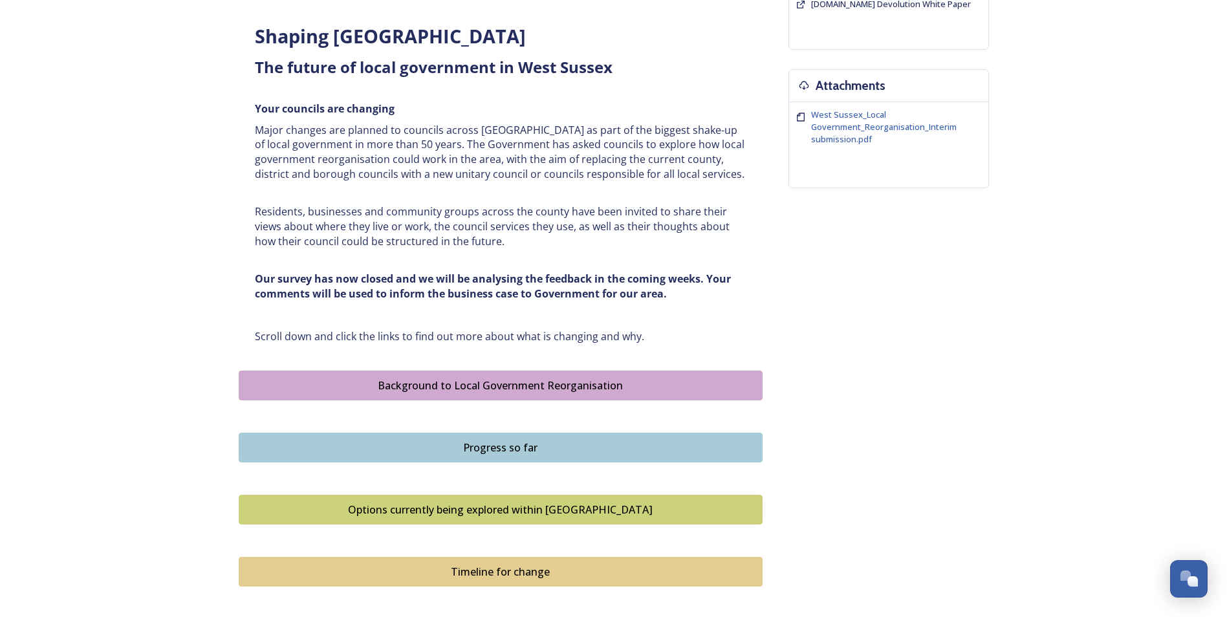
click at [517, 504] on div "Options currently being explored within [GEOGRAPHIC_DATA]" at bounding box center [501, 510] width 510 height 16
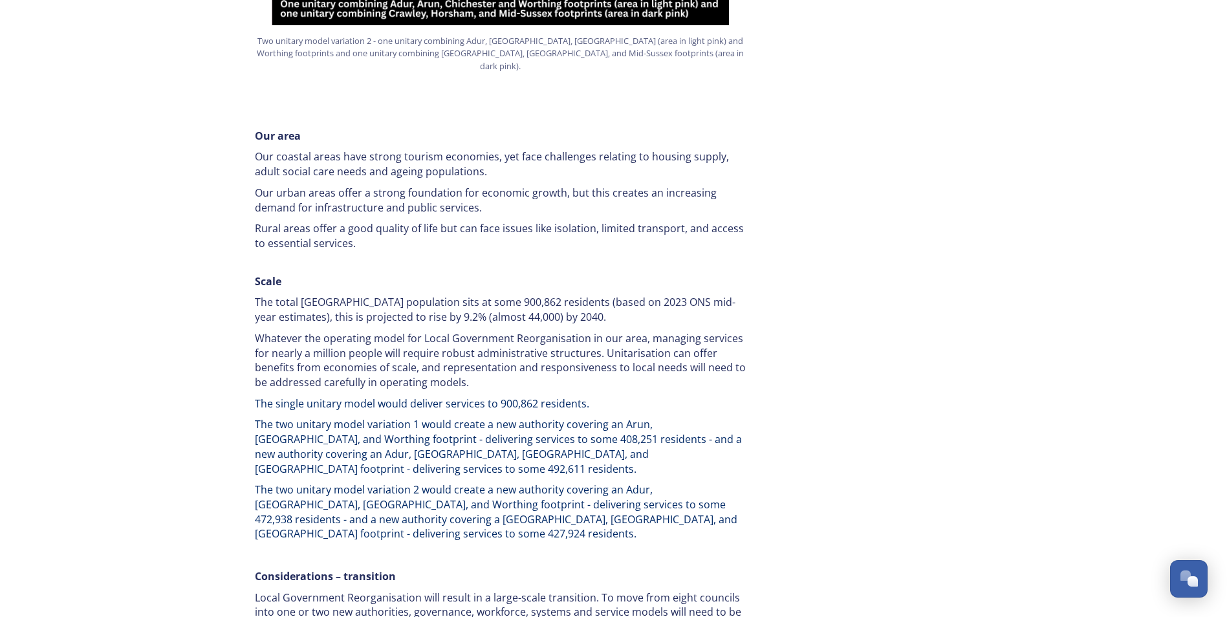
scroll to position [1811, 0]
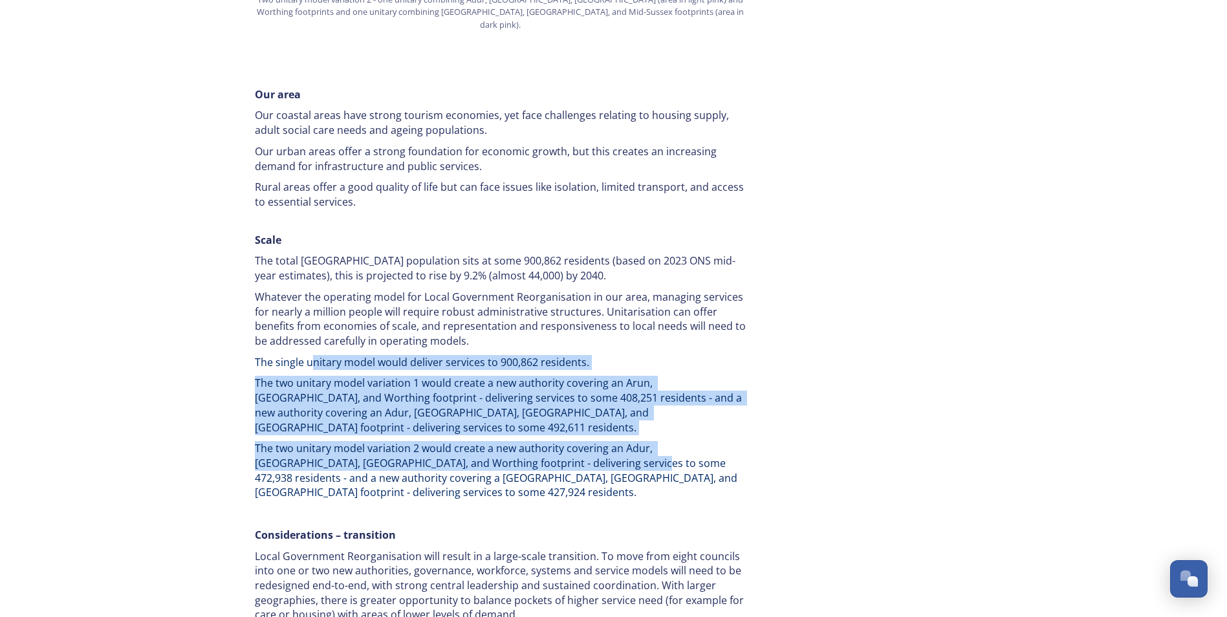
drag, startPoint x: 400, startPoint y: 323, endPoint x: 554, endPoint y: 406, distance: 174.8
click at [554, 406] on div "Our area Our coastal areas have strong tourism economies, yet face challenges r…" at bounding box center [500, 566] width 511 height 973
click at [554, 441] on span "The two unitary model variation 2 would create a new authority covering an Adur…" at bounding box center [497, 470] width 485 height 58
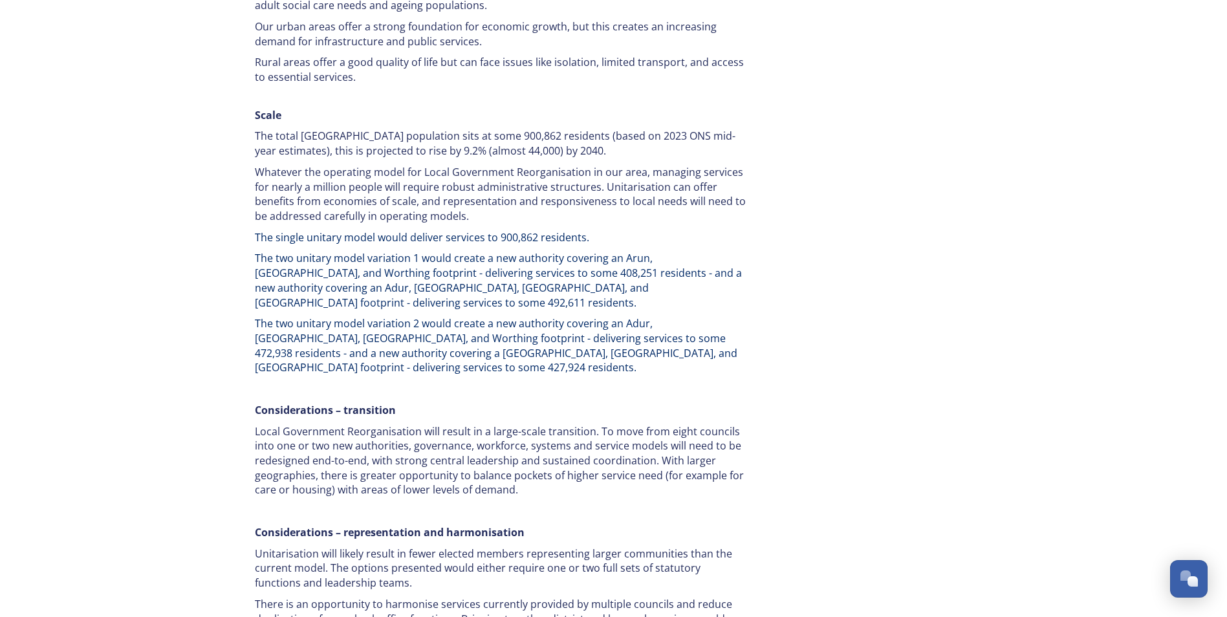
scroll to position [1940, 0]
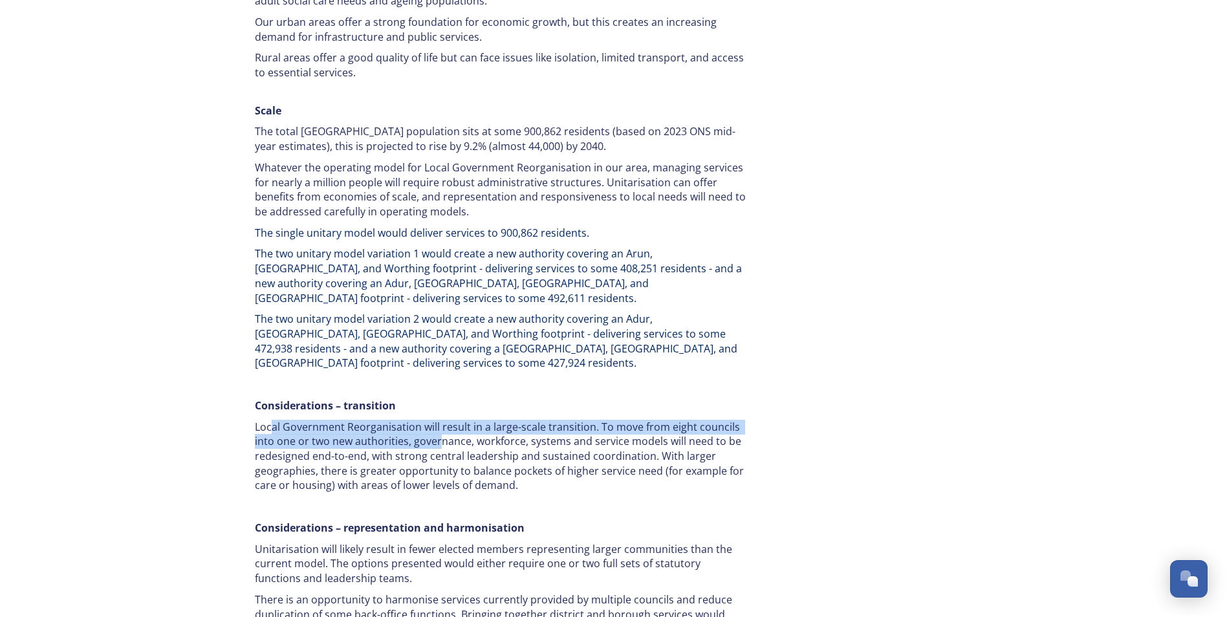
drag, startPoint x: 274, startPoint y: 364, endPoint x: 442, endPoint y: 376, distance: 168.6
click at [442, 420] on p "Local Government Reorganisation will result in a large-scale transition. To mov…" at bounding box center [501, 457] width 492 height 74
click at [444, 420] on p "Local Government Reorganisation will result in a large-scale transition. To mov…" at bounding box center [501, 457] width 492 height 74
click at [448, 420] on p "Local Government Reorganisation will result in a large-scale transition. To mov…" at bounding box center [501, 457] width 492 height 74
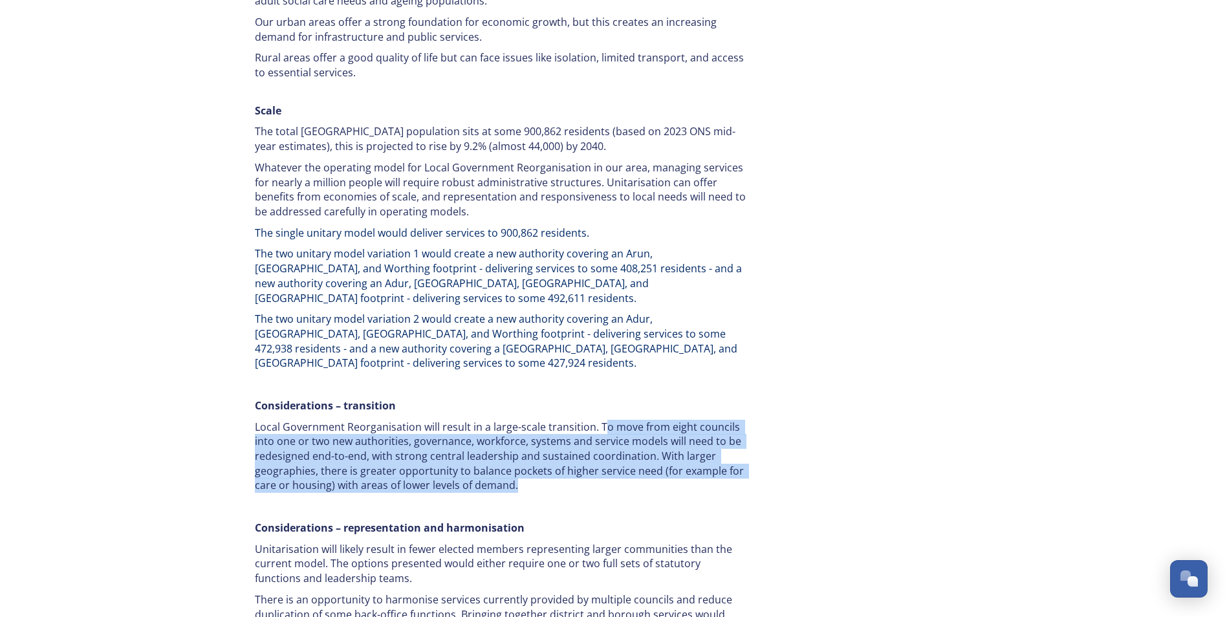
drag, startPoint x: 600, startPoint y: 356, endPoint x: 537, endPoint y: 418, distance: 89.2
click at [537, 420] on p "Local Government Reorganisation will result in a large-scale transition. To mov…" at bounding box center [501, 457] width 492 height 74
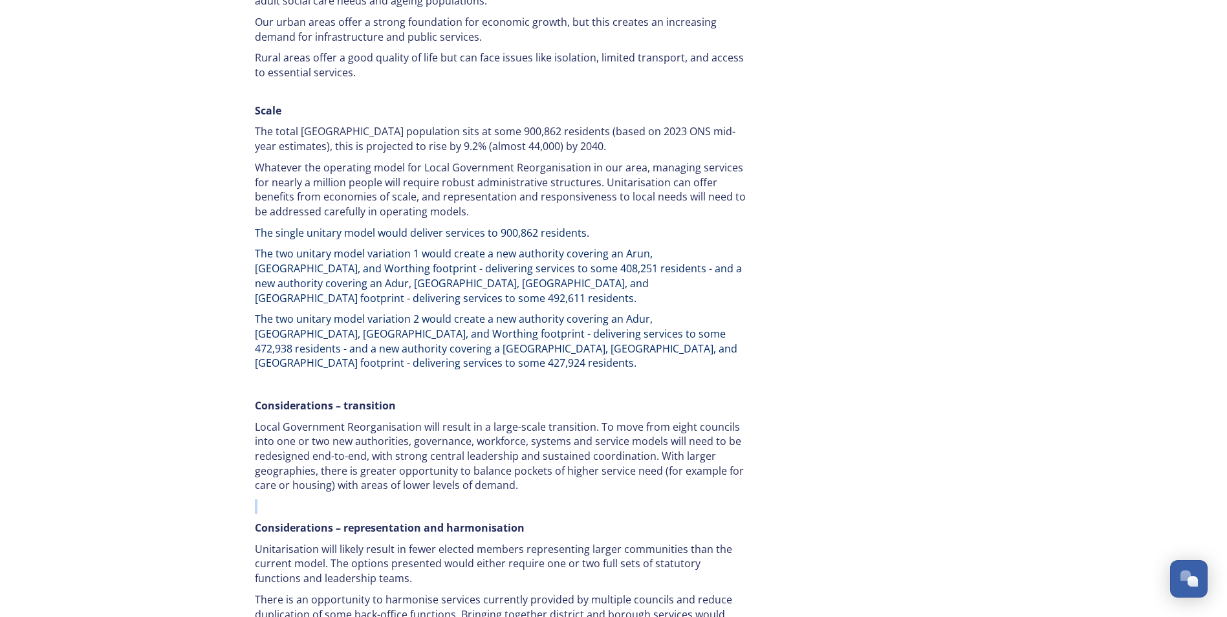
click at [537, 420] on p "Local Government Reorganisation will result in a large-scale transition. To mov…" at bounding box center [501, 457] width 492 height 74
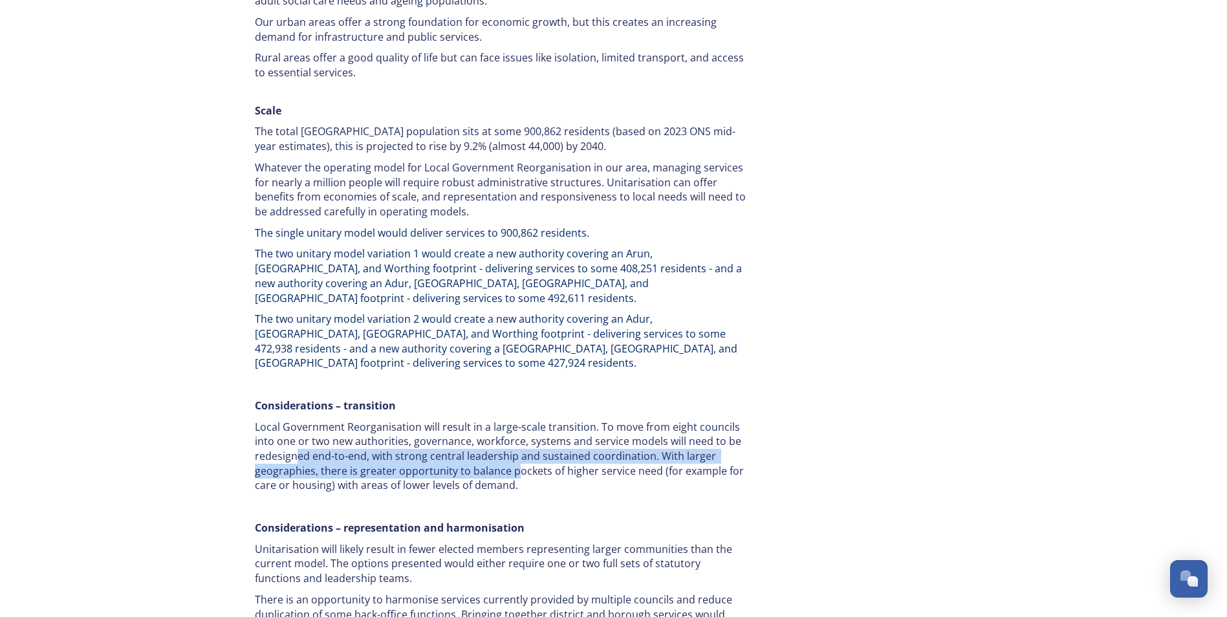
drag, startPoint x: 297, startPoint y: 384, endPoint x: 517, endPoint y: 405, distance: 220.3
click at [517, 420] on p "Local Government Reorganisation will result in a large-scale transition. To mov…" at bounding box center [501, 457] width 492 height 74
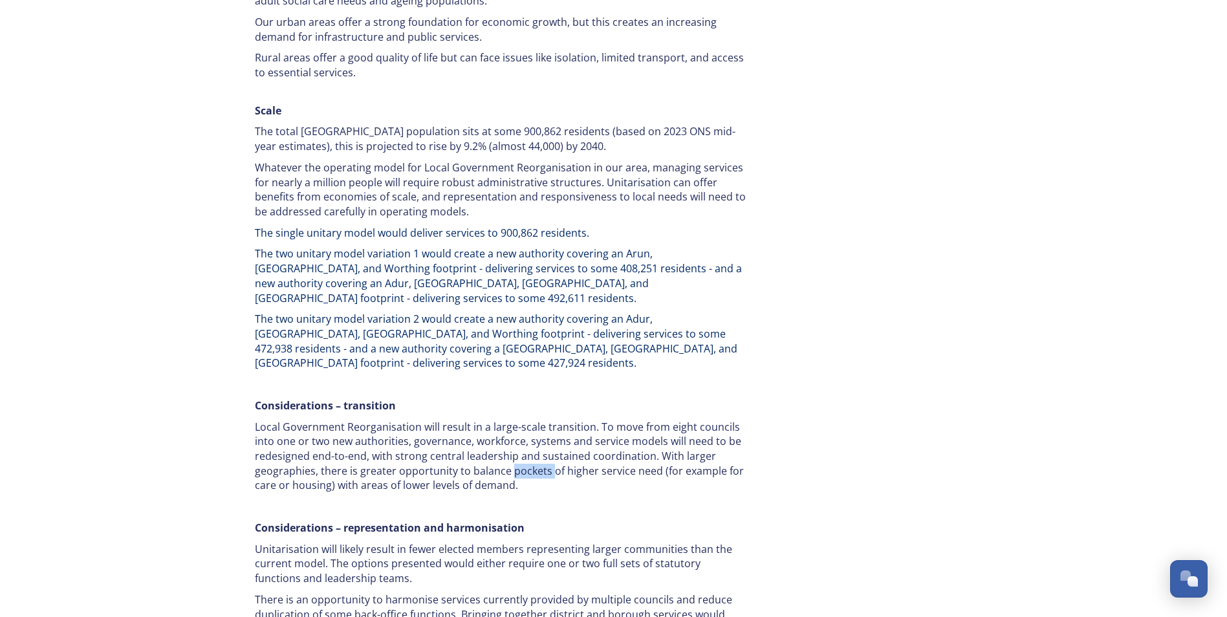
click at [516, 420] on p "Local Government Reorganisation will result in a large-scale transition. To mov…" at bounding box center [501, 457] width 492 height 74
drag, startPoint x: 516, startPoint y: 406, endPoint x: 515, endPoint y: 413, distance: 6.5
click at [515, 420] on p "Local Government Reorganisation will result in a large-scale transition. To mov…" at bounding box center [501, 457] width 492 height 74
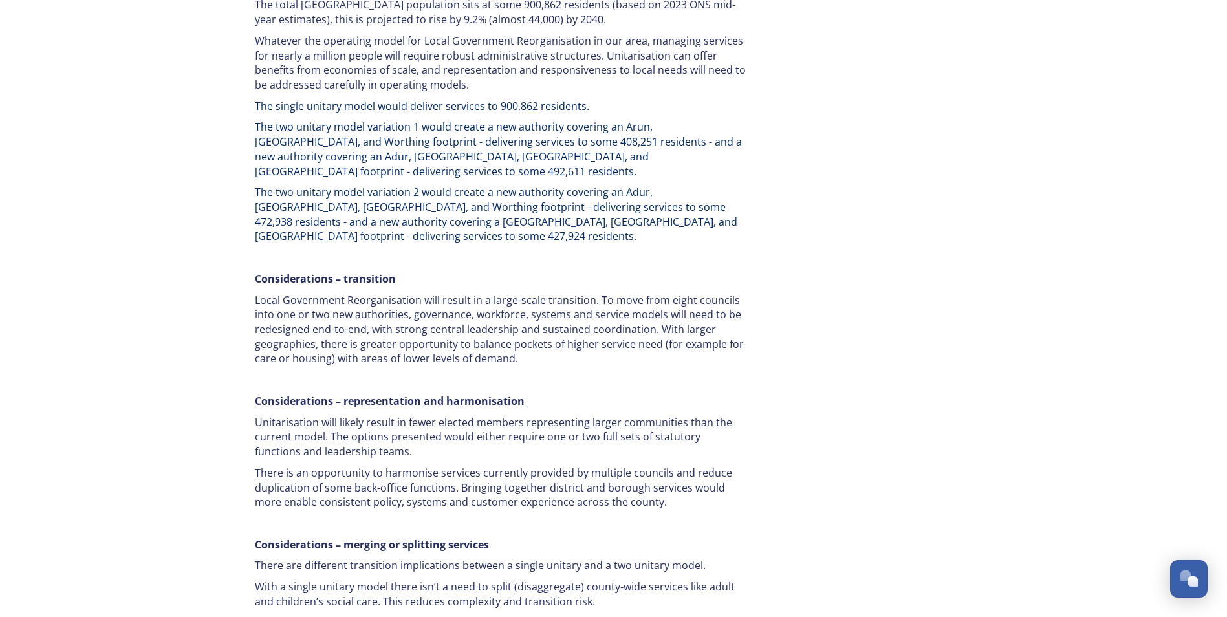
scroll to position [2070, 0]
drag, startPoint x: 341, startPoint y: 342, endPoint x: 556, endPoint y: 377, distance: 216.9
click at [556, 377] on div "Our area Our coastal areas have strong tourism economies, yet face challenges r…" at bounding box center [500, 307] width 511 height 973
click at [556, 413] on p "Unitarisation will likely result in fewer elected members representing larger c…" at bounding box center [501, 435] width 492 height 44
click at [464, 413] on p "Unitarisation will likely result in fewer elected members representing larger c…" at bounding box center [501, 435] width 492 height 44
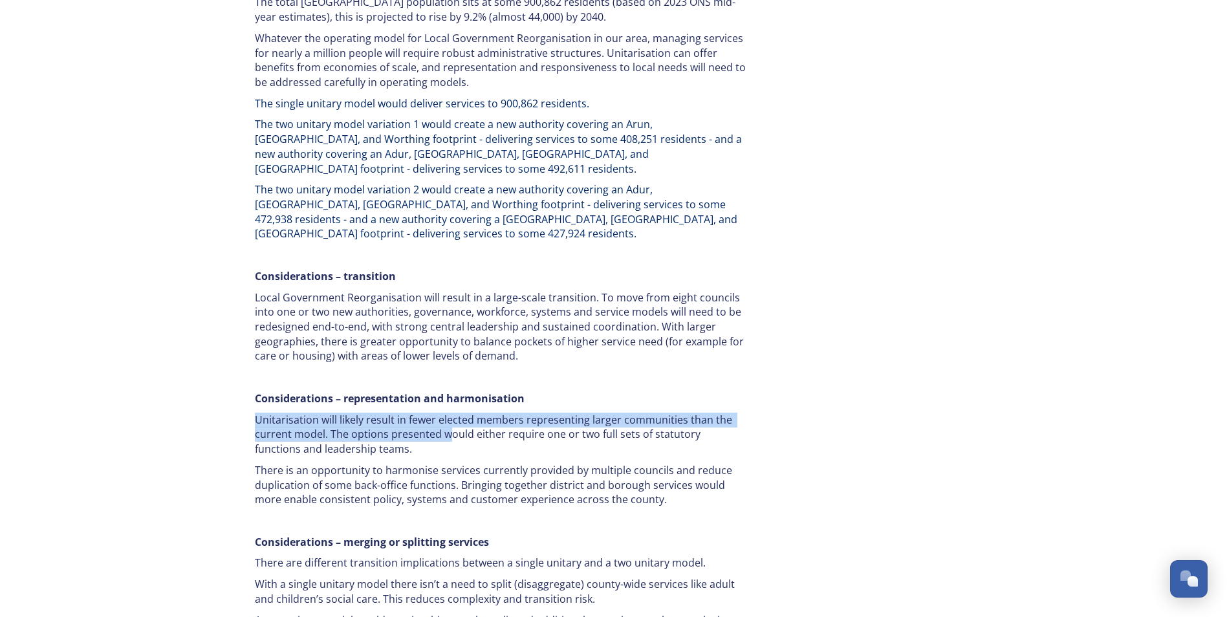
drag, startPoint x: 235, startPoint y: 349, endPoint x: 448, endPoint y: 362, distance: 213.2
click at [449, 413] on p "Unitarisation will likely result in fewer elected members representing larger c…" at bounding box center [501, 435] width 492 height 44
drag, startPoint x: 346, startPoint y: 355, endPoint x: 461, endPoint y: 362, distance: 115.3
click at [461, 413] on p "Unitarisation will likely result in fewer elected members representing larger c…" at bounding box center [501, 435] width 492 height 44
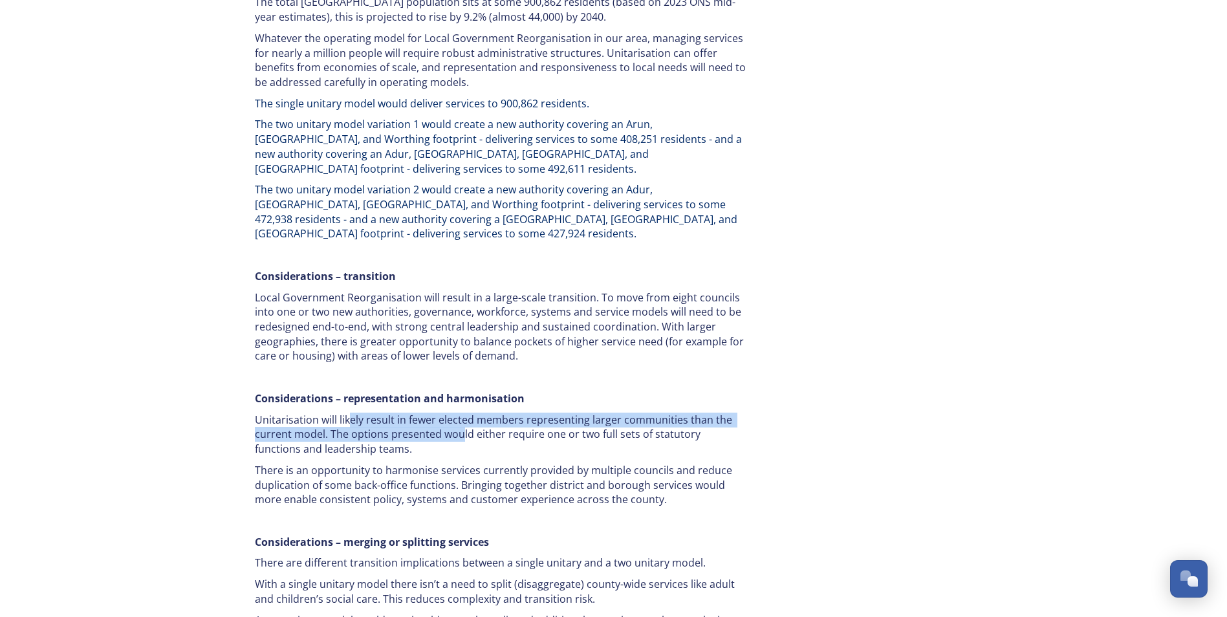
click at [461, 413] on p "Unitarisation will likely result in fewer elected members representing larger c…" at bounding box center [501, 435] width 492 height 44
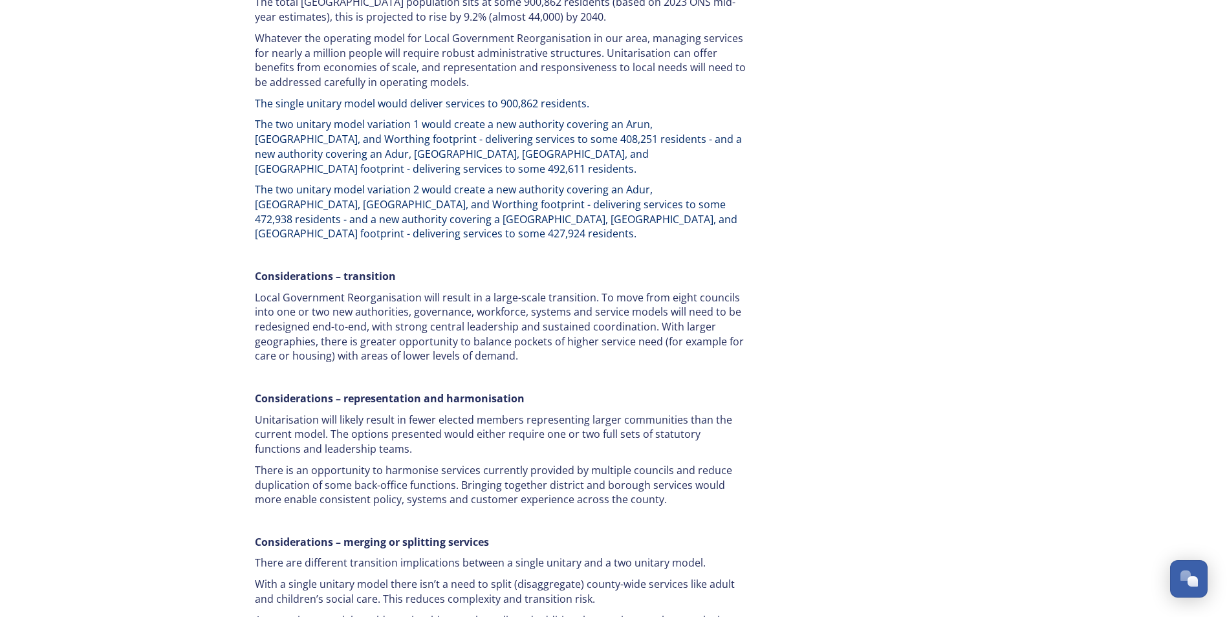
click at [457, 413] on p "Unitarisation will likely result in fewer elected members representing larger c…" at bounding box center [501, 435] width 492 height 44
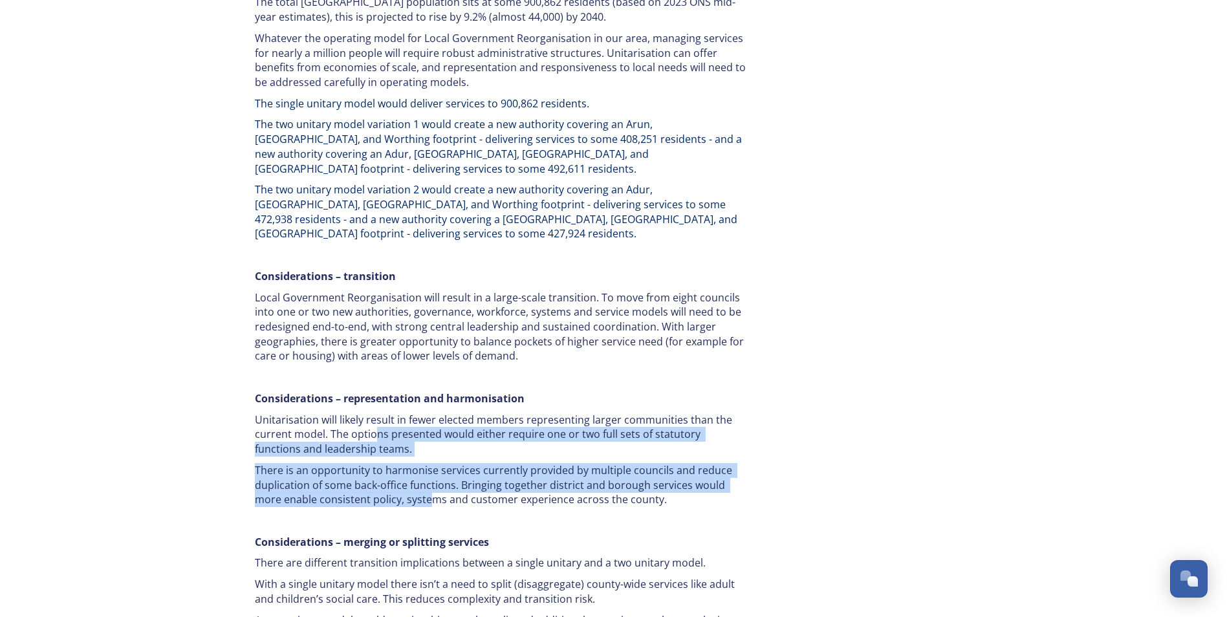
drag, startPoint x: 395, startPoint y: 365, endPoint x: 401, endPoint y: 433, distance: 68.9
click at [401, 433] on div "Our area Our coastal areas have strong tourism economies, yet face challenges r…" at bounding box center [500, 307] width 511 height 973
click at [402, 463] on p "There is an opportunity to harmonise services currently provided by multiple co…" at bounding box center [501, 485] width 492 height 44
click at [381, 463] on p "There is an opportunity to harmonise services currently provided by multiple co…" at bounding box center [501, 485] width 492 height 44
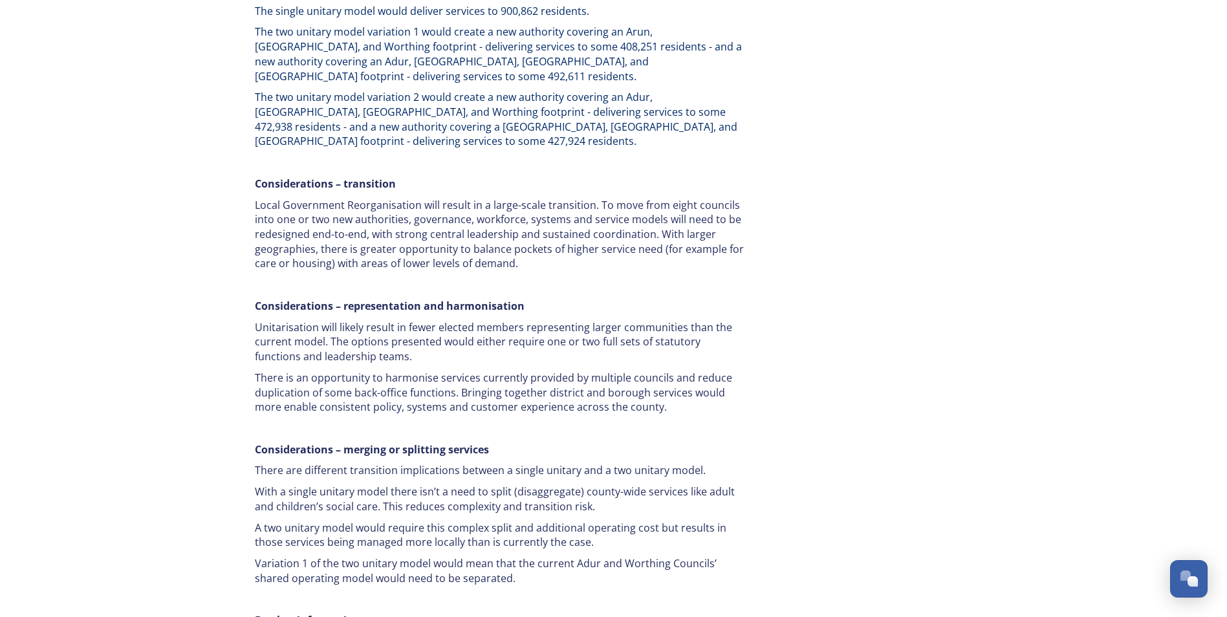
scroll to position [2199, 0]
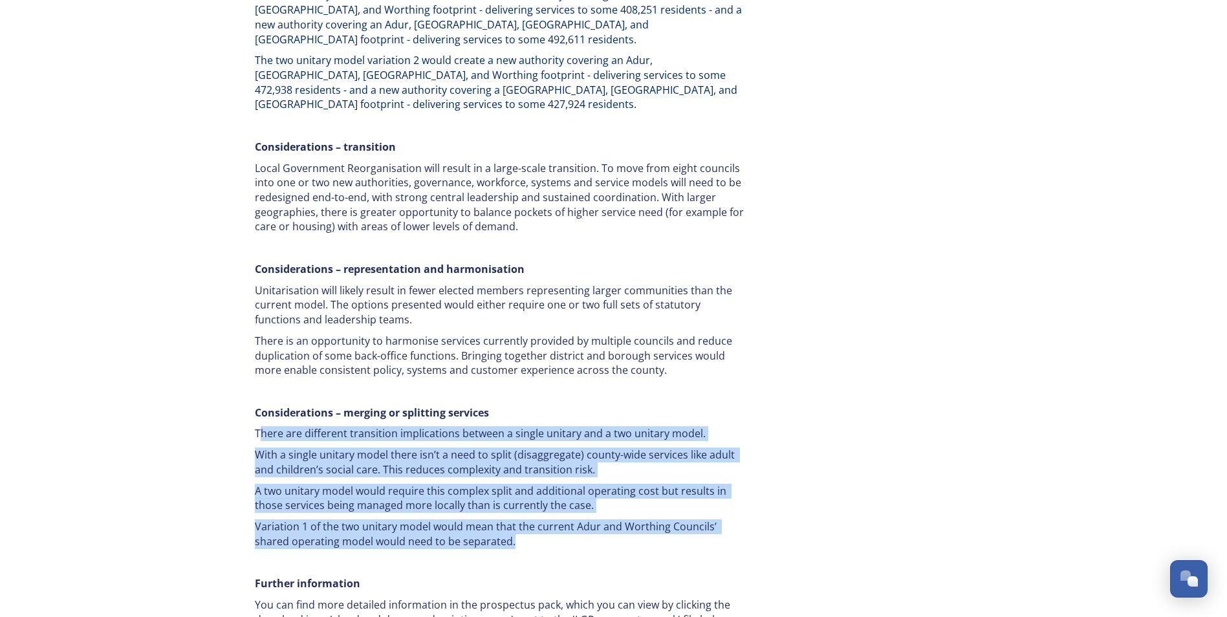
drag, startPoint x: 279, startPoint y: 370, endPoint x: 495, endPoint y: 466, distance: 236.5
click at [495, 466] on div "Our area Our coastal areas have strong tourism economies, yet face challenges r…" at bounding box center [500, 178] width 511 height 973
click at [495, 519] on p "Variation 1 of the two unitary model would mean that the current Adur and Worth…" at bounding box center [501, 533] width 492 height 29
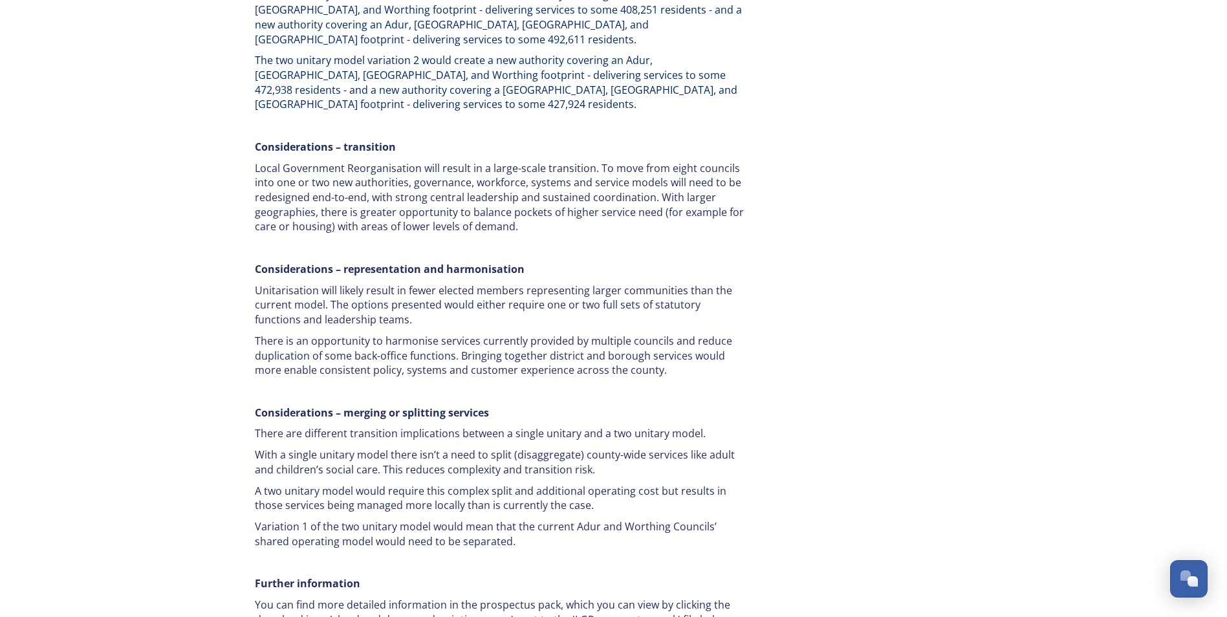
click at [439, 519] on p "Variation 1 of the two unitary model would mean that the current Adur and Worth…" at bounding box center [501, 533] width 492 height 29
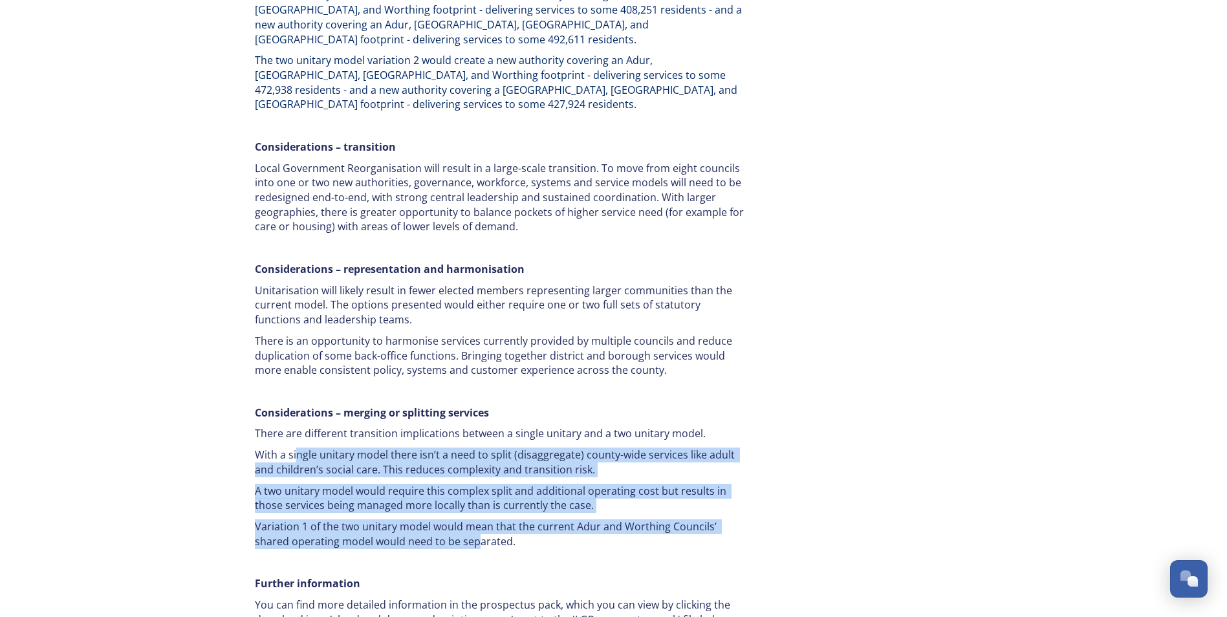
drag, startPoint x: 402, startPoint y: 403, endPoint x: 440, endPoint y: 472, distance: 79.0
click at [440, 472] on div "Our area Our coastal areas have strong tourism economies, yet face challenges r…" at bounding box center [500, 178] width 511 height 973
drag, startPoint x: 440, startPoint y: 472, endPoint x: 434, endPoint y: 476, distance: 7.5
click at [434, 519] on p "Variation 1 of the two unitary model would mean that the current Adur and Worth…" at bounding box center [501, 533] width 492 height 29
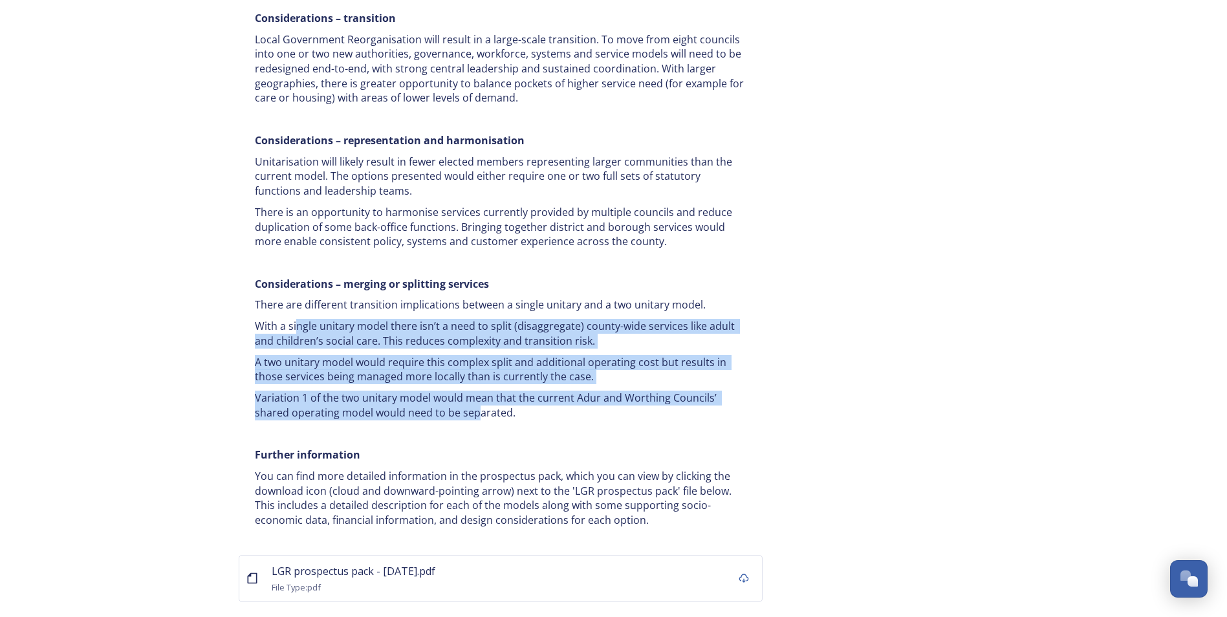
scroll to position [2328, 0]
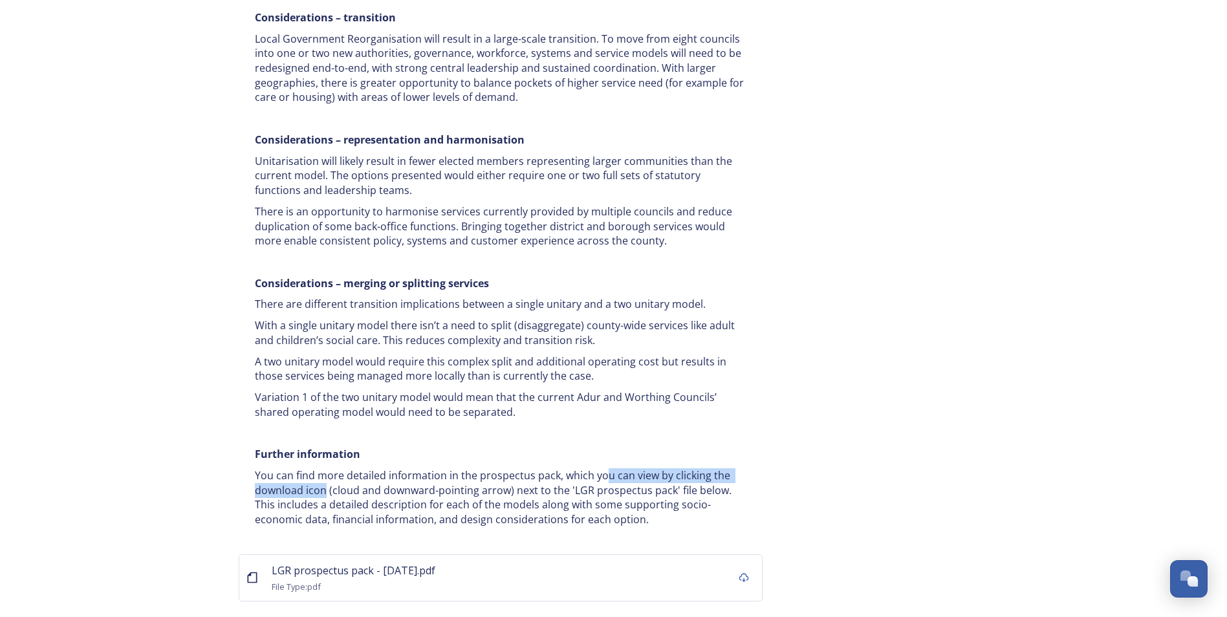
drag, startPoint x: 335, startPoint y: 418, endPoint x: 601, endPoint y: 404, distance: 266.8
click at [601, 468] on p "You can find more detailed information in the prospectus pack, which you can vi…" at bounding box center [501, 497] width 492 height 59
click at [533, 468] on p "You can find more detailed information in the prospectus pack, which you can vi…" at bounding box center [501, 497] width 492 height 59
click at [366, 563] on span "LGR prospectus pack - [DATE].pdf" at bounding box center [354, 570] width 164 height 14
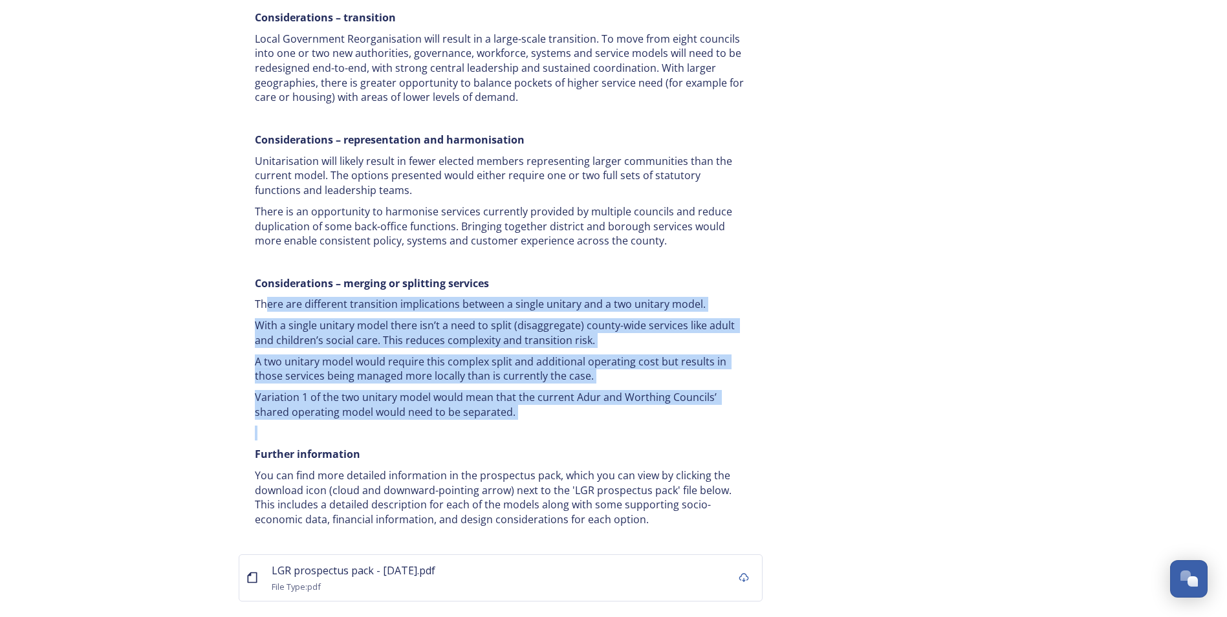
drag, startPoint x: 402, startPoint y: 233, endPoint x: 628, endPoint y: 372, distance: 265.7
click at [628, 372] on div "Our area Our coastal areas have strong tourism economies, yet face challenges r…" at bounding box center [500, 48] width 511 height 973
drag, startPoint x: 628, startPoint y: 372, endPoint x: 493, endPoint y: 343, distance: 138.3
click at [493, 390] on p "Variation 1 of the two unitary model would mean that the current Adur and Worth…" at bounding box center [501, 404] width 492 height 29
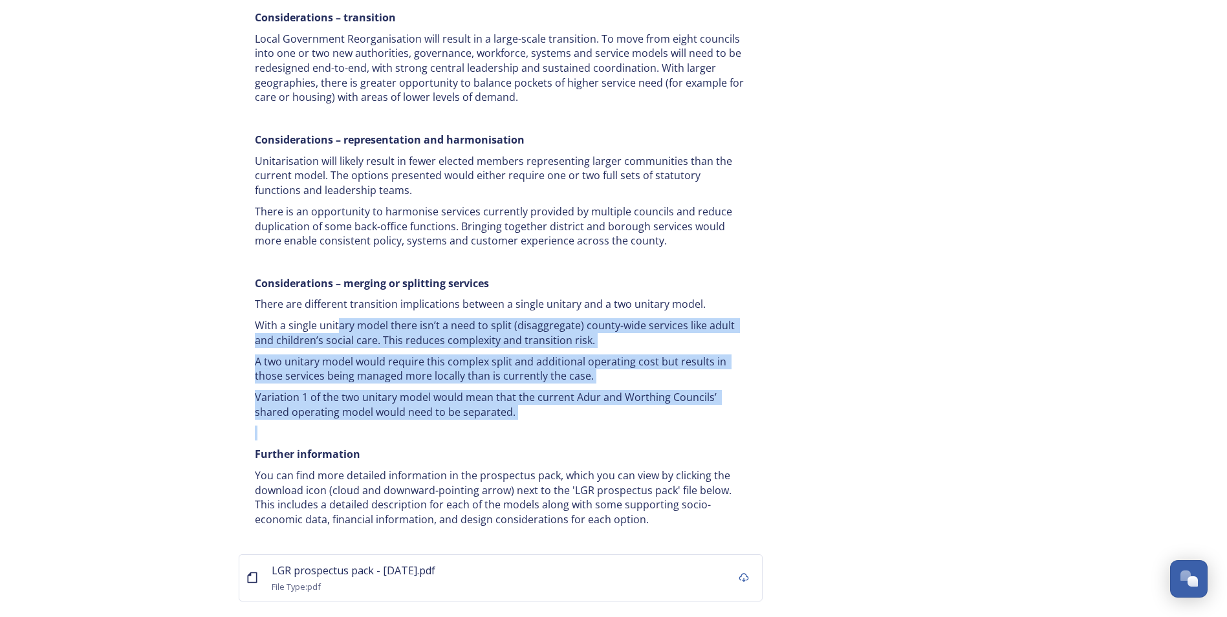
drag, startPoint x: 400, startPoint y: 260, endPoint x: 525, endPoint y: 358, distance: 158.5
click at [525, 358] on div "Our area Our coastal areas have strong tourism economies, yet face challenges r…" at bounding box center [500, 48] width 511 height 973
click at [524, 426] on p at bounding box center [501, 433] width 492 height 15
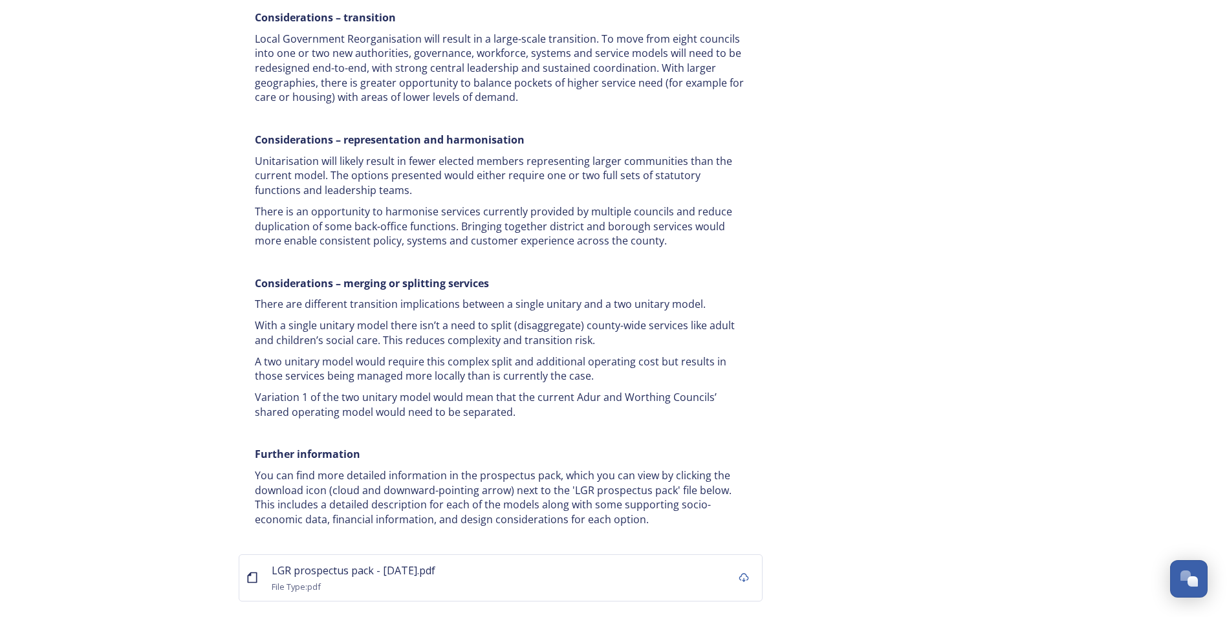
click at [482, 426] on p at bounding box center [501, 433] width 492 height 15
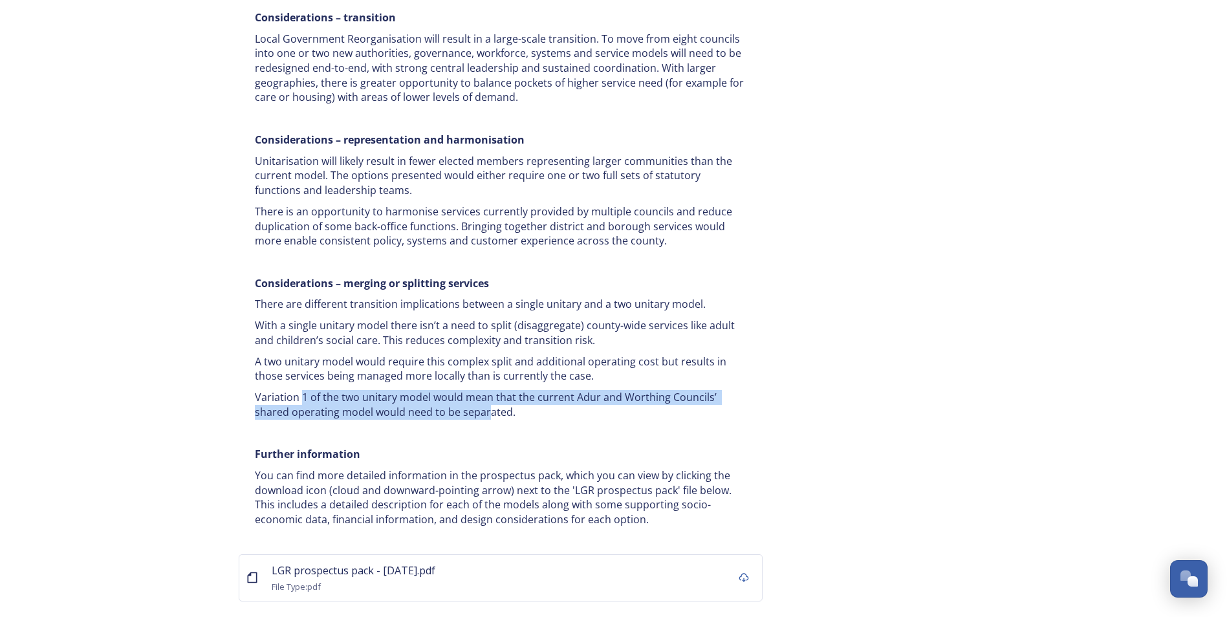
drag, startPoint x: 301, startPoint y: 327, endPoint x: 449, endPoint y: 351, distance: 150.7
click at [449, 351] on div "Our area Our coastal areas have strong tourism economies, yet face challenges r…" at bounding box center [500, 48] width 511 height 973
click at [449, 390] on p "Variation 1 of the two unitary model would mean that the current Adur and Worth…" at bounding box center [501, 404] width 492 height 29
click at [369, 390] on p "Variation 1 of the two unitary model would mean that the current Adur and Worth…" at bounding box center [501, 404] width 492 height 29
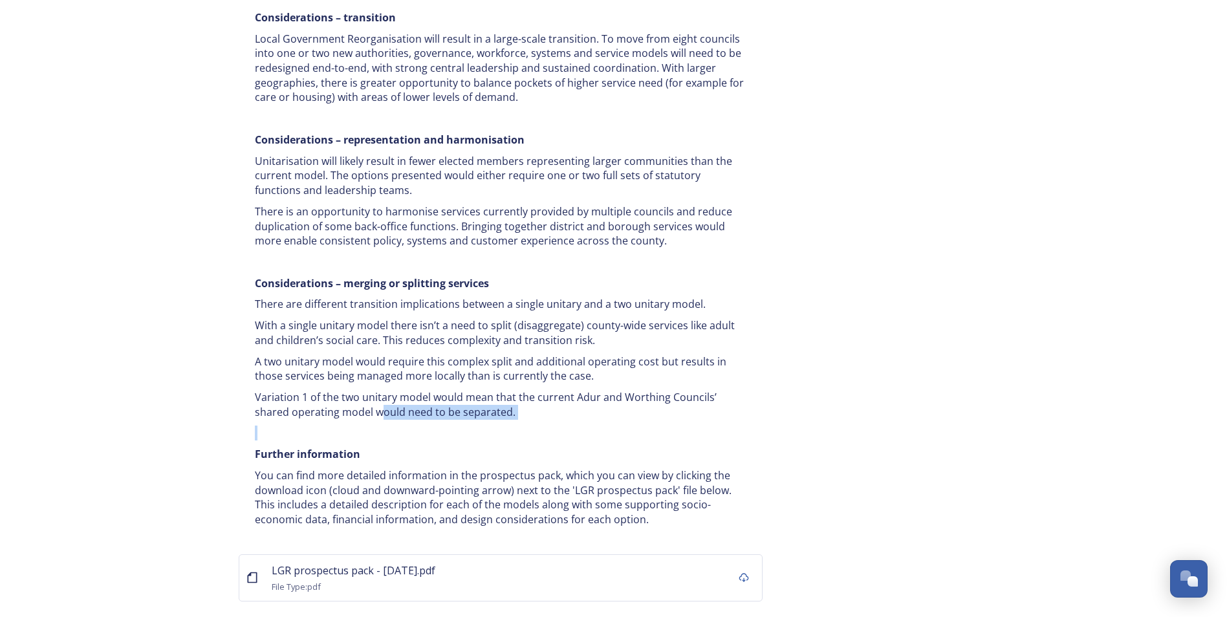
drag, startPoint x: 345, startPoint y: 346, endPoint x: 474, endPoint y: 365, distance: 130.7
click at [474, 365] on div "Our area Our coastal areas have strong tourism economies, yet face challenges r…" at bounding box center [500, 48] width 511 height 973
drag, startPoint x: 474, startPoint y: 365, endPoint x: 327, endPoint y: 419, distance: 156.5
click at [327, 468] on p "You can find more detailed information in the prospectus pack, which you can vi…" at bounding box center [501, 497] width 492 height 59
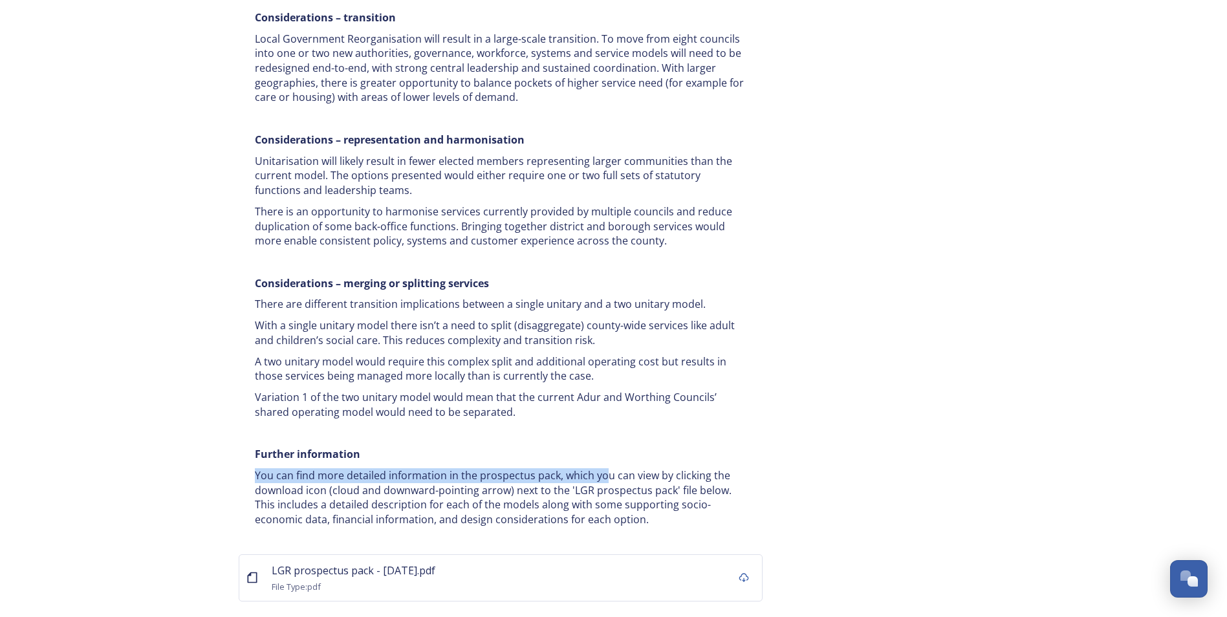
drag, startPoint x: 272, startPoint y: 409, endPoint x: 602, endPoint y: 408, distance: 329.8
click at [602, 468] on p "You can find more detailed information in the prospectus pack, which you can vi…" at bounding box center [501, 497] width 492 height 59
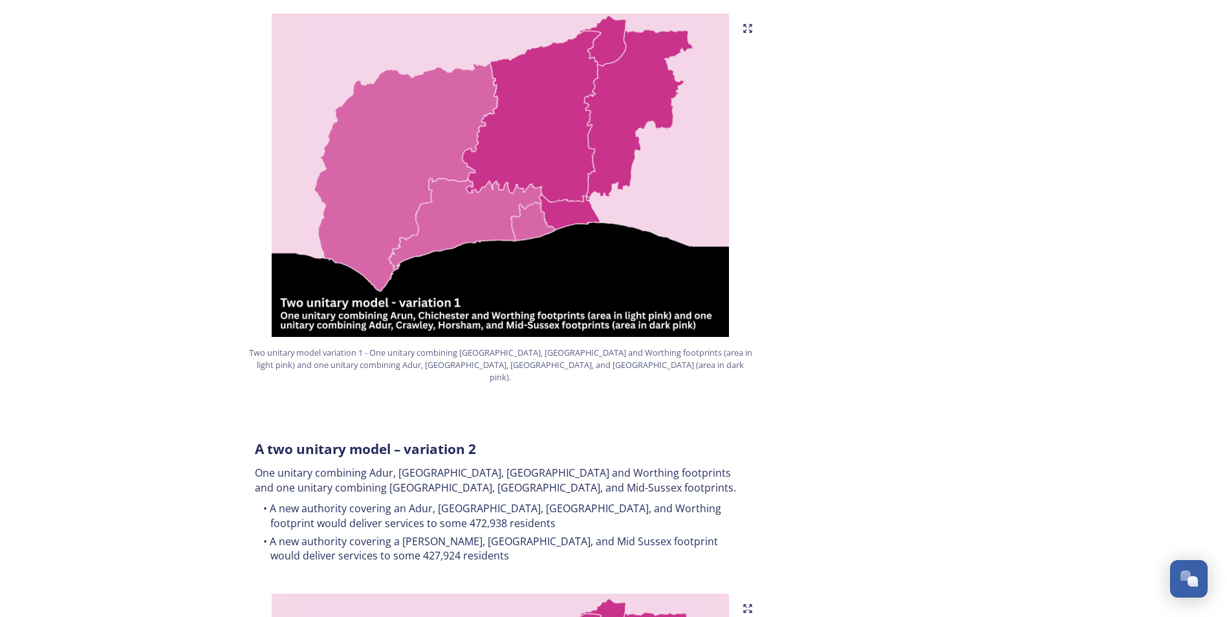
scroll to position [711, 0]
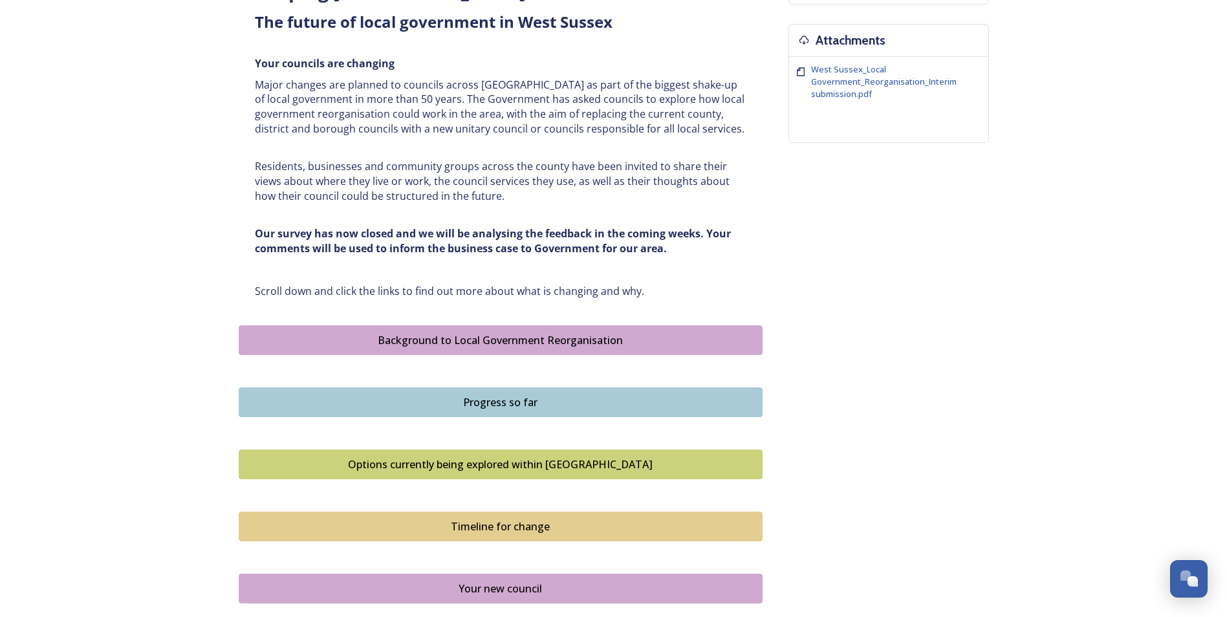
scroll to position [517, 0]
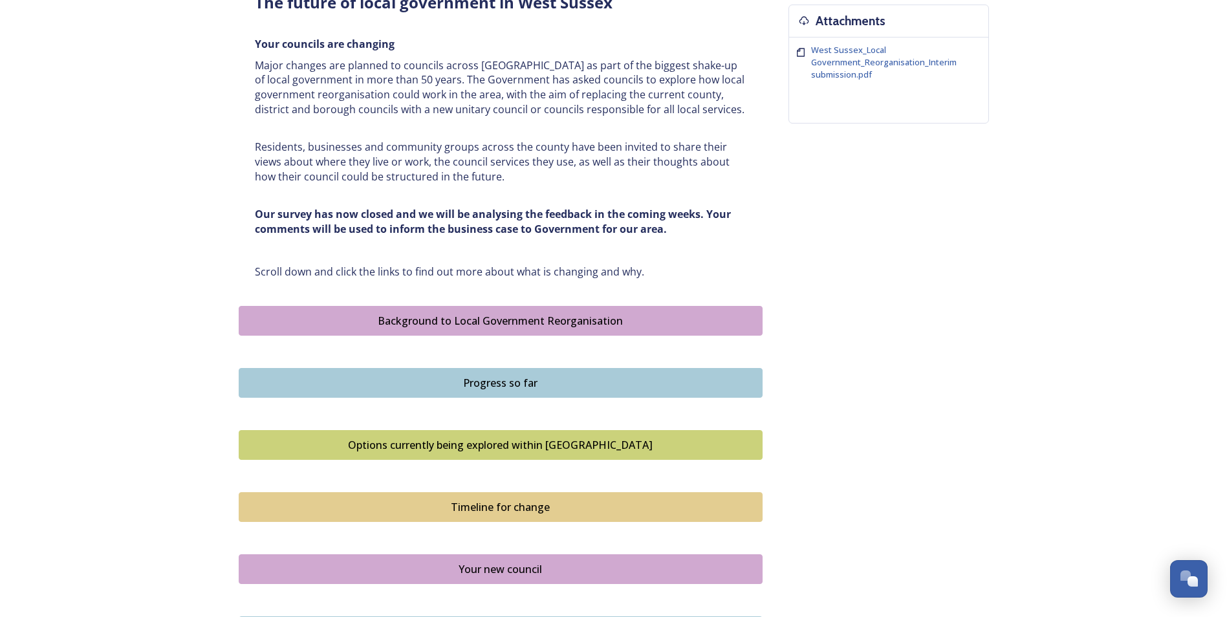
click at [523, 563] on div "Your new council" at bounding box center [501, 569] width 510 height 16
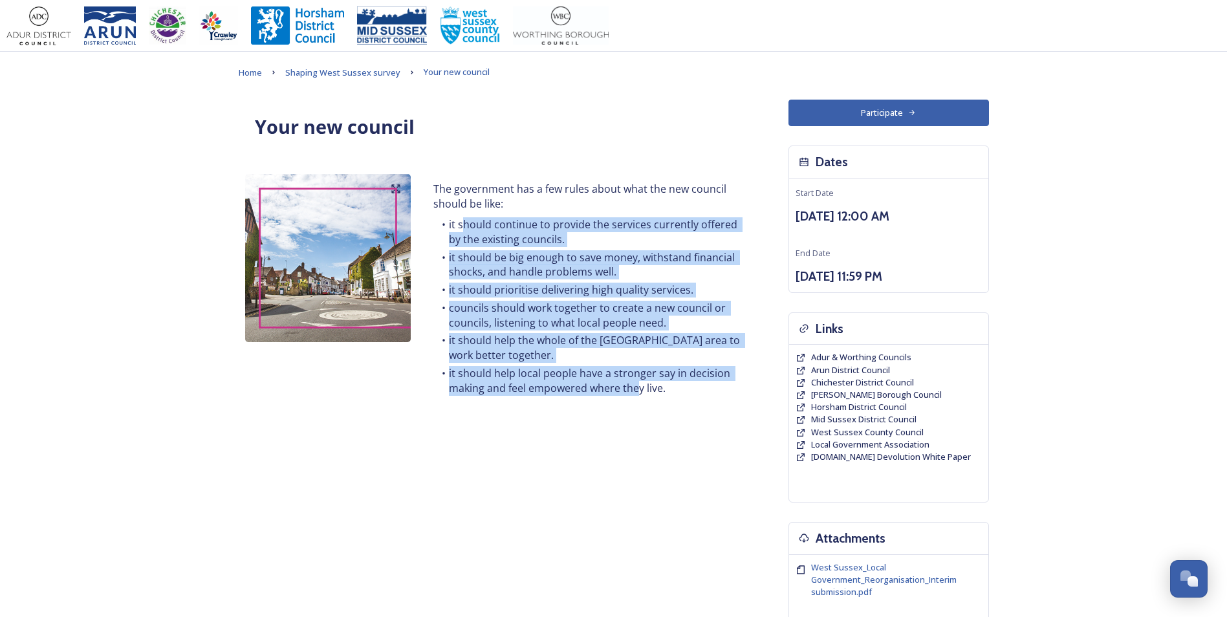
drag, startPoint x: 465, startPoint y: 226, endPoint x: 640, endPoint y: 397, distance: 244.7
click at [640, 398] on ul "it should continue to provide the services currently offered by the existing co…" at bounding box center [589, 307] width 312 height 181
click at [640, 397] on ul "it should continue to provide the services currently offered by the existing co…" at bounding box center [589, 307] width 312 height 181
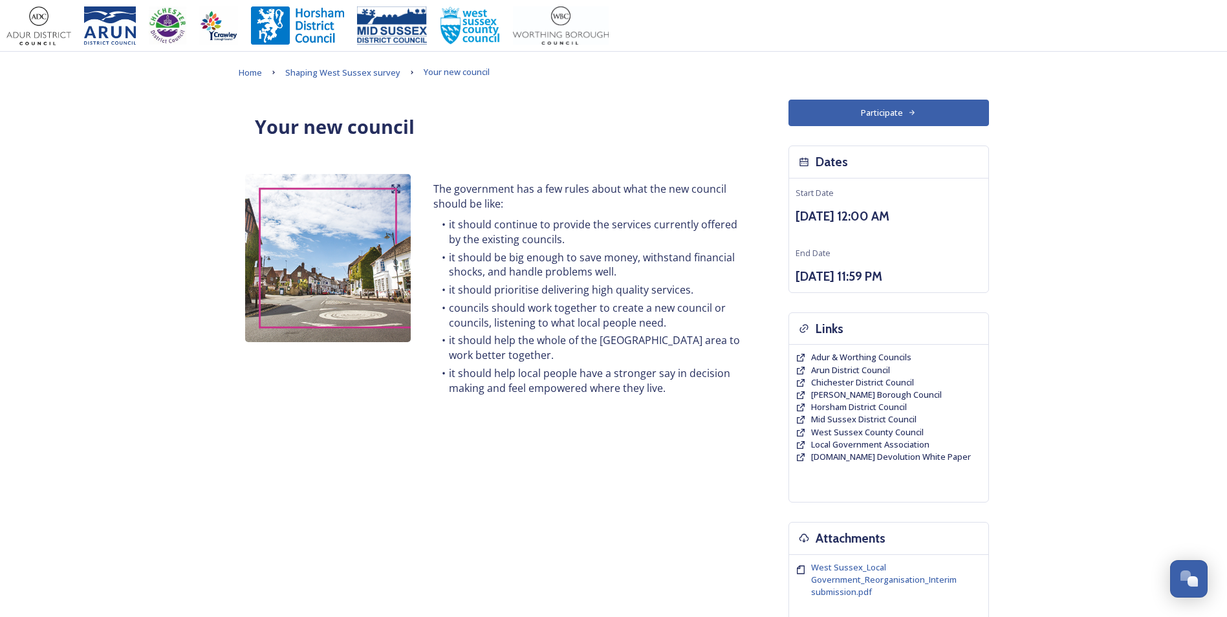
click at [630, 385] on li "it should help local people have a stronger say in decision making and feel emp…" at bounding box center [589, 380] width 312 height 29
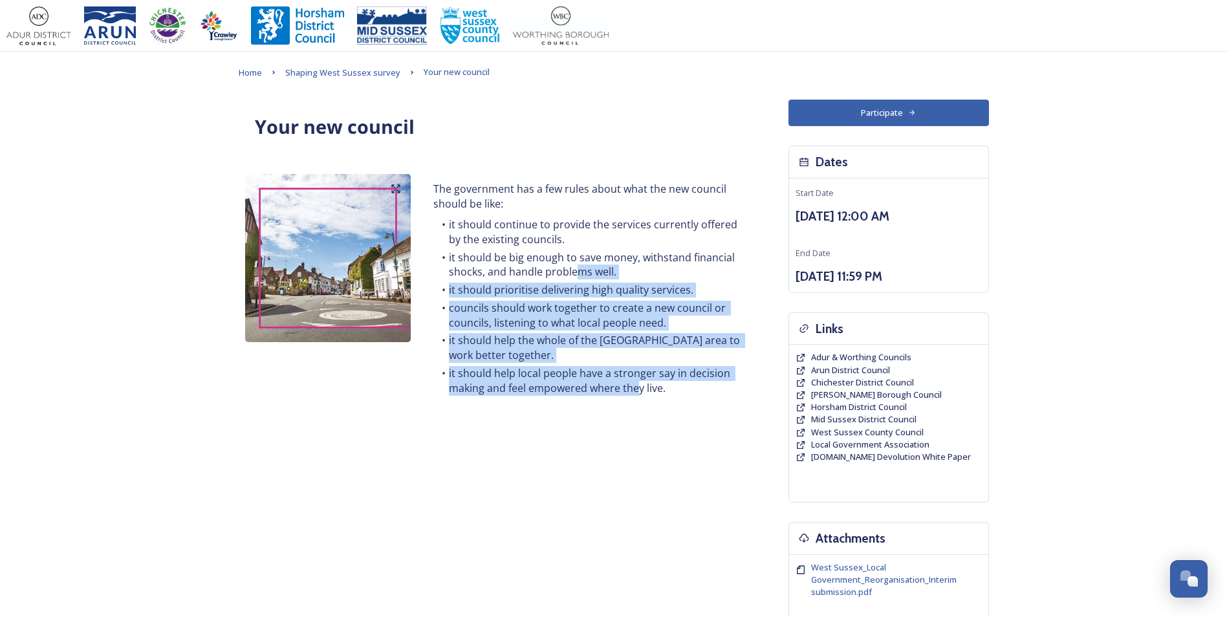
drag, startPoint x: 625, startPoint y: 321, endPoint x: 638, endPoint y: 403, distance: 82.5
click at [638, 403] on div "The government has a few rules about what the new council should be like: it sh…" at bounding box center [590, 290] width 332 height 232
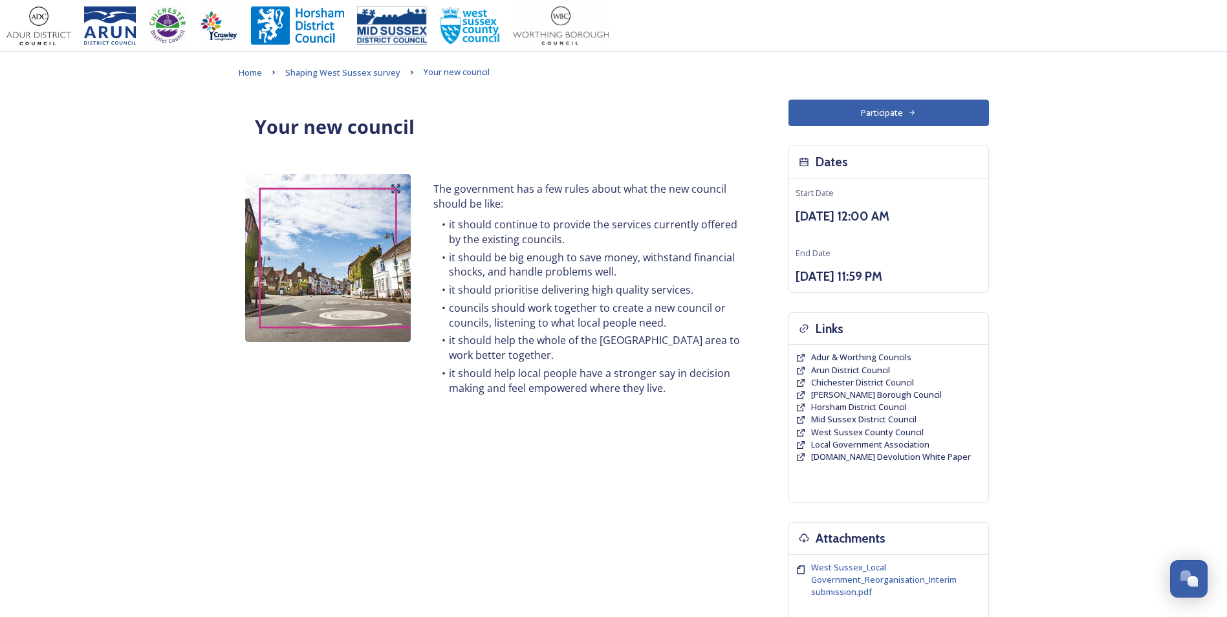
click at [614, 384] on li "it should help local people have a stronger say in decision making and feel emp…" at bounding box center [589, 380] width 312 height 29
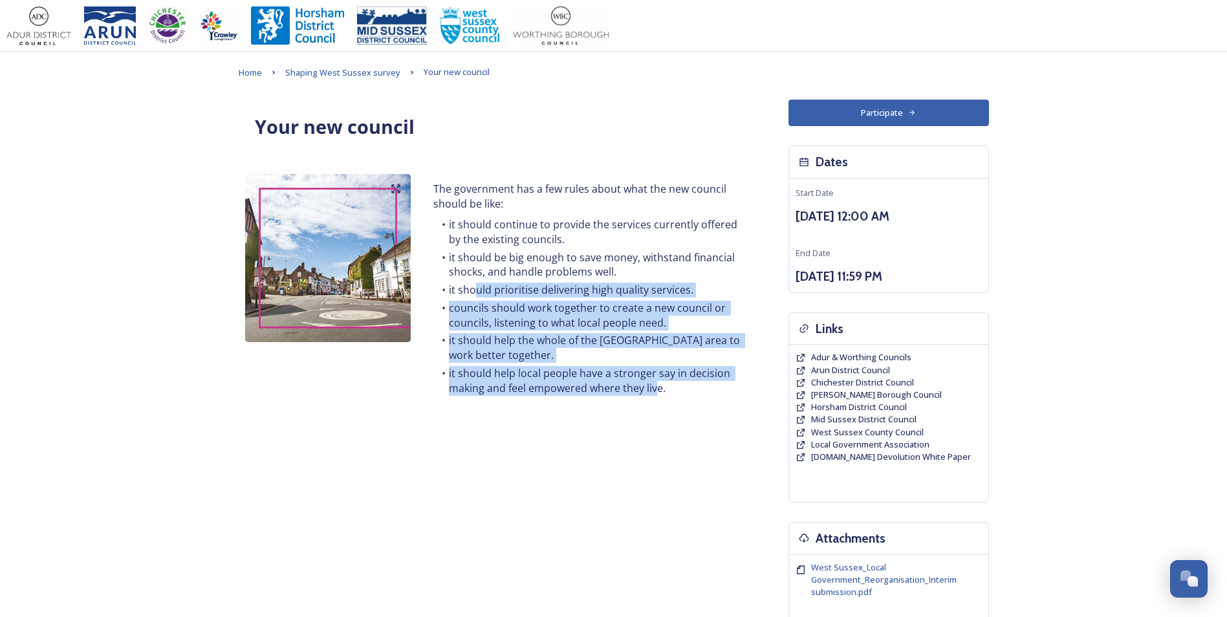
drag, startPoint x: 485, startPoint y: 287, endPoint x: 658, endPoint y: 401, distance: 207.7
click at [658, 401] on div "The government has a few rules about what the new council should be like: it sh…" at bounding box center [590, 290] width 332 height 232
click at [659, 401] on div "The government has a few rules about what the new council should be like: it sh…" at bounding box center [590, 290] width 332 height 232
click at [616, 394] on li "it should help local people have a stronger say in decision making and feel emp…" at bounding box center [589, 380] width 312 height 29
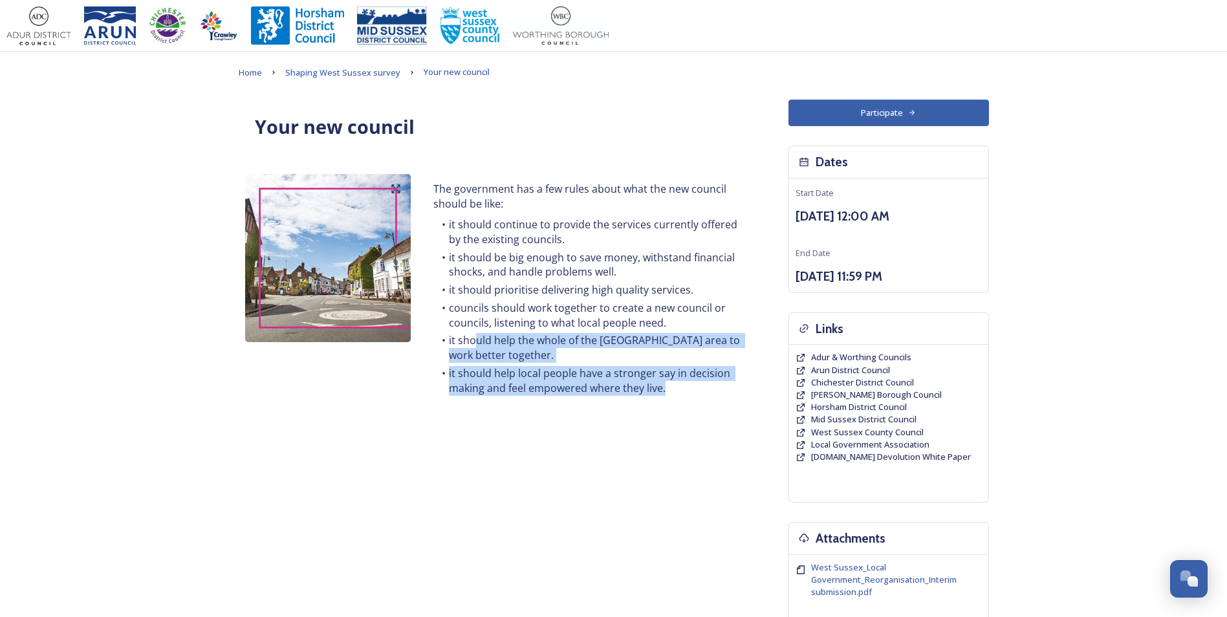
drag, startPoint x: 482, startPoint y: 343, endPoint x: 665, endPoint y: 402, distance: 192.3
click at [665, 402] on div "The government has a few rules about what the new council should be like: it sh…" at bounding box center [590, 290] width 332 height 232
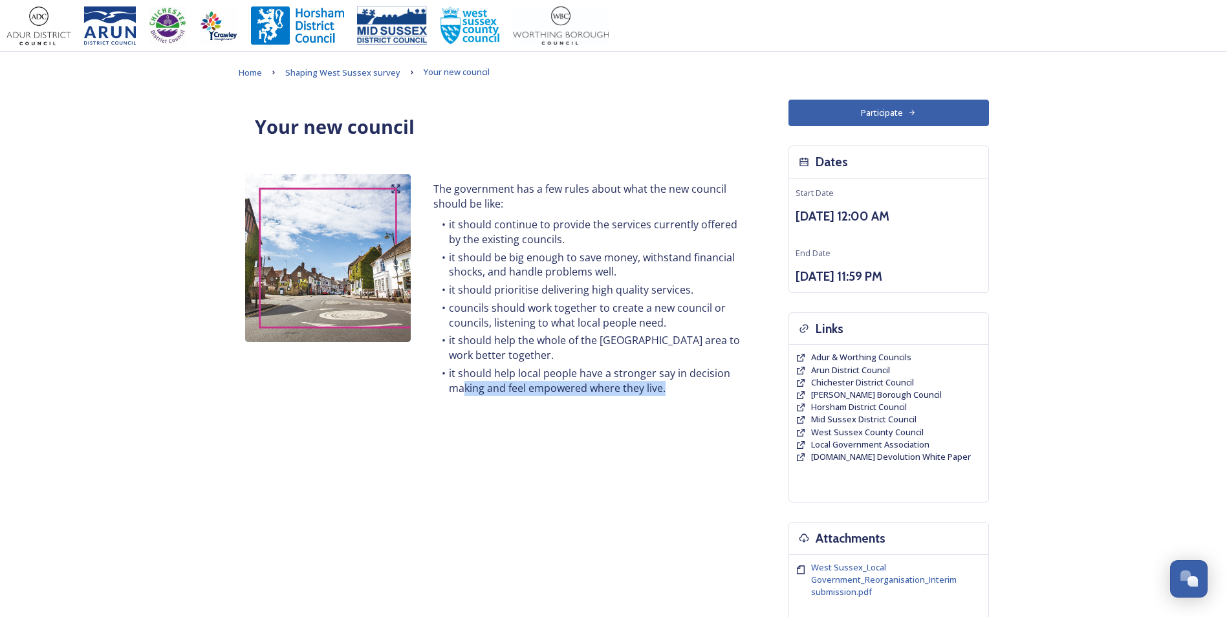
drag, startPoint x: 668, startPoint y: 395, endPoint x: 462, endPoint y: 389, distance: 206.4
click at [462, 389] on ul "it should continue to provide the services currently offered by the existing co…" at bounding box center [589, 307] width 312 height 181
drag, startPoint x: 462, startPoint y: 389, endPoint x: 563, endPoint y: 382, distance: 101.8
click at [563, 382] on li "it should help local people have a stronger say in decision making and feel emp…" at bounding box center [589, 380] width 312 height 29
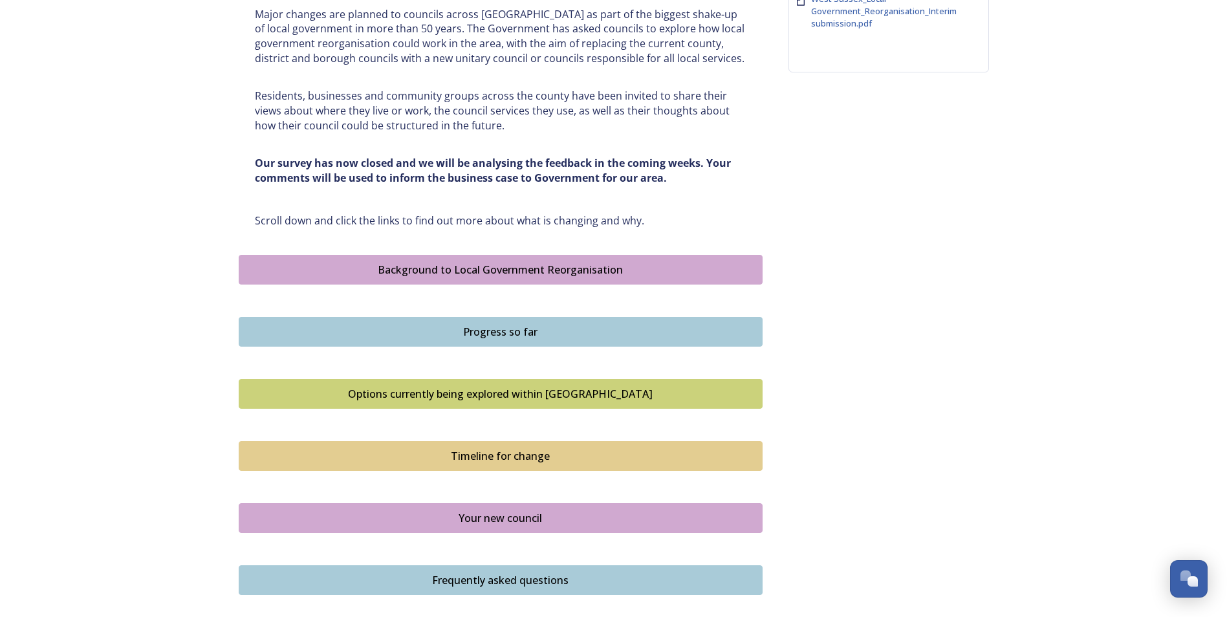
scroll to position [582, 0]
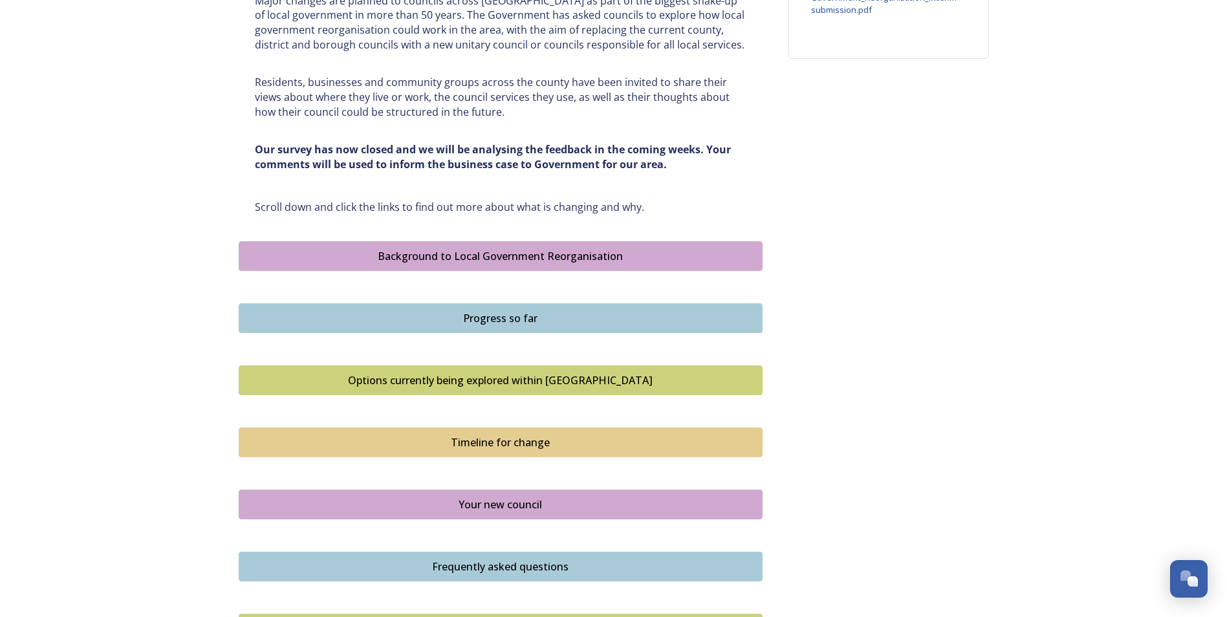
click at [511, 434] on button "Timeline for change" at bounding box center [501, 442] width 524 height 30
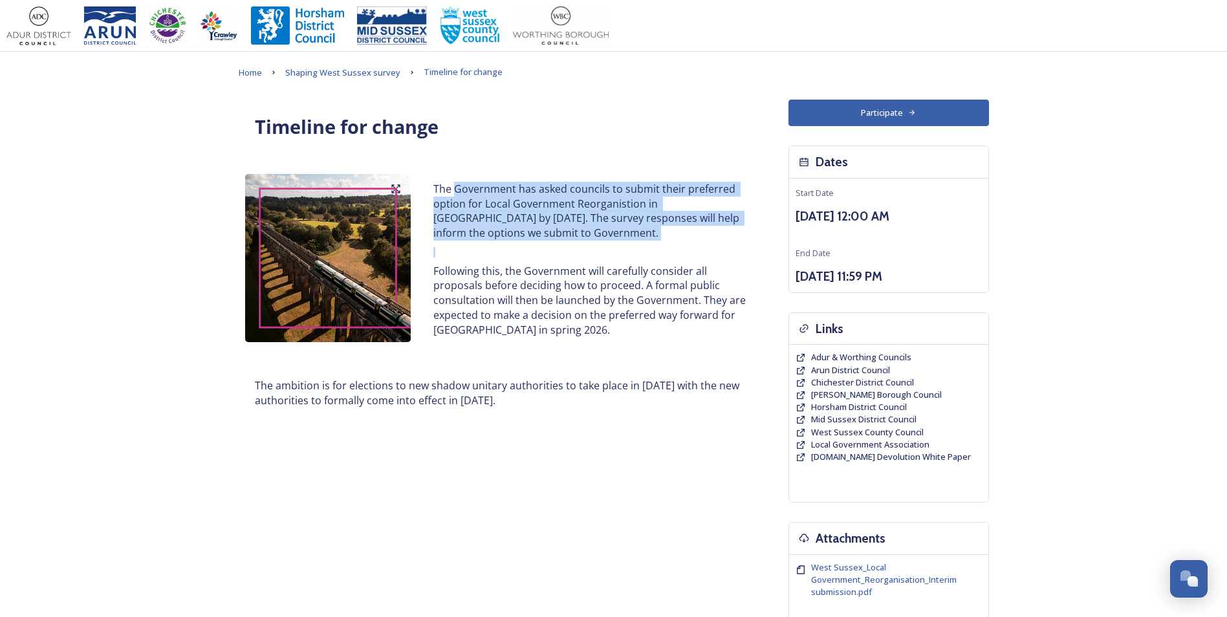
drag, startPoint x: 464, startPoint y: 182, endPoint x: 621, endPoint y: 246, distance: 169.1
click at [621, 246] on div "The Government has asked councils to submit their preferred option for Local Go…" at bounding box center [590, 259] width 332 height 171
click at [621, 247] on h6 at bounding box center [589, 252] width 312 height 10
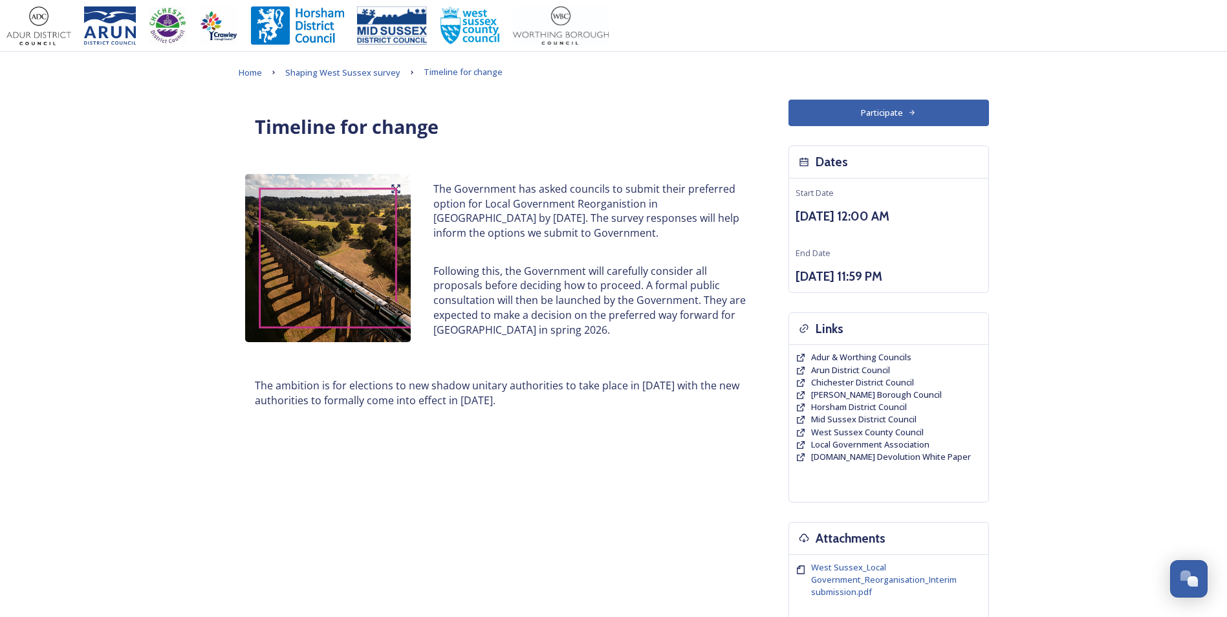
click at [609, 250] on h6 at bounding box center [589, 252] width 312 height 10
click at [536, 226] on p "The Government has asked councils to submit their preferred option for Local Go…" at bounding box center [589, 211] width 312 height 59
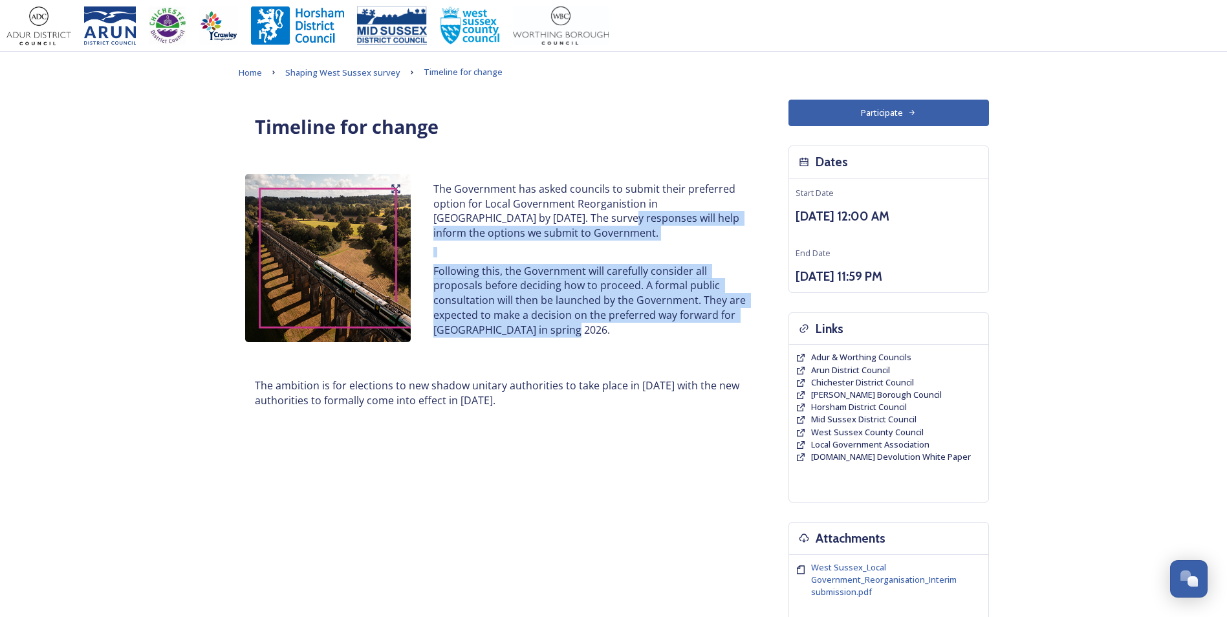
drag, startPoint x: 578, startPoint y: 226, endPoint x: 589, endPoint y: 344, distance: 118.9
click at [589, 344] on div "The Government has asked councils to submit their preferred option for Local Go…" at bounding box center [590, 259] width 332 height 171
click at [588, 345] on div "The Government has asked councils to submit their preferred option for Local Go…" at bounding box center [590, 259] width 332 height 171
click at [544, 323] on p "Following this, the Government will carefully consider all proposals before dec…" at bounding box center [589, 301] width 312 height 74
click at [501, 288] on p "Following this, the Government will carefully consider all proposals before dec…" at bounding box center [589, 301] width 312 height 74
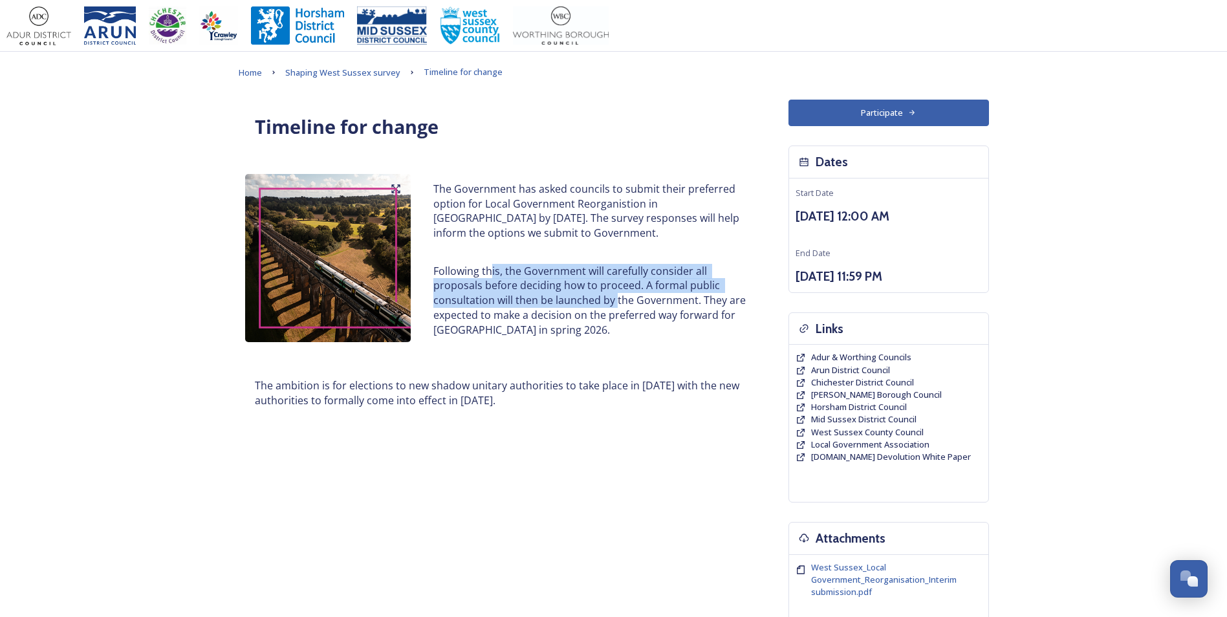
drag, startPoint x: 493, startPoint y: 265, endPoint x: 613, endPoint y: 303, distance: 126.0
click at [613, 303] on p "Following this, the Government will carefully consider all proposals before dec…" at bounding box center [589, 301] width 312 height 74
click at [611, 301] on p "Following this, the Government will carefully consider all proposals before dec…" at bounding box center [589, 301] width 312 height 74
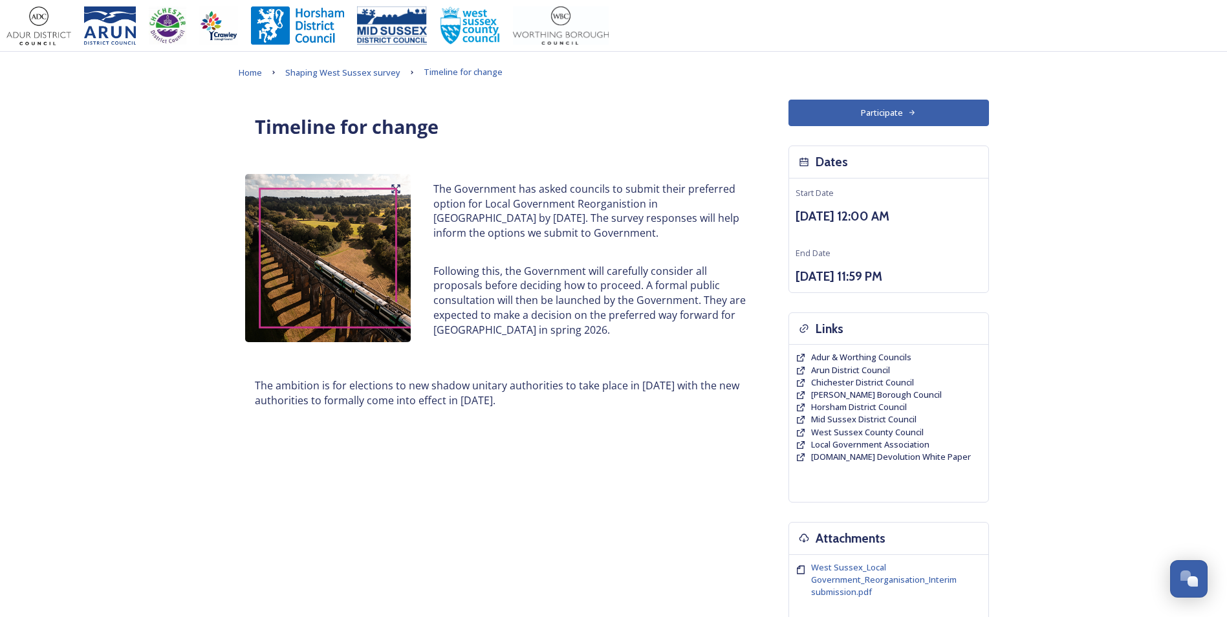
click at [572, 307] on p "Following this, the Government will carefully consider all proposals before dec…" at bounding box center [589, 301] width 312 height 74
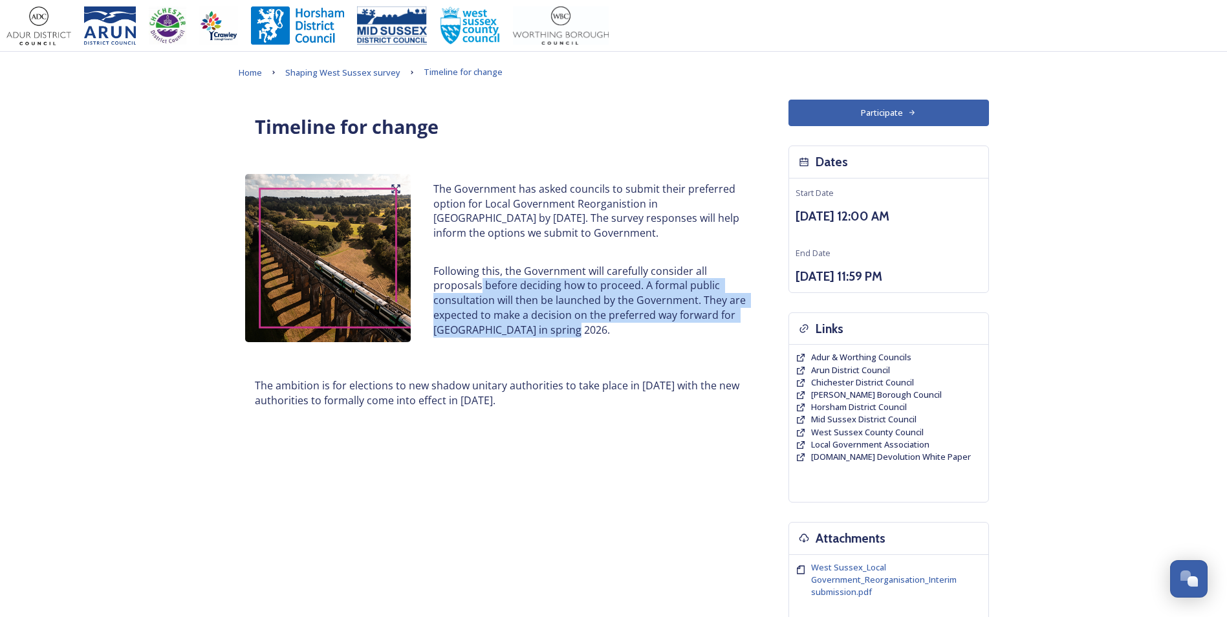
drag, startPoint x: 484, startPoint y: 291, endPoint x: 632, endPoint y: 341, distance: 156.3
click at [632, 343] on div "The Government has asked councils to submit their preferred option for Local Go…" at bounding box center [590, 259] width 332 height 171
click at [632, 341] on div "The Government has asked councils to submit their preferred option for Local Go…" at bounding box center [590, 259] width 332 height 171
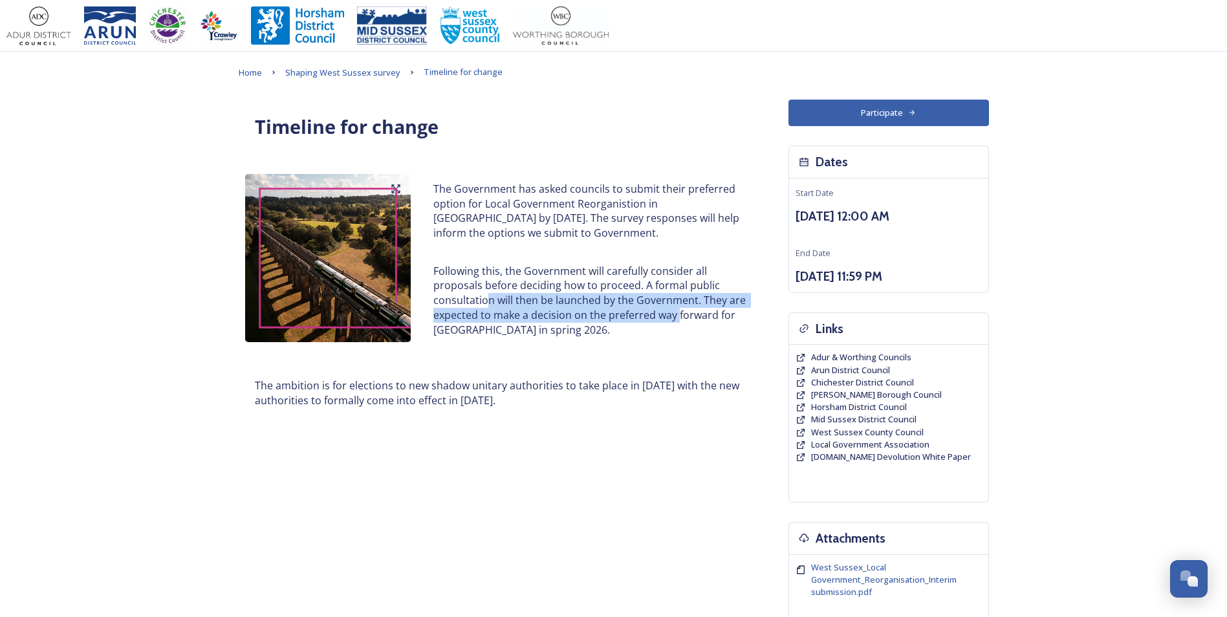
drag, startPoint x: 530, startPoint y: 297, endPoint x: 679, endPoint y: 317, distance: 150.7
click at [679, 317] on p "Following this, the Government will carefully consider all proposals before dec…" at bounding box center [589, 301] width 312 height 74
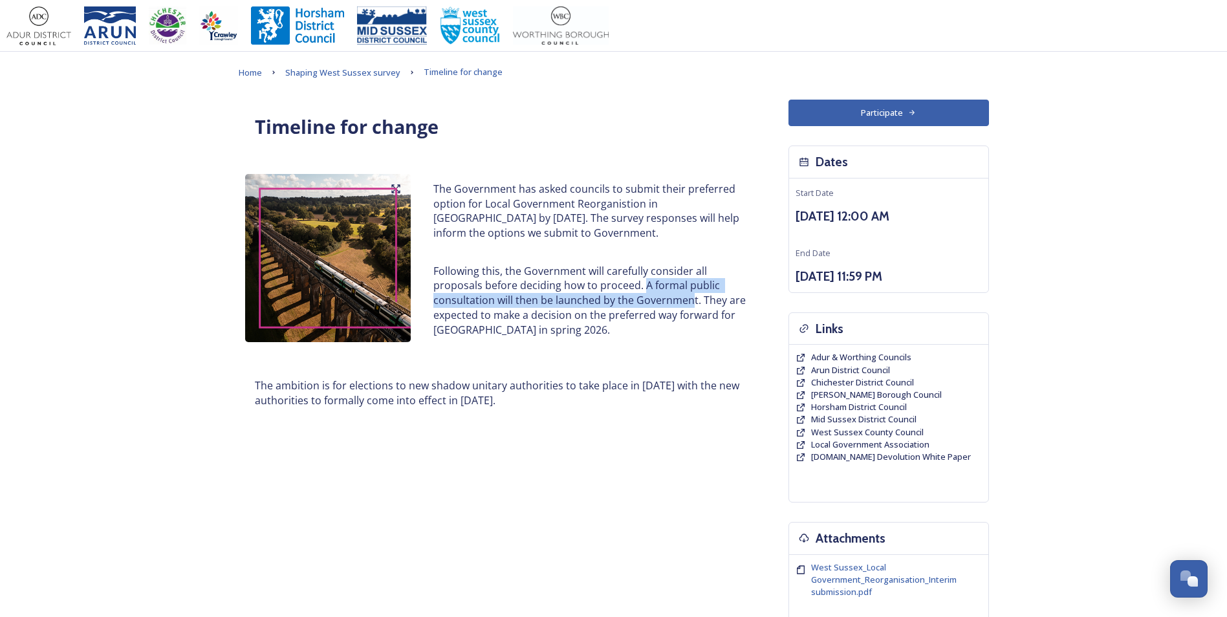
drag, startPoint x: 647, startPoint y: 288, endPoint x: 691, endPoint y: 304, distance: 46.9
click at [691, 304] on p "Following this, the Government will carefully consider all proposals before dec…" at bounding box center [589, 301] width 312 height 74
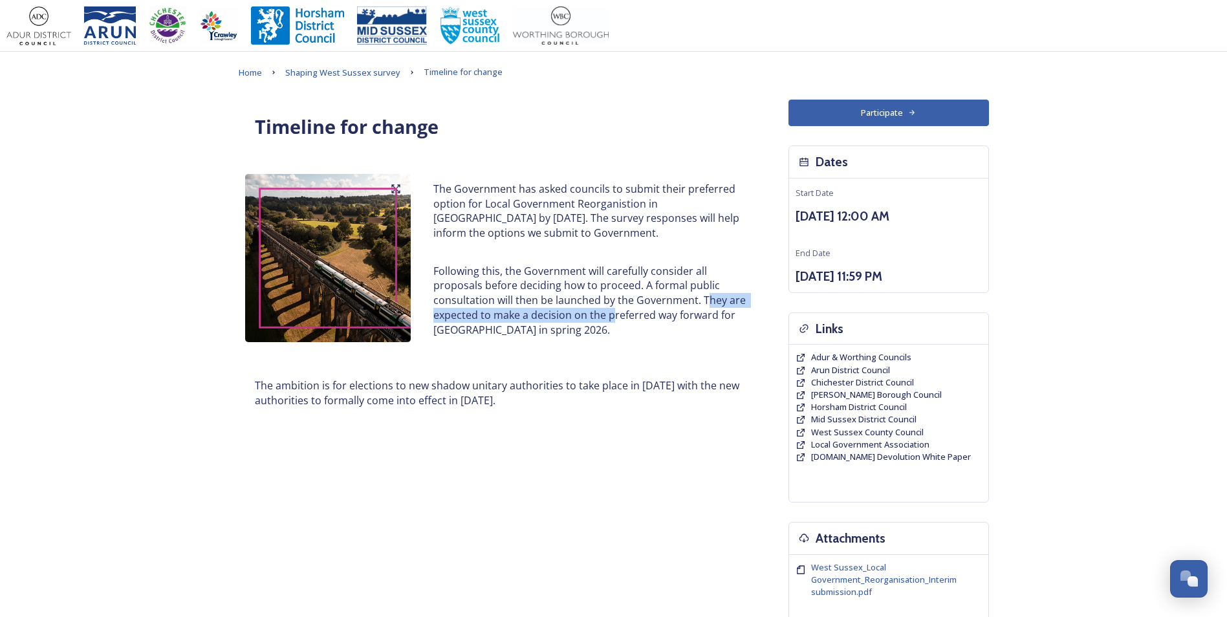
drag, startPoint x: 707, startPoint y: 298, endPoint x: 614, endPoint y: 318, distance: 94.6
click at [614, 318] on p "Following this, the Government will carefully consider all proposals before dec…" at bounding box center [589, 301] width 312 height 74
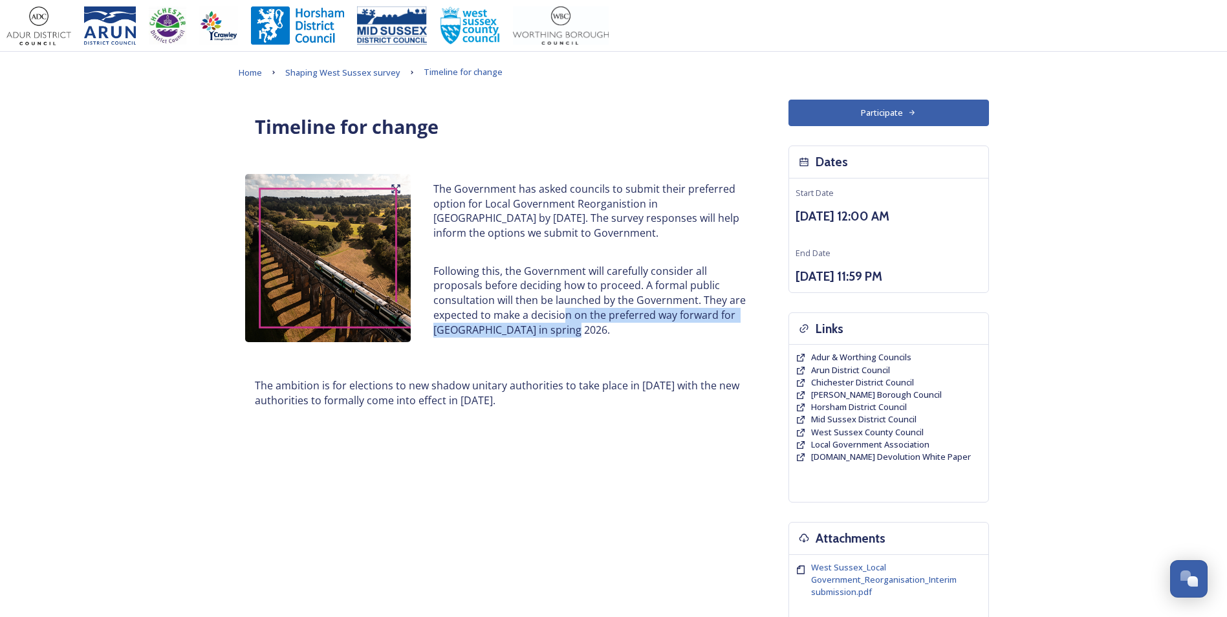
drag, startPoint x: 572, startPoint y: 313, endPoint x: 652, endPoint y: 335, distance: 83.2
click at [652, 335] on p "Following this, the Government will carefully consider all proposals before dec…" at bounding box center [589, 301] width 312 height 74
drag, startPoint x: 652, startPoint y: 335, endPoint x: 644, endPoint y: 334, distance: 7.8
click at [644, 334] on p "Following this, the Government will carefully consider all proposals before dec…" at bounding box center [589, 301] width 312 height 74
click at [543, 337] on p "Following this, the Government will carefully consider all proposals before dec…" at bounding box center [589, 301] width 312 height 74
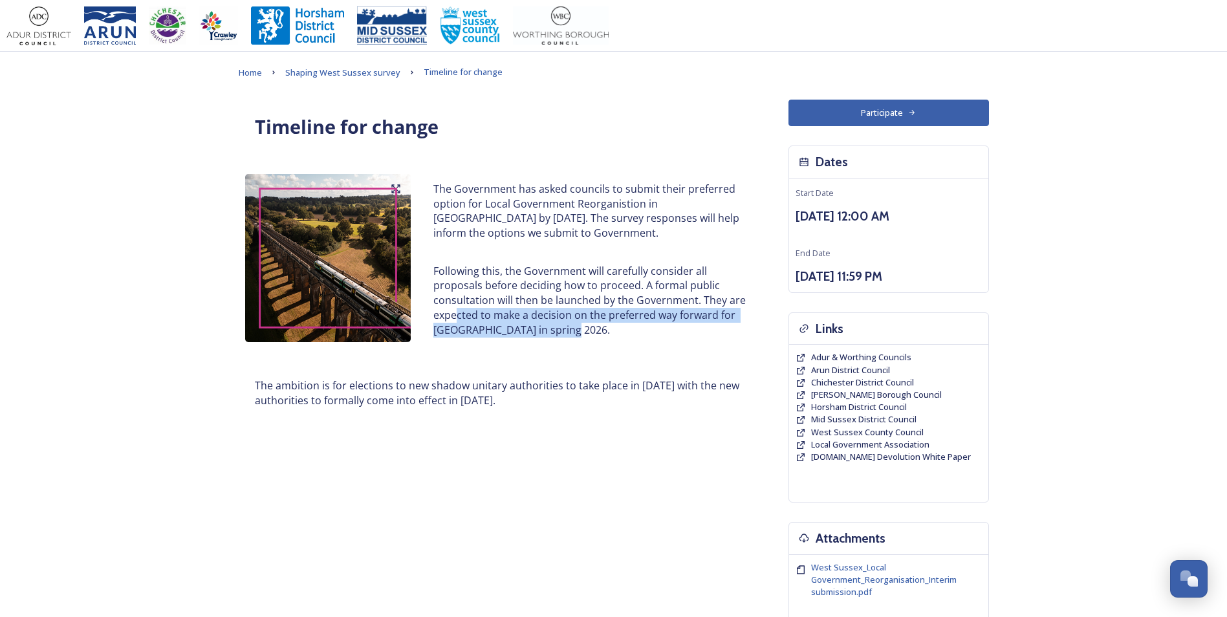
drag, startPoint x: 580, startPoint y: 332, endPoint x: 458, endPoint y: 319, distance: 122.9
click at [458, 319] on p "Following this, the Government will carefully consider all proposals before dec…" at bounding box center [589, 301] width 312 height 74
drag, startPoint x: 458, startPoint y: 319, endPoint x: 552, endPoint y: 332, distance: 95.2
click at [552, 332] on p "Following this, the Government will carefully consider all proposals before dec…" at bounding box center [589, 301] width 312 height 74
click at [616, 314] on p "Following this, the Government will carefully consider all proposals before dec…" at bounding box center [589, 301] width 312 height 74
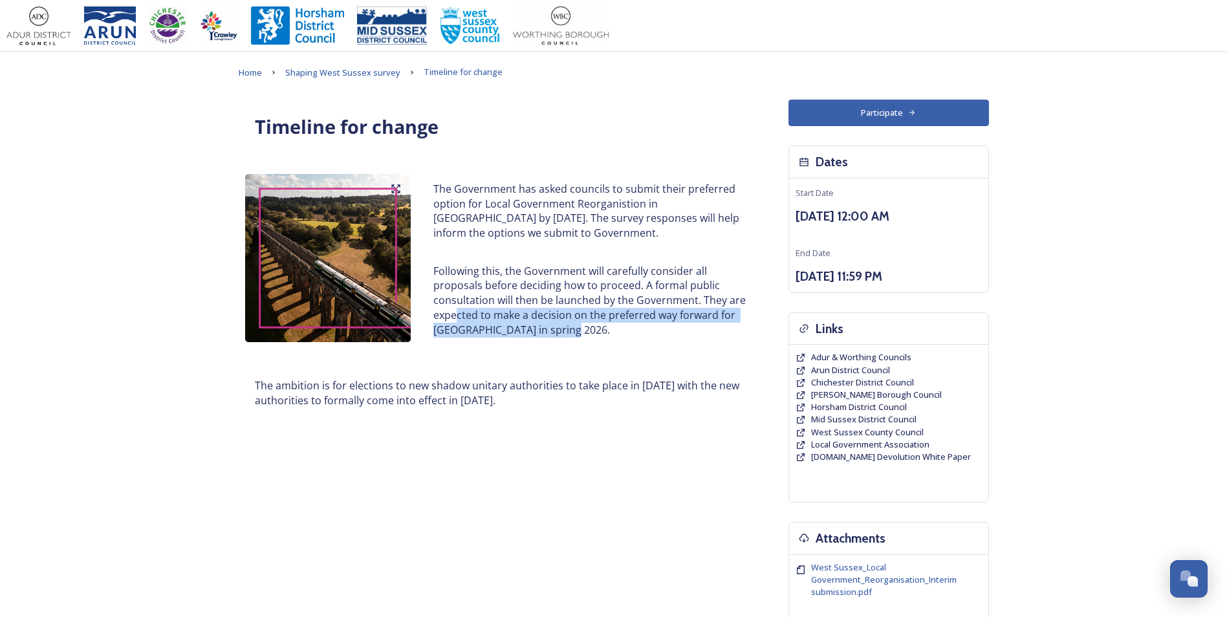
click at [627, 331] on p "Following this, the Government will carefully consider all proposals before dec…" at bounding box center [589, 301] width 312 height 74
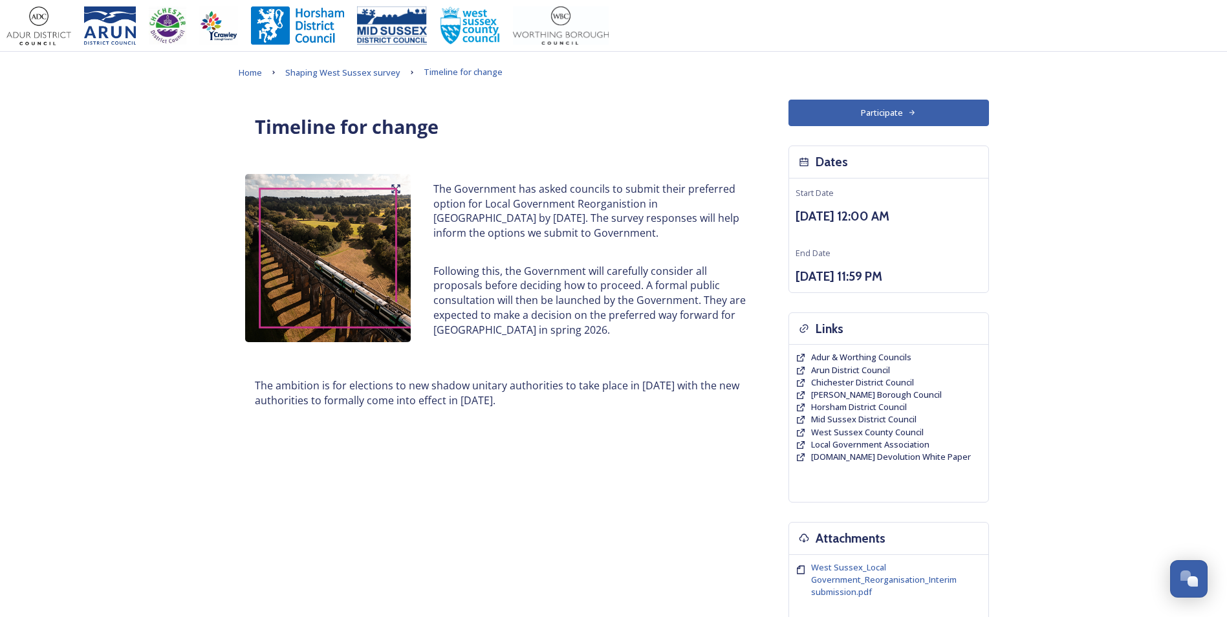
click at [487, 387] on p "The ambition is for elections to new shadow unitary authorities to take place i…" at bounding box center [501, 392] width 492 height 29
drag, startPoint x: 299, startPoint y: 385, endPoint x: 691, endPoint y: 384, distance: 391.3
click at [691, 384] on p "The ambition is for elections to new shadow unitary authorities to take place i…" at bounding box center [501, 392] width 492 height 29
click at [691, 385] on p "The ambition is for elections to new shadow unitary authorities to take place i…" at bounding box center [501, 392] width 492 height 29
click at [673, 397] on p "The ambition is for elections to new shadow unitary authorities to take place i…" at bounding box center [501, 392] width 492 height 29
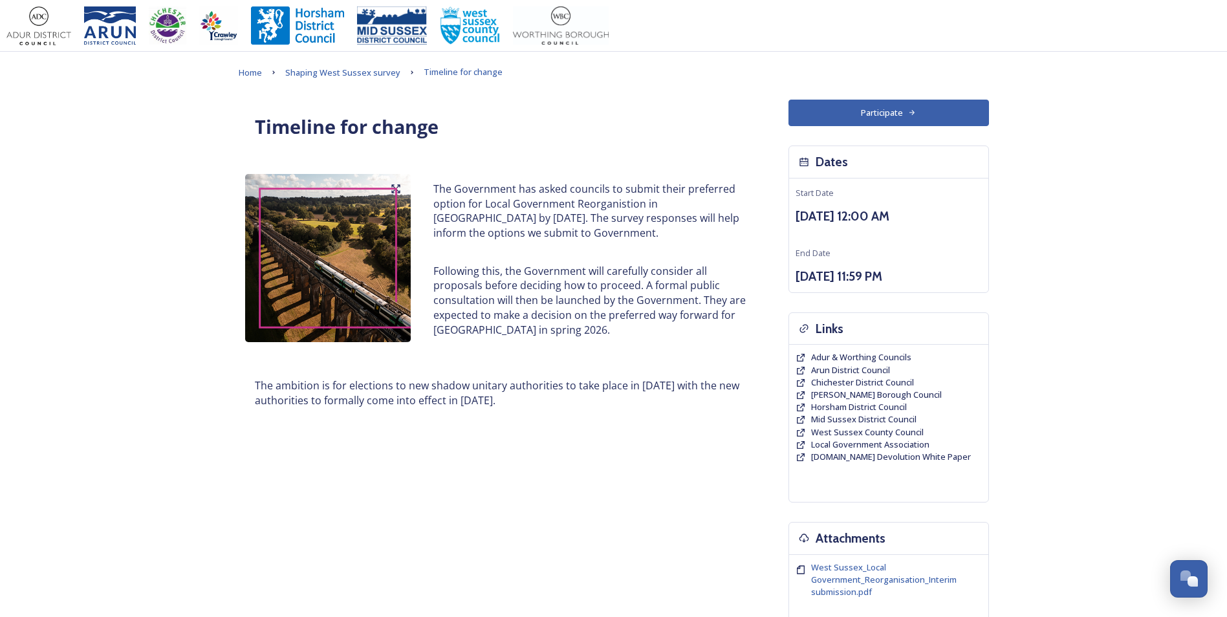
drag, startPoint x: 661, startPoint y: 403, endPoint x: 239, endPoint y: 384, distance: 422.7
click at [239, 384] on div "The ambition is for elections to new shadow unitary authorities to take place i…" at bounding box center [501, 393] width 524 height 58
click at [526, 278] on p "Following this, the Government will carefully consider all proposals before dec…" at bounding box center [589, 301] width 312 height 74
drag, startPoint x: 526, startPoint y: 278, endPoint x: 572, endPoint y: 319, distance: 62.3
click at [572, 319] on p "Following this, the Government will carefully consider all proposals before dec…" at bounding box center [589, 301] width 312 height 74
